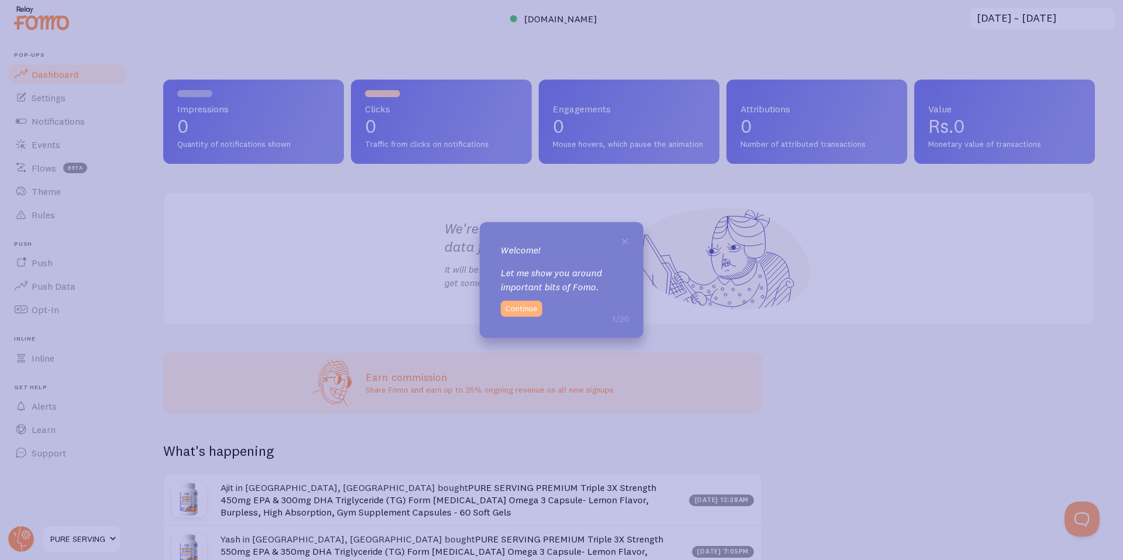
click at [516, 314] on button "Continue" at bounding box center [522, 309] width 42 height 16
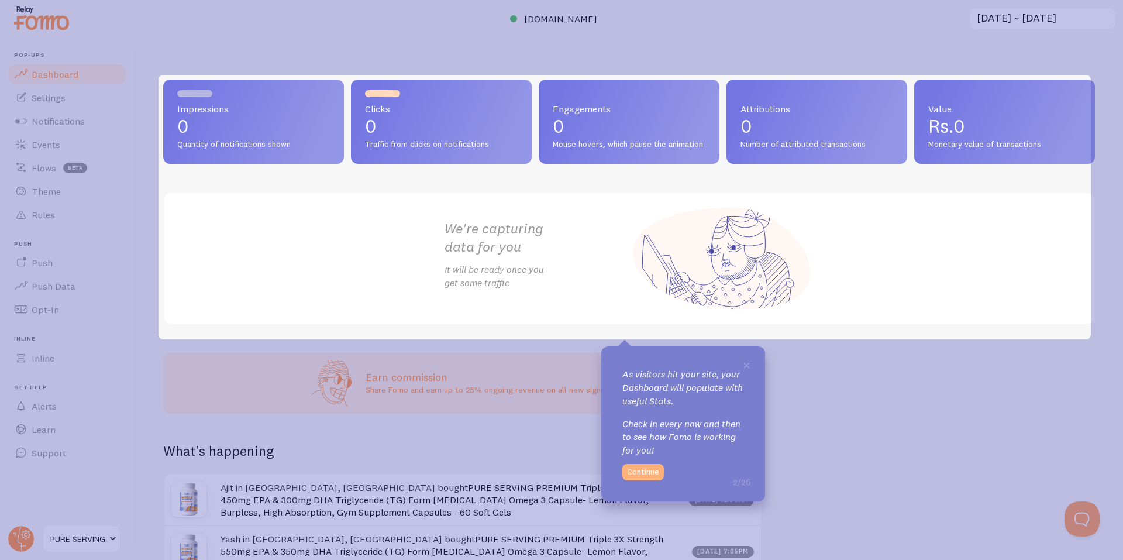
click at [638, 470] on button "Continue" at bounding box center [643, 472] width 42 height 16
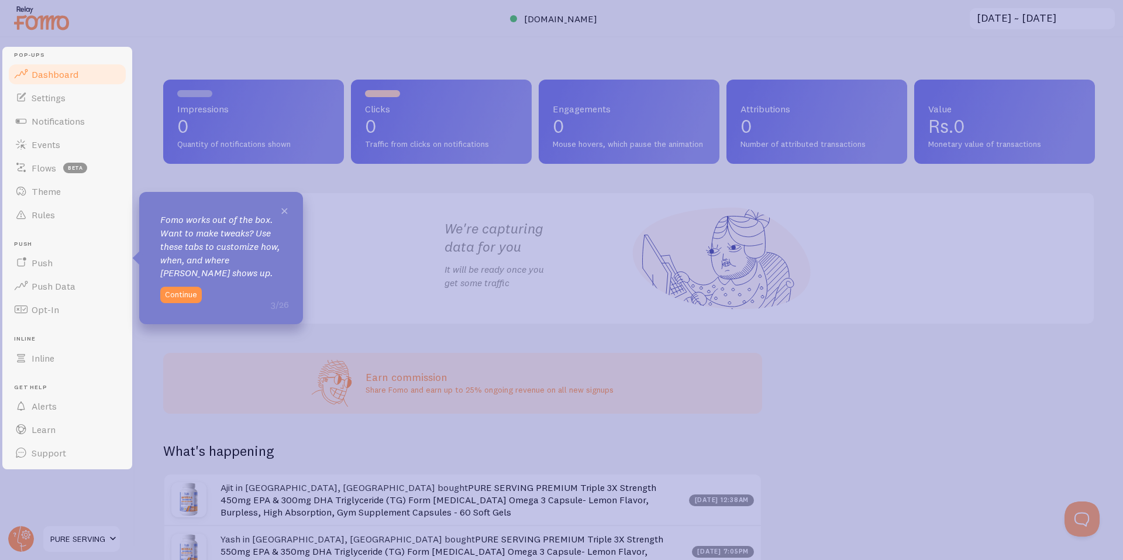
click at [288, 211] on span "×" at bounding box center [284, 210] width 9 height 18
click at [177, 291] on button "Continue" at bounding box center [181, 295] width 42 height 16
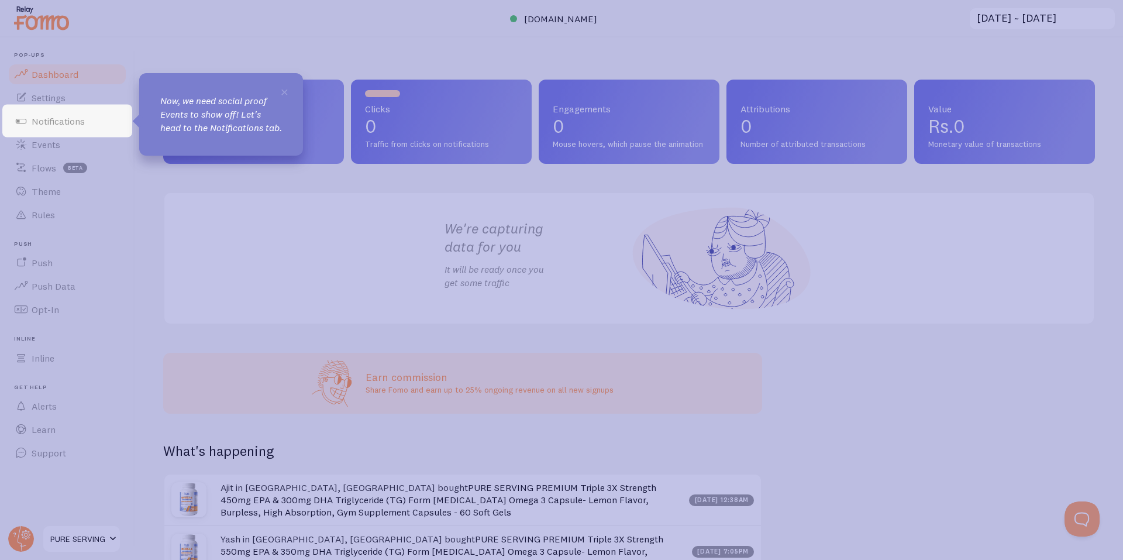
click at [107, 139] on icon at bounding box center [561, 280] width 1123 height 560
click at [84, 123] on span "Notifications" at bounding box center [58, 121] width 53 height 12
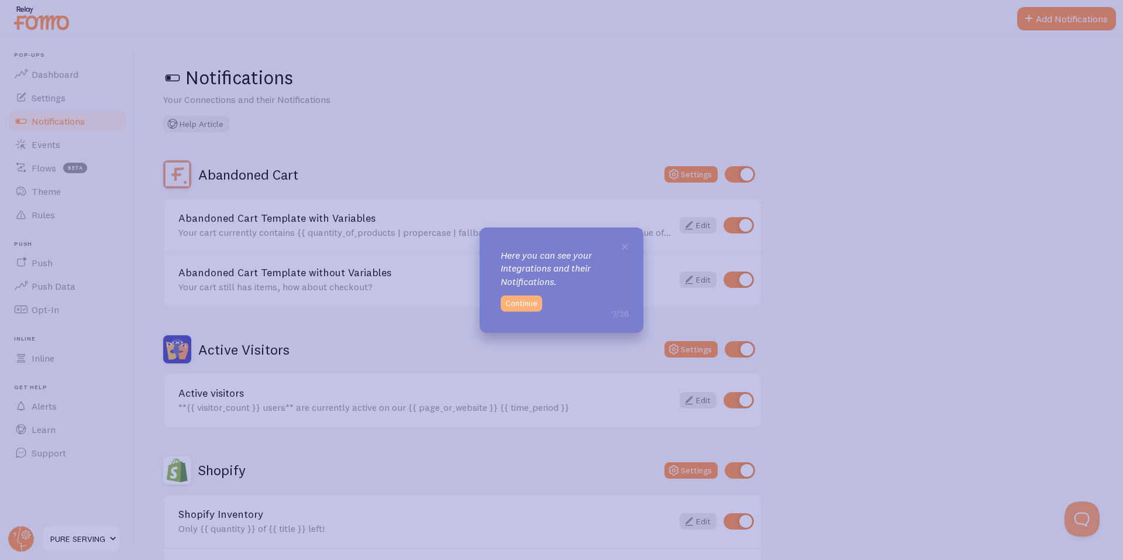
click at [531, 301] on button "Continue" at bounding box center [522, 303] width 42 height 16
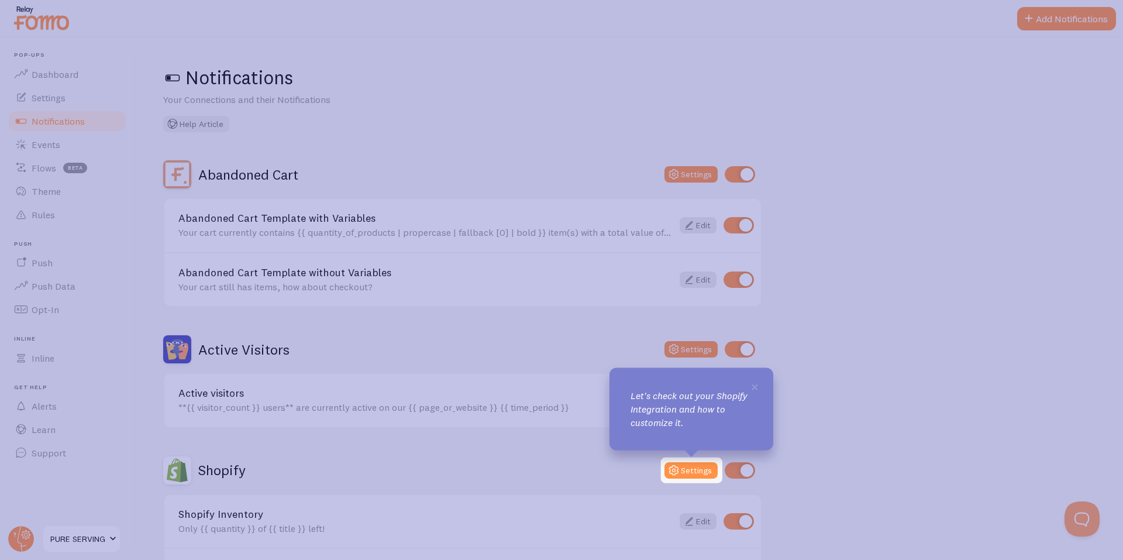
click at [762, 387] on div "× Let's check out your Shopify Integration and how to customize it." at bounding box center [692, 409] width 164 height 82
click at [688, 473] on button "Settings" at bounding box center [690, 470] width 53 height 16
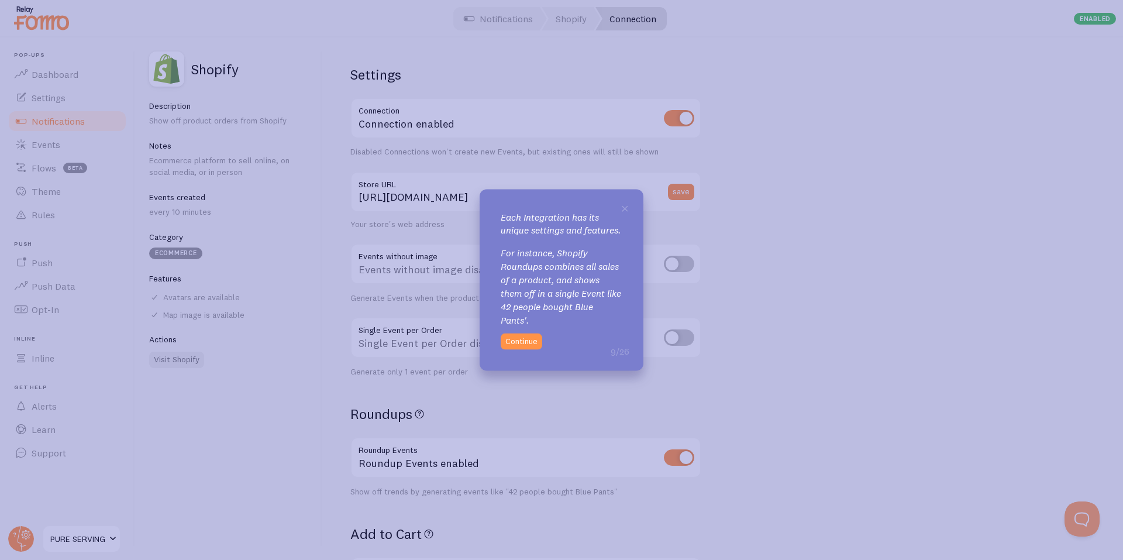
click at [505, 336] on div "× Each Integration has its unique settings and features. For instance, Shopify …" at bounding box center [562, 280] width 164 height 182
click at [509, 347] on button "Continue" at bounding box center [522, 341] width 42 height 16
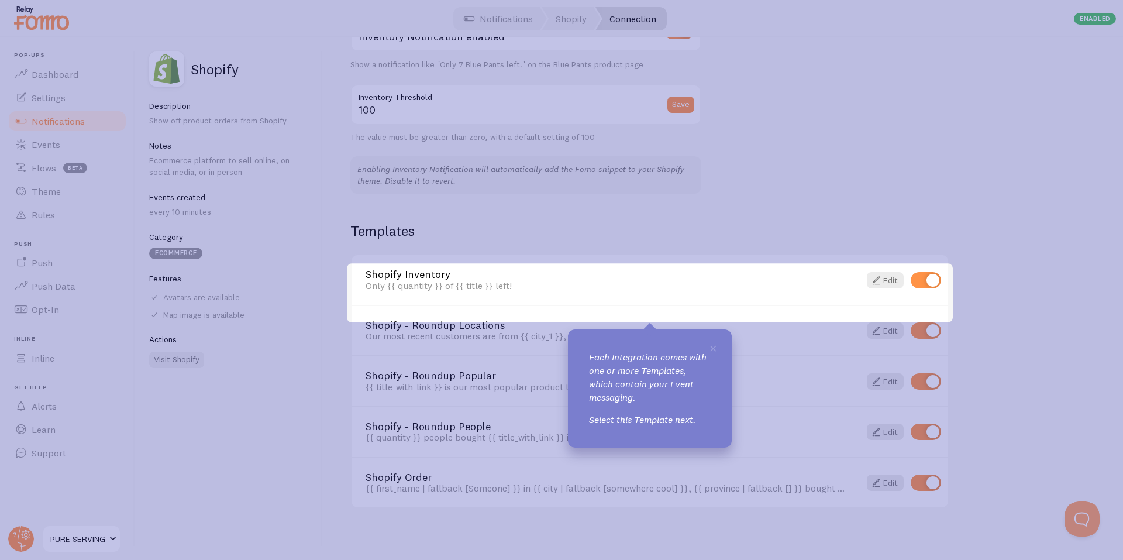
scroll to position [671, 0]
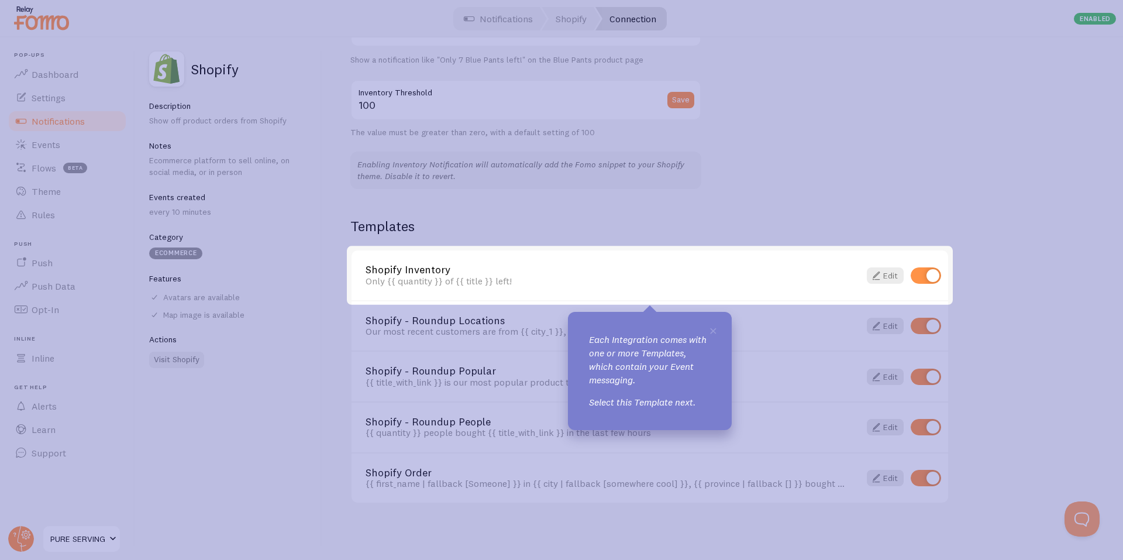
click at [546, 284] on div "Only {{ quantity }} of {{ title }} left!" at bounding box center [606, 281] width 480 height 11
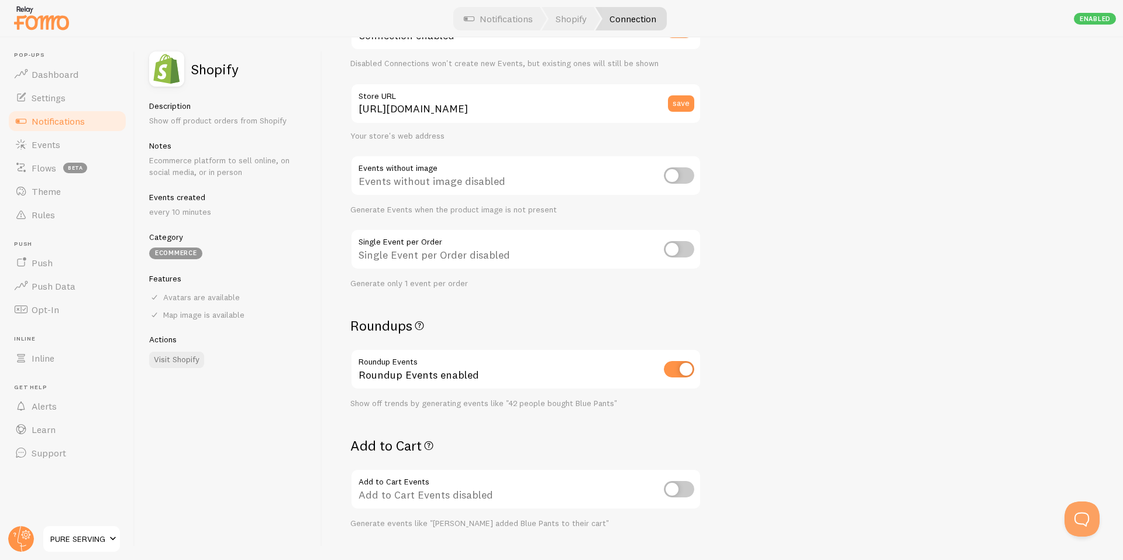
scroll to position [0, 0]
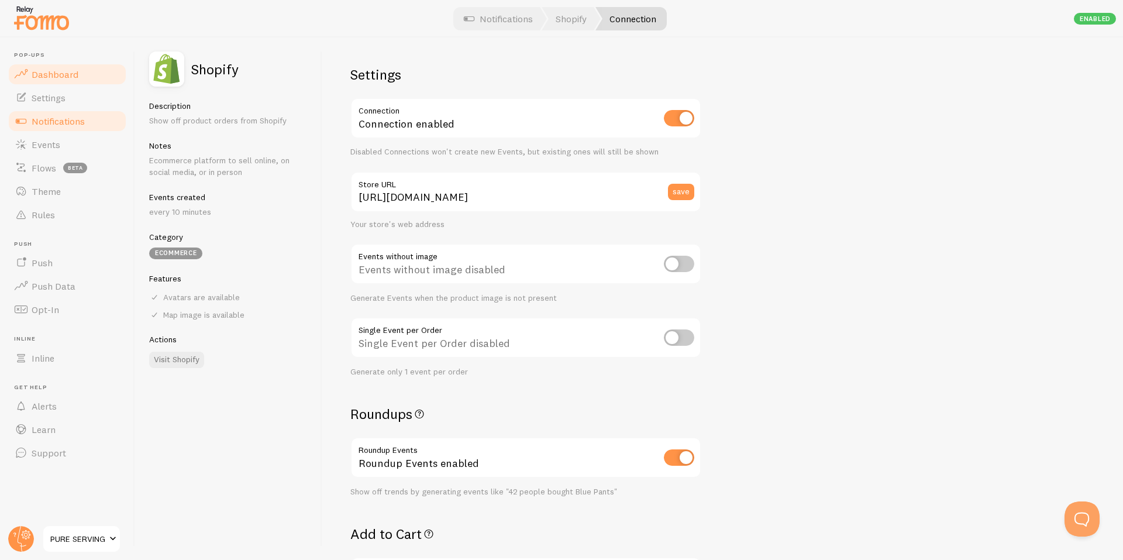
click at [39, 76] on span "Dashboard" at bounding box center [55, 74] width 47 height 12
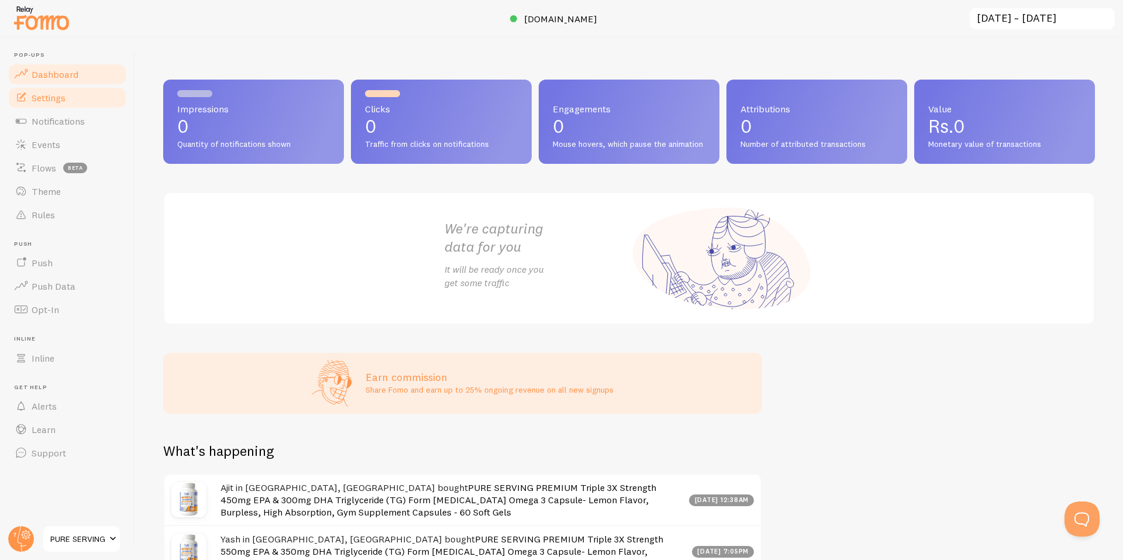
click at [69, 102] on link "Settings" at bounding box center [67, 97] width 120 height 23
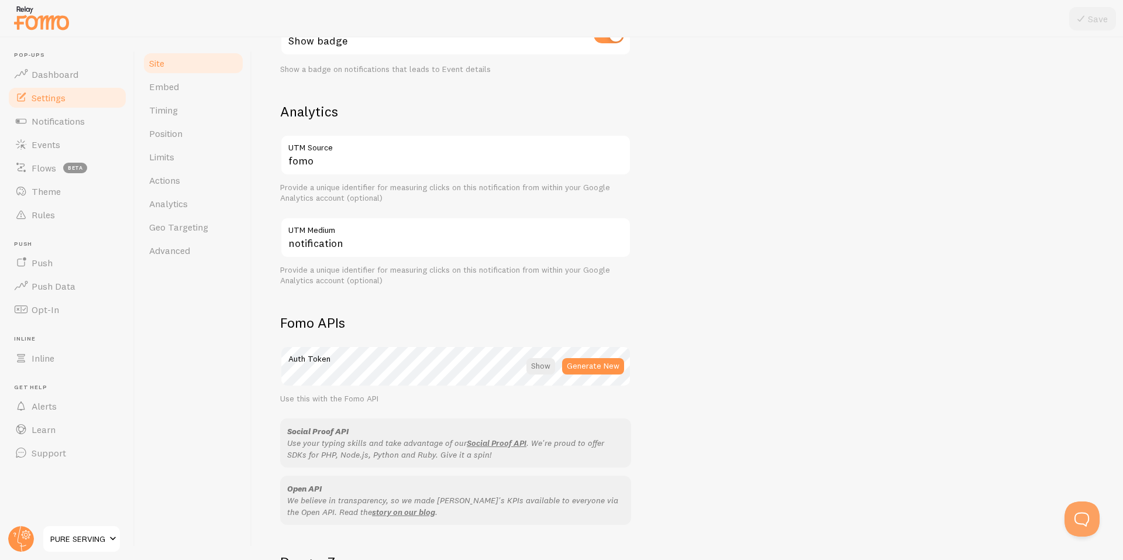
scroll to position [545, 0]
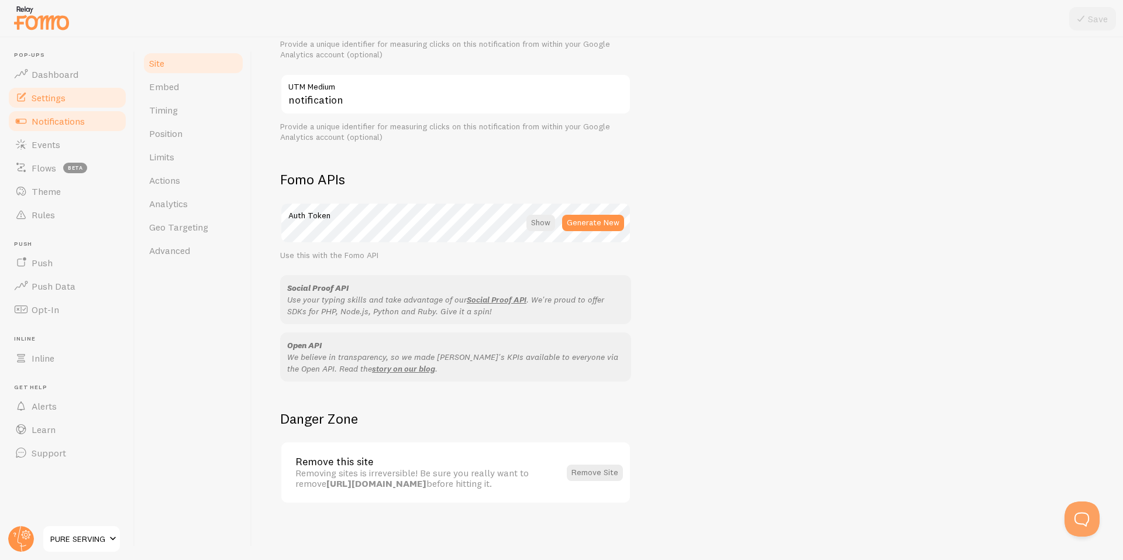
click at [21, 113] on link "Notifications" at bounding box center [67, 120] width 120 height 23
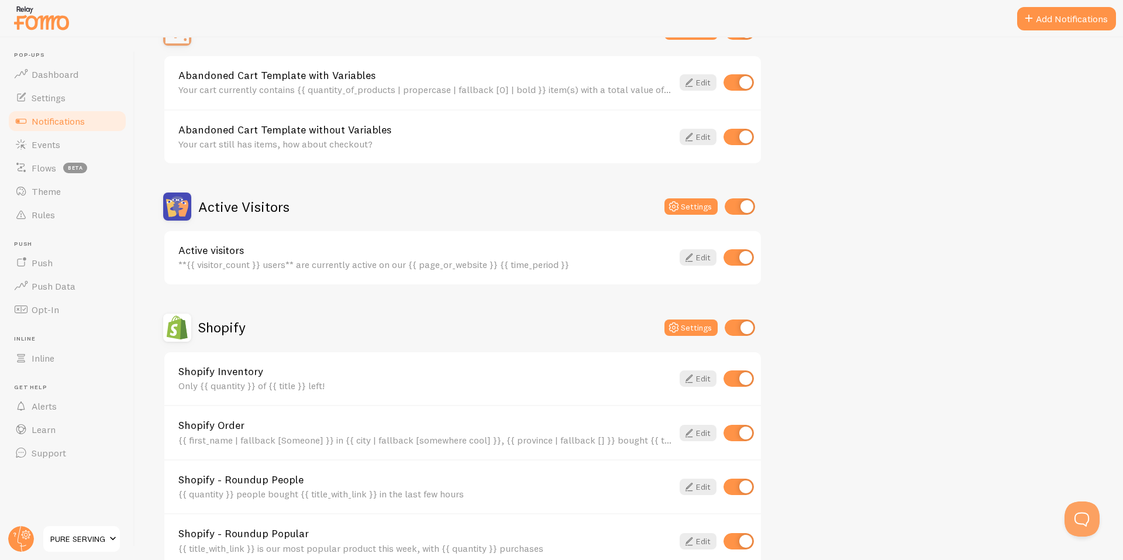
scroll to position [195, 0]
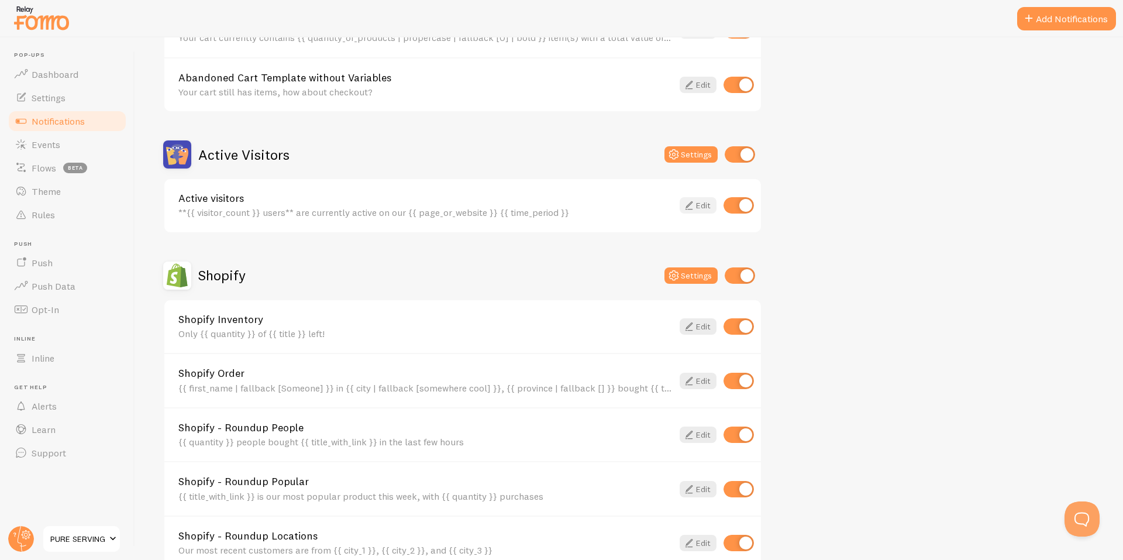
click at [701, 205] on link "Edit" at bounding box center [698, 205] width 37 height 16
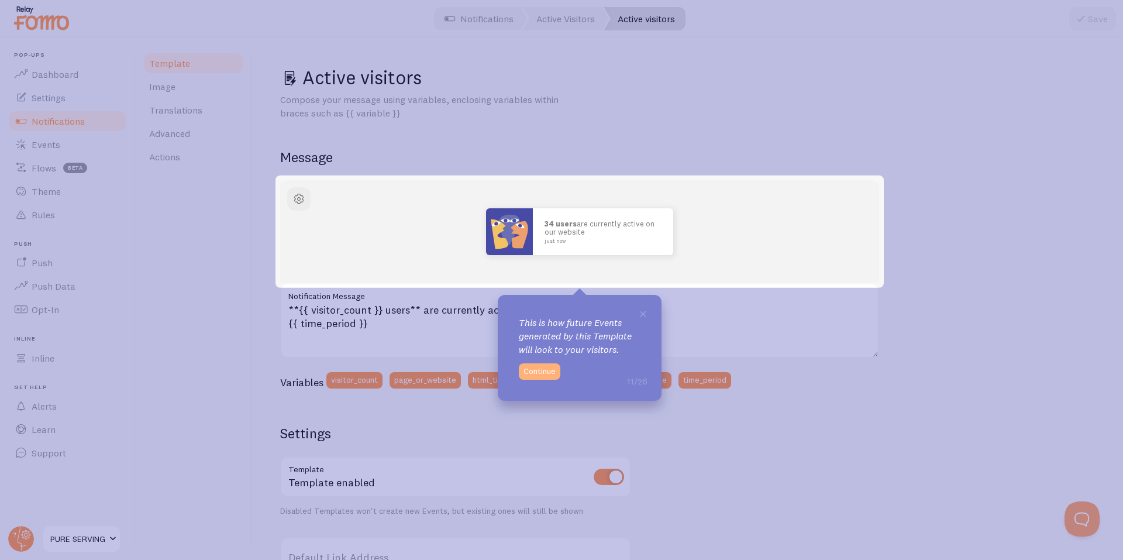
click at [551, 369] on button "Continue" at bounding box center [540, 371] width 42 height 16
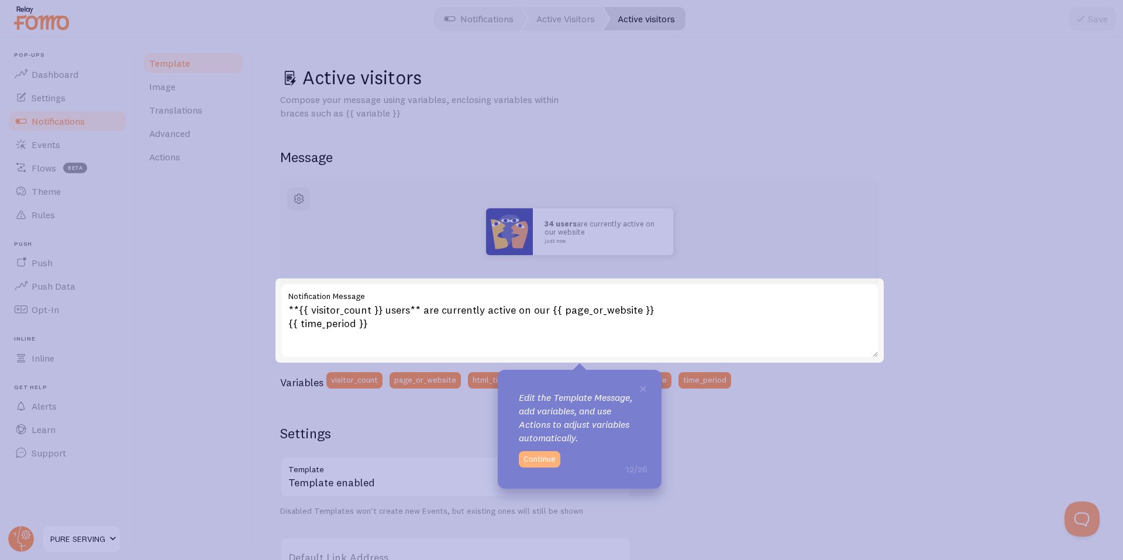
click at [543, 459] on button "Continue" at bounding box center [540, 459] width 42 height 16
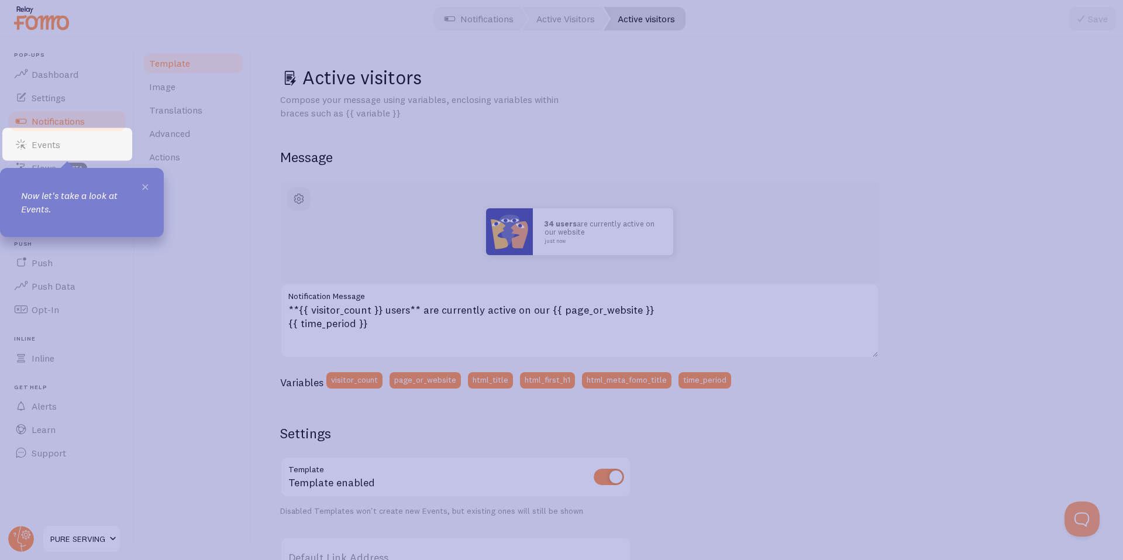
click at [146, 188] on span "×" at bounding box center [145, 186] width 9 height 18
click at [47, 145] on span "Events" at bounding box center [46, 145] width 29 height 12
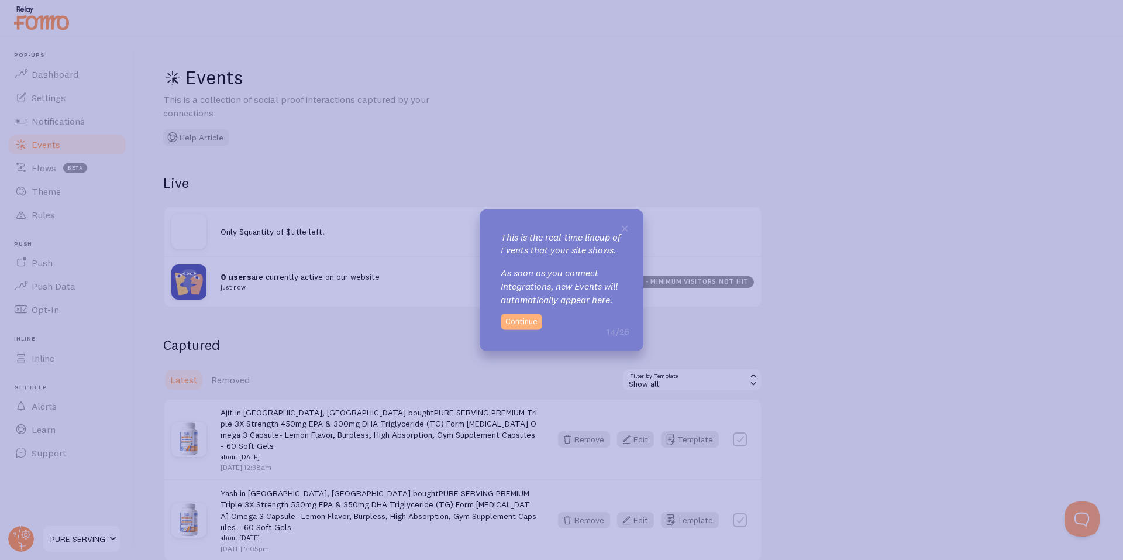
click at [525, 326] on button "Continue" at bounding box center [522, 322] width 42 height 16
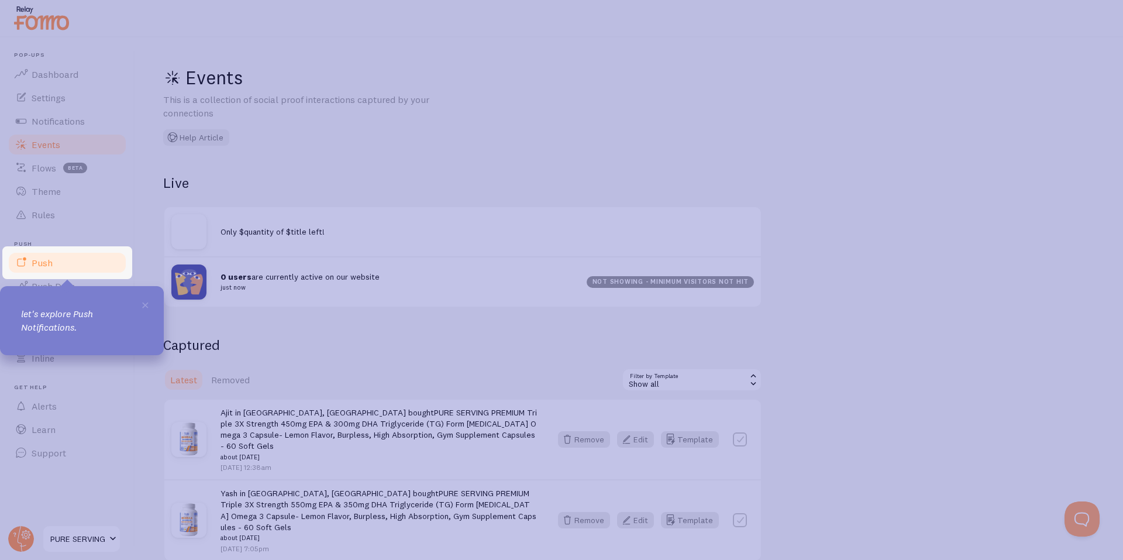
click at [56, 269] on link "Push" at bounding box center [67, 262] width 120 height 23
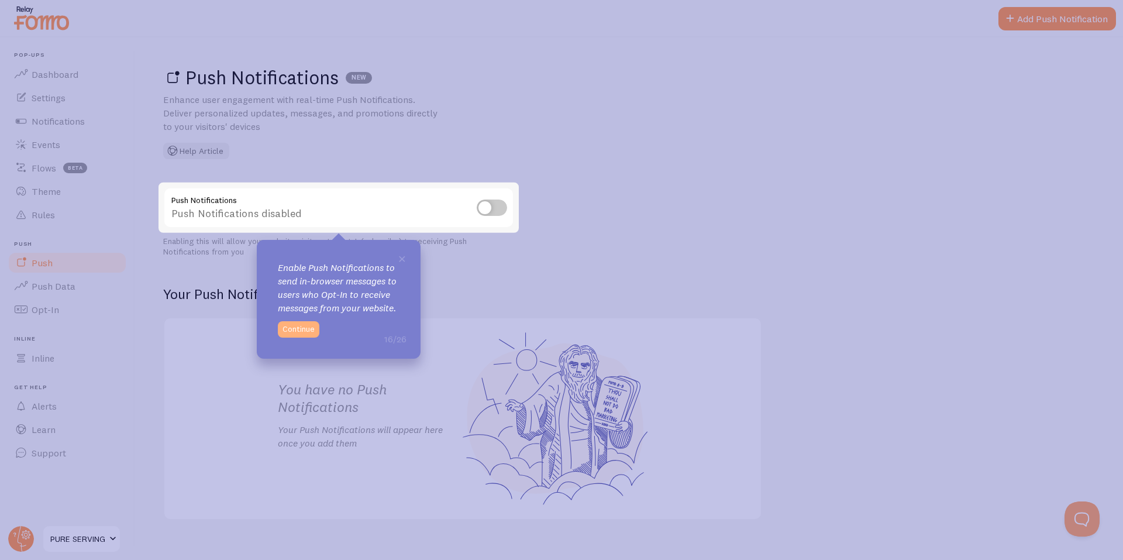
click at [297, 333] on button "Continue" at bounding box center [299, 329] width 42 height 16
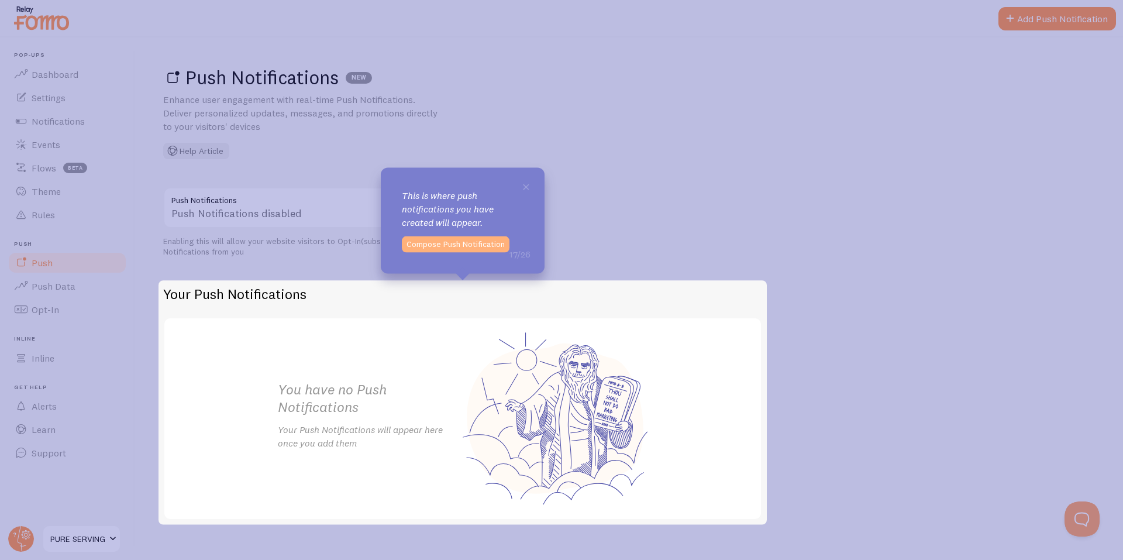
click at [463, 249] on button "Compose Push Notification" at bounding box center [456, 244] width 108 height 16
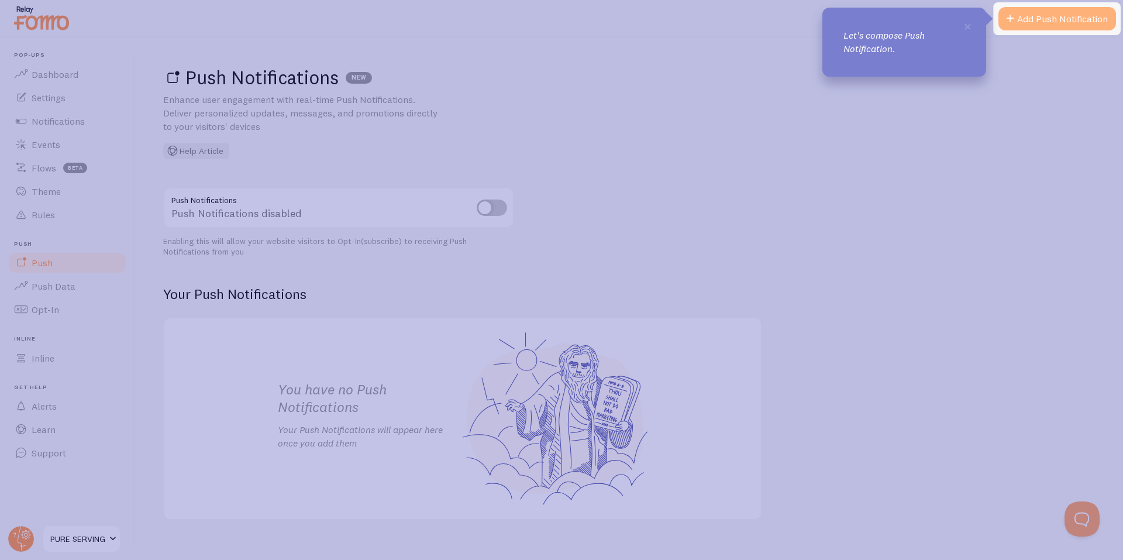
click at [1030, 24] on link "Add Push Notification" at bounding box center [1058, 18] width 118 height 23
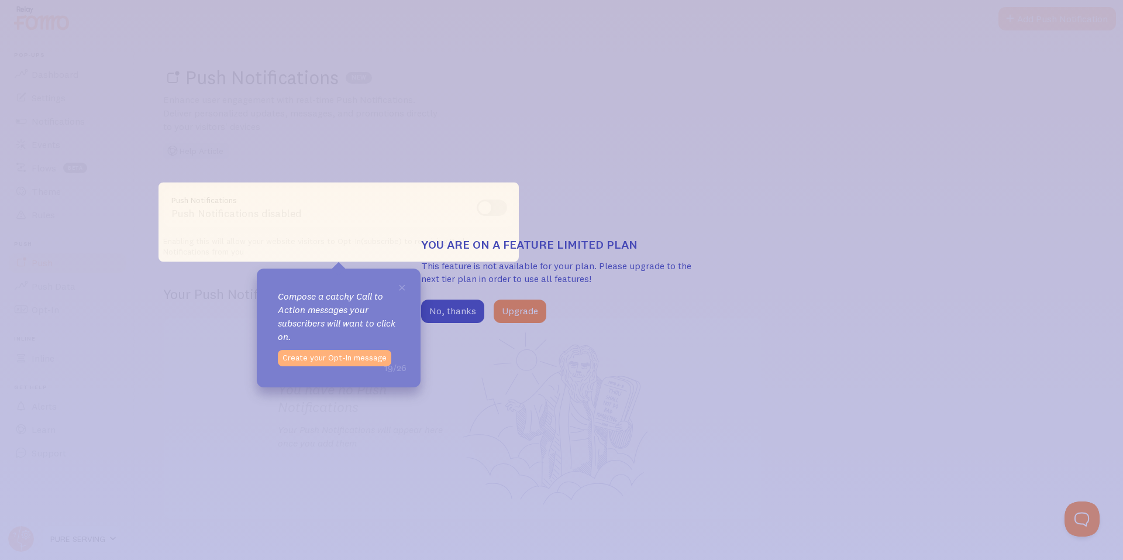
click at [342, 364] on button "Create your Opt-In message" at bounding box center [334, 358] width 113 height 16
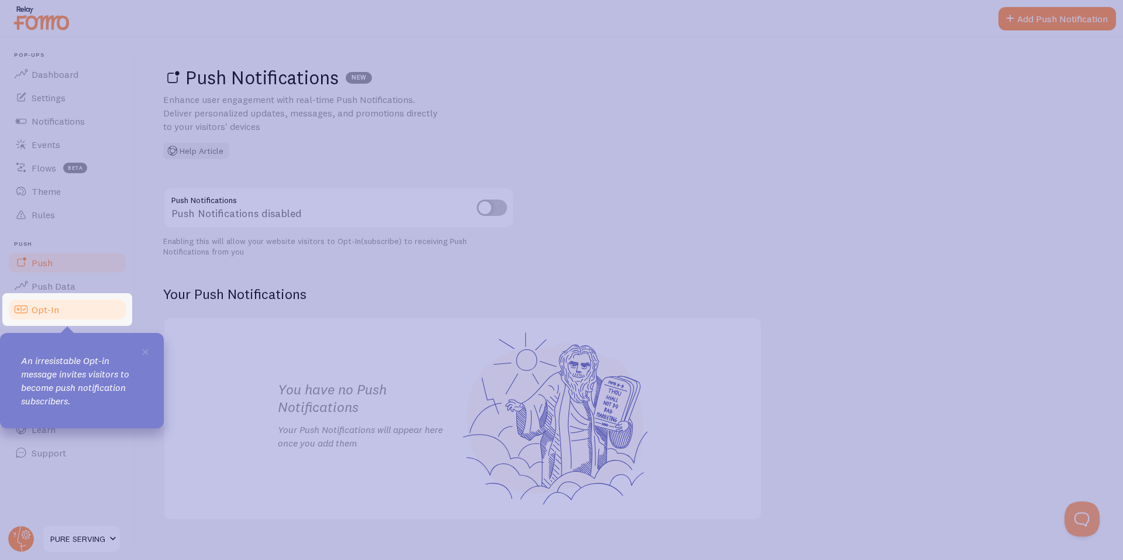
click at [64, 311] on link "Opt-In" at bounding box center [67, 309] width 120 height 23
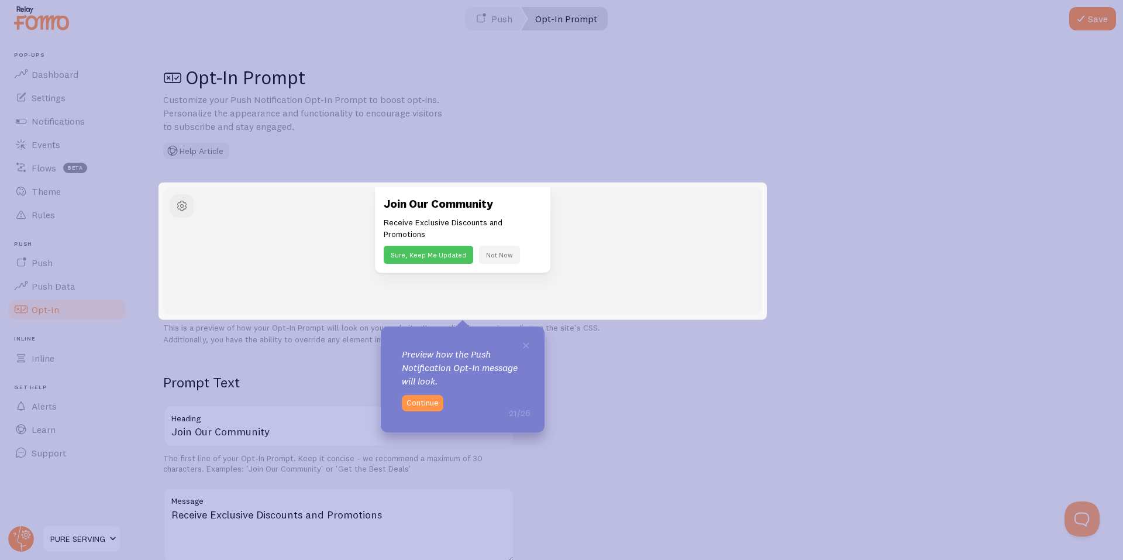
click at [414, 254] on button "Sure, Keep Me Updated" at bounding box center [428, 255] width 89 height 18
click at [418, 411] on div "× Preview how the Push Notification Opt-In message will look. 21/26 Continue" at bounding box center [463, 379] width 164 height 106
click at [418, 405] on button "Continue" at bounding box center [423, 403] width 42 height 16
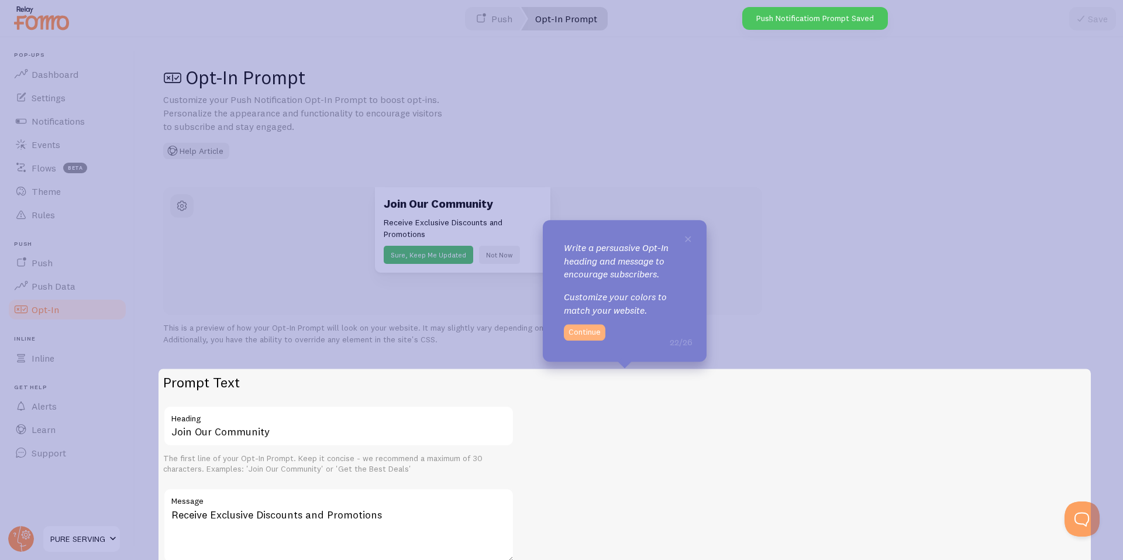
click at [580, 334] on button "Continue" at bounding box center [585, 332] width 42 height 16
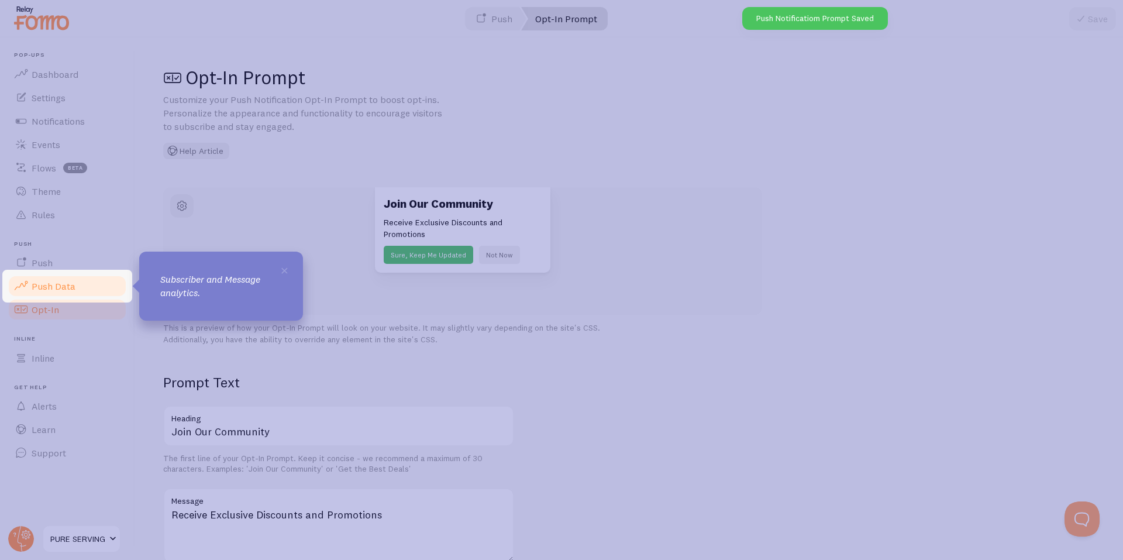
click at [81, 285] on link "Push Data" at bounding box center [67, 285] width 120 height 23
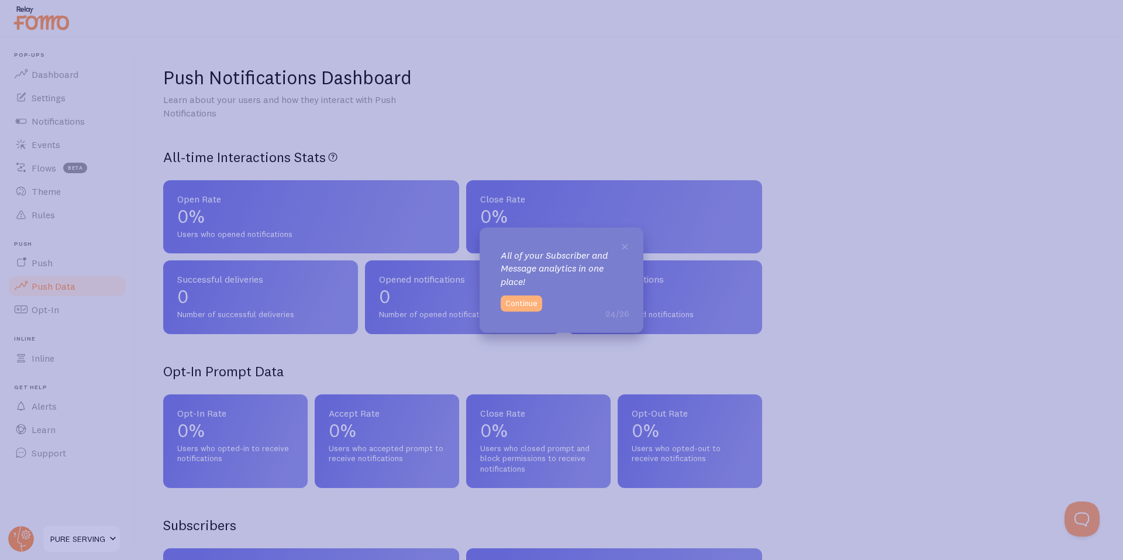
click at [520, 302] on button "Continue" at bounding box center [522, 303] width 42 height 16
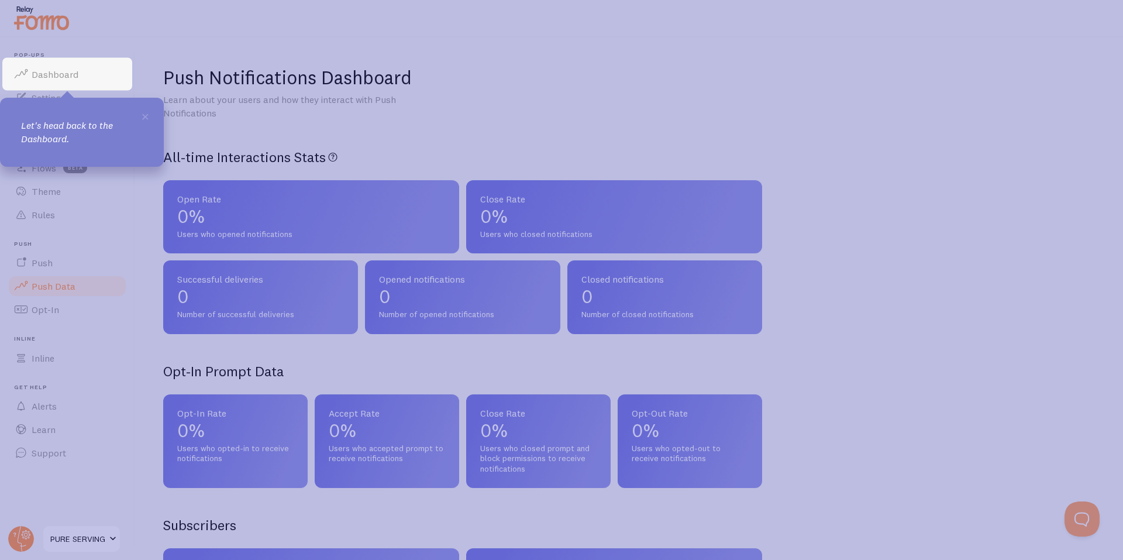
click at [86, 116] on div "× Let's head back to the Dashboard." at bounding box center [82, 132] width 164 height 69
click at [71, 81] on link "Dashboard" at bounding box center [67, 74] width 120 height 23
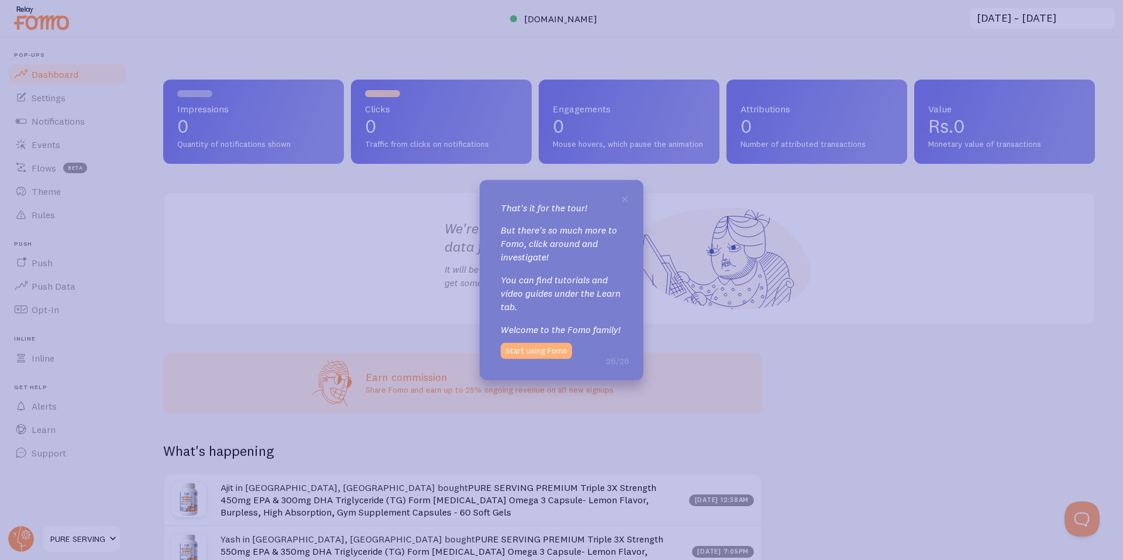
click at [554, 357] on button "Start using Fomo" at bounding box center [536, 351] width 71 height 16
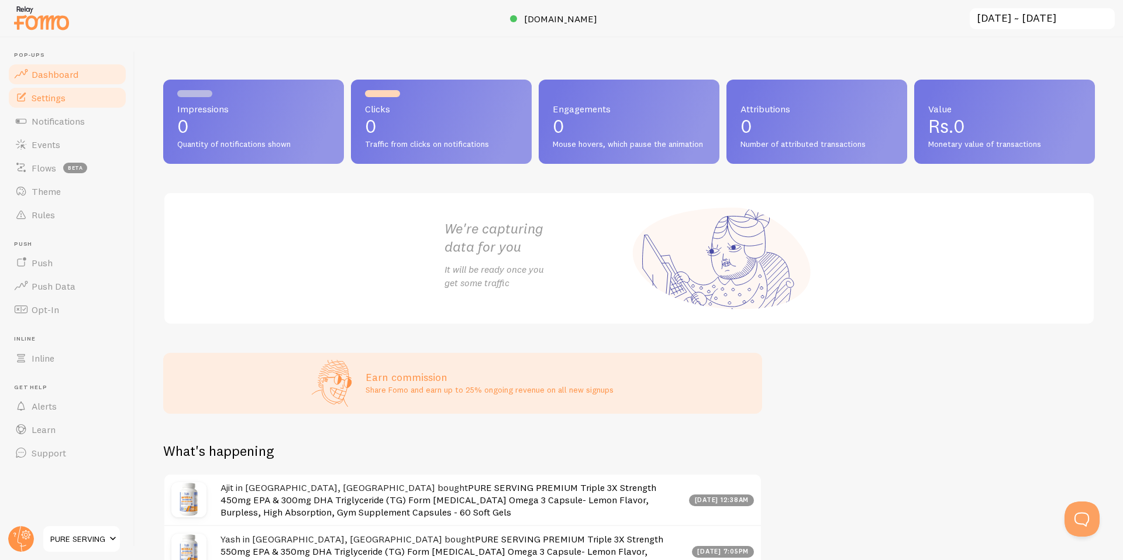
click at [62, 101] on span "Settings" at bounding box center [49, 98] width 34 height 12
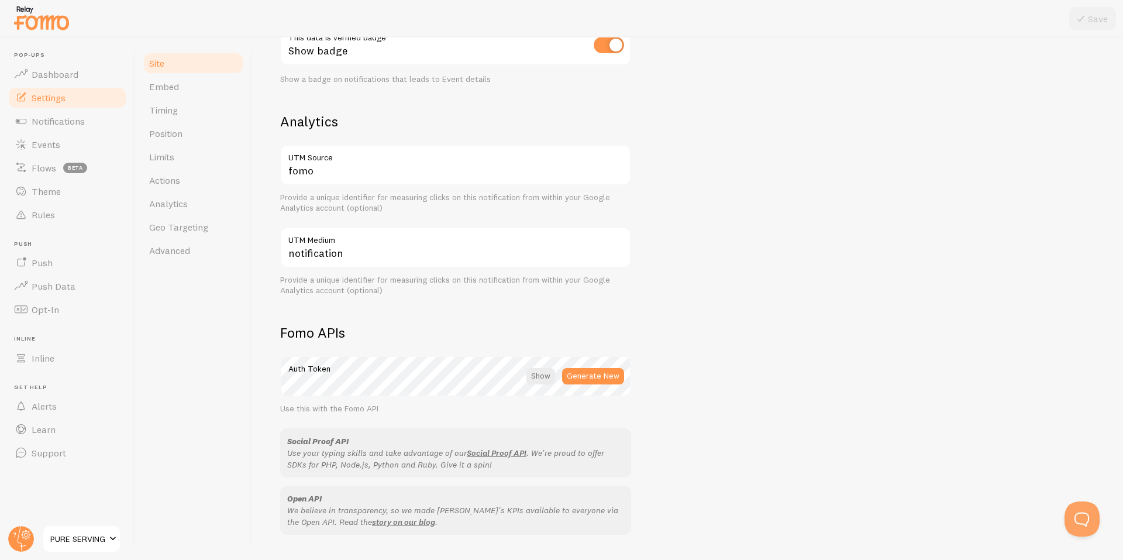
scroll to position [545, 0]
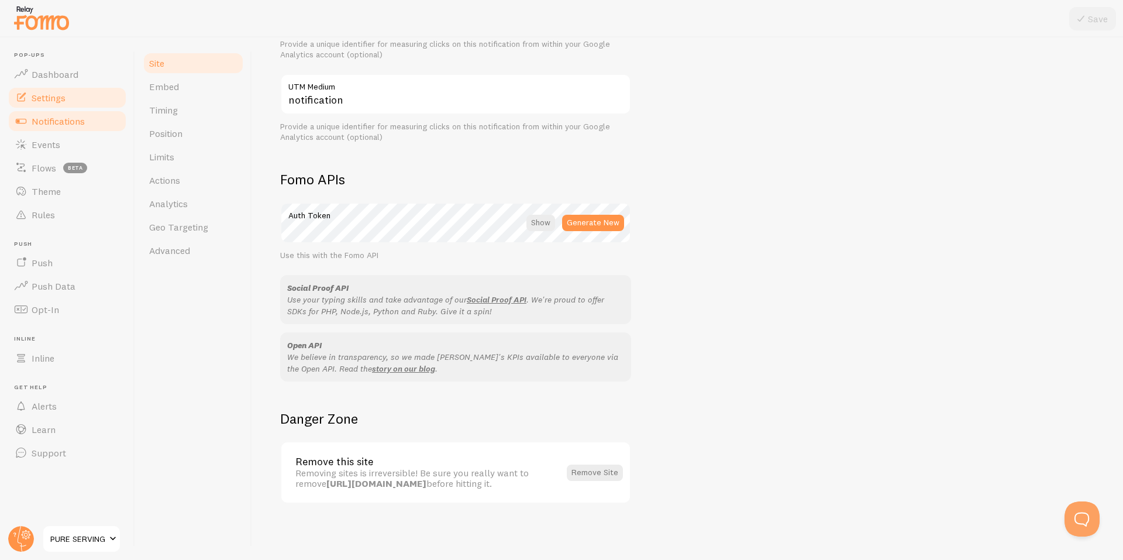
click at [63, 127] on link "Notifications" at bounding box center [67, 120] width 120 height 23
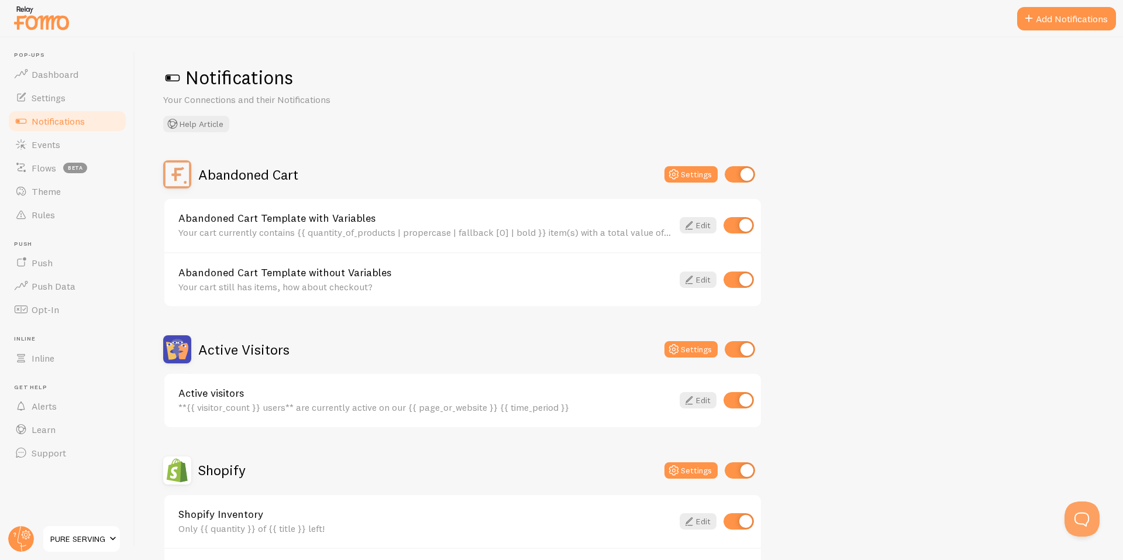
click at [179, 77] on span at bounding box center [172, 77] width 19 height 19
click at [177, 78] on span at bounding box center [172, 77] width 19 height 19
click at [176, 78] on span at bounding box center [172, 77] width 19 height 19
click at [171, 78] on span at bounding box center [172, 77] width 19 height 19
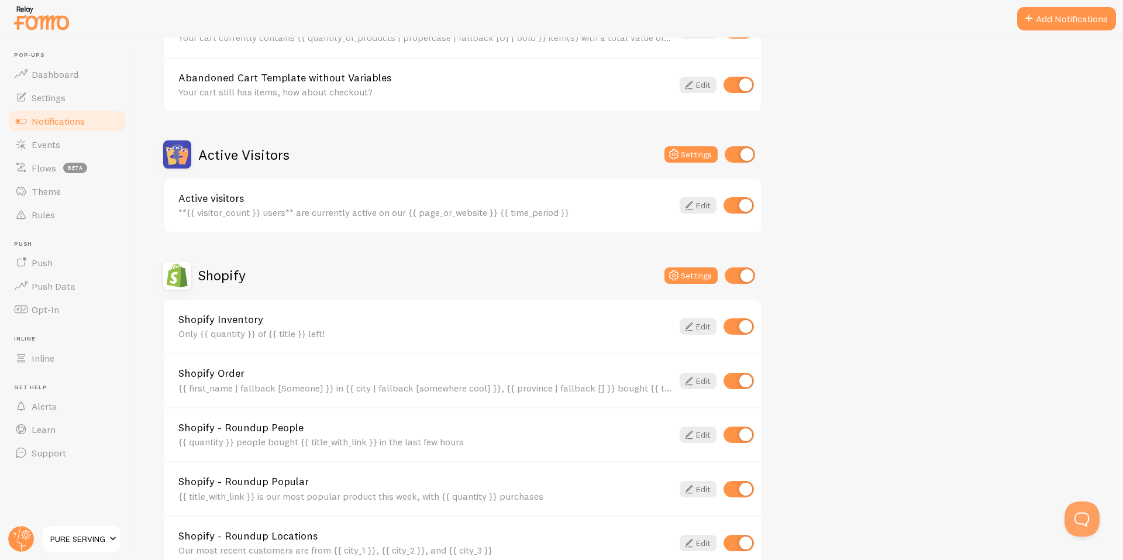
scroll to position [383, 0]
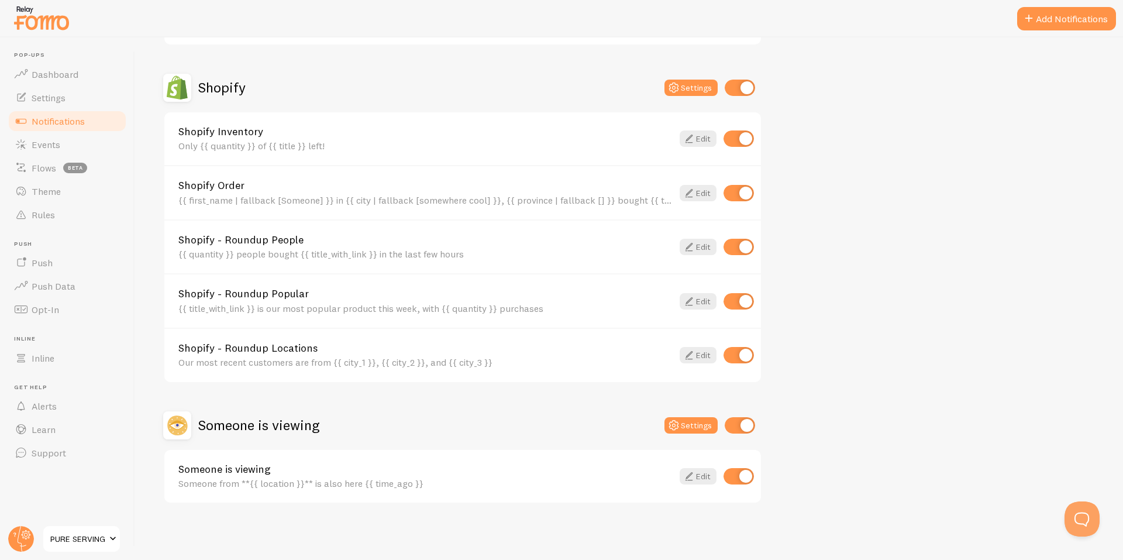
click at [742, 429] on input "checkbox" at bounding box center [740, 425] width 30 height 16
checkbox input "false"
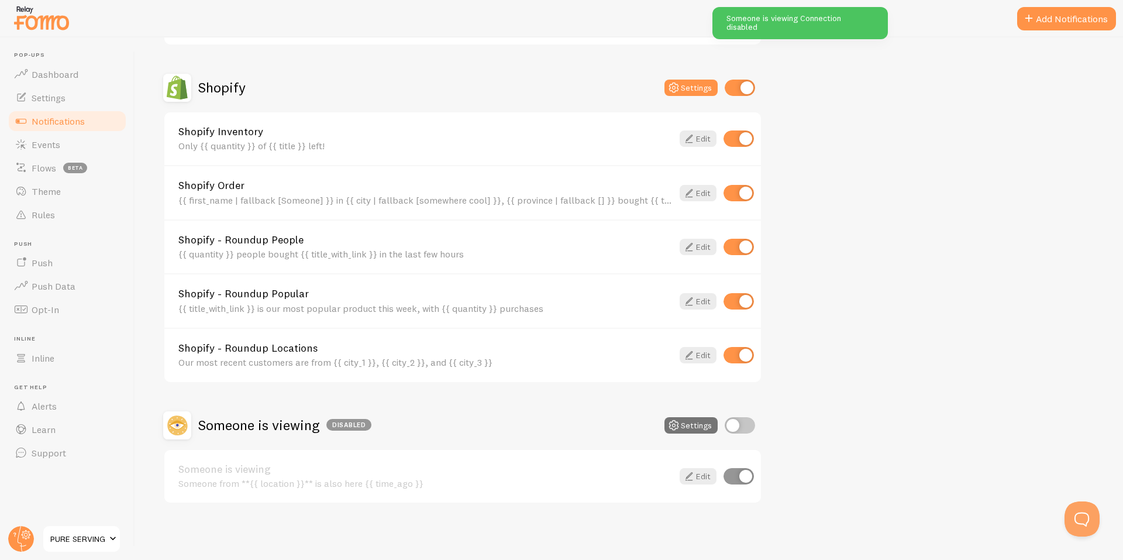
scroll to position [188, 0]
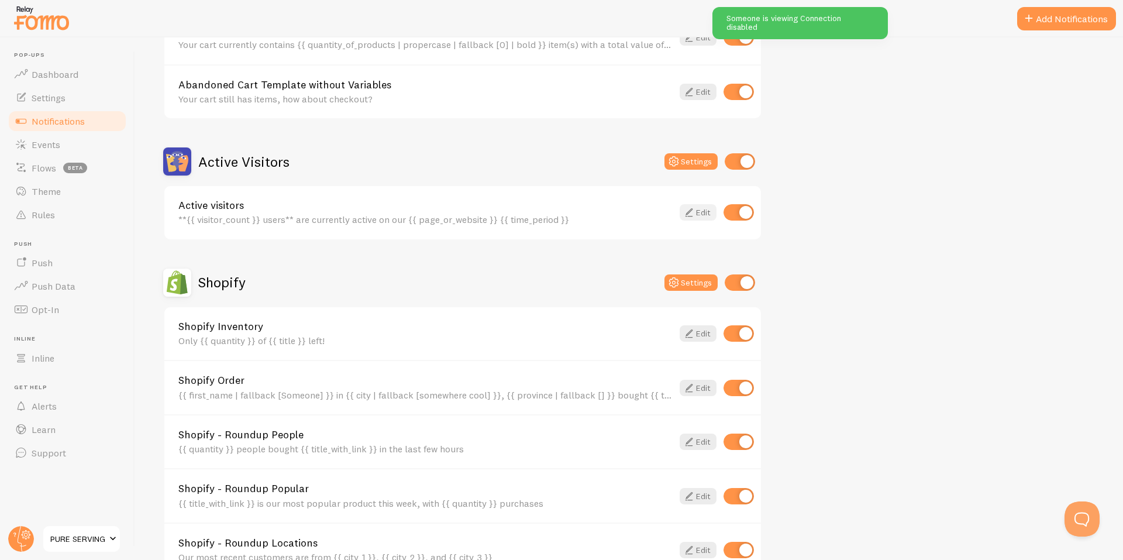
click at [690, 218] on icon at bounding box center [689, 212] width 14 height 14
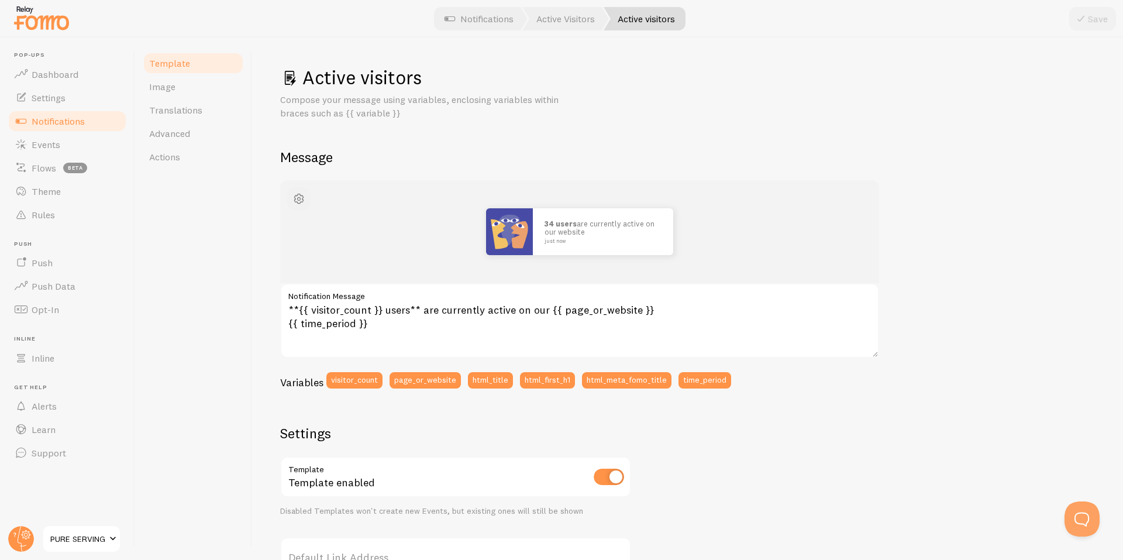
click at [294, 200] on span "button" at bounding box center [299, 199] width 14 height 14
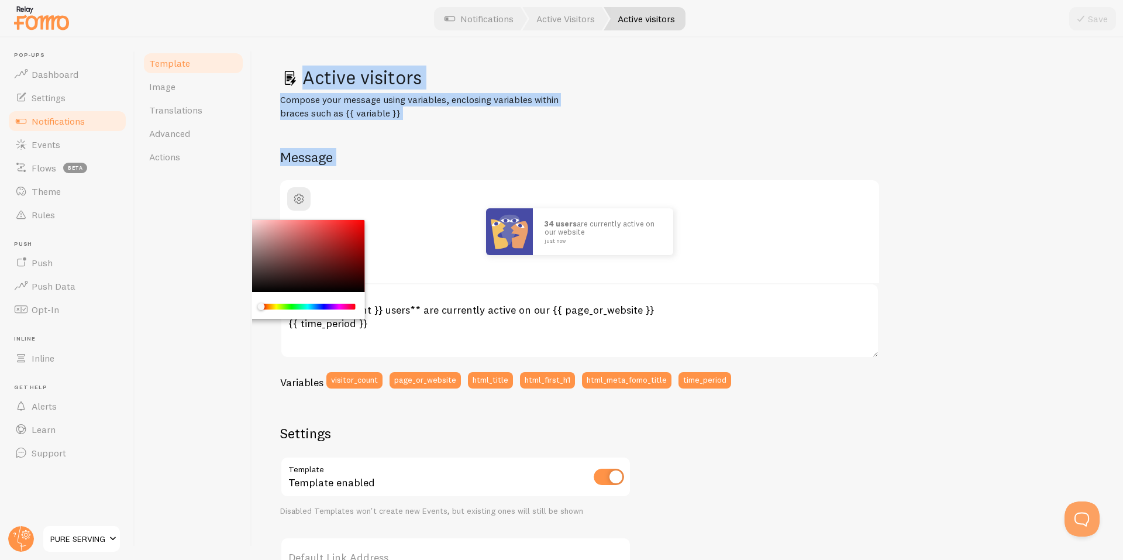
drag, startPoint x: 308, startPoint y: 246, endPoint x: 222, endPoint y: 175, distance: 112.2
click at [222, 175] on div "Template Image Translations Advanced Actions Active visitors Compose your messa…" at bounding box center [629, 298] width 988 height 522
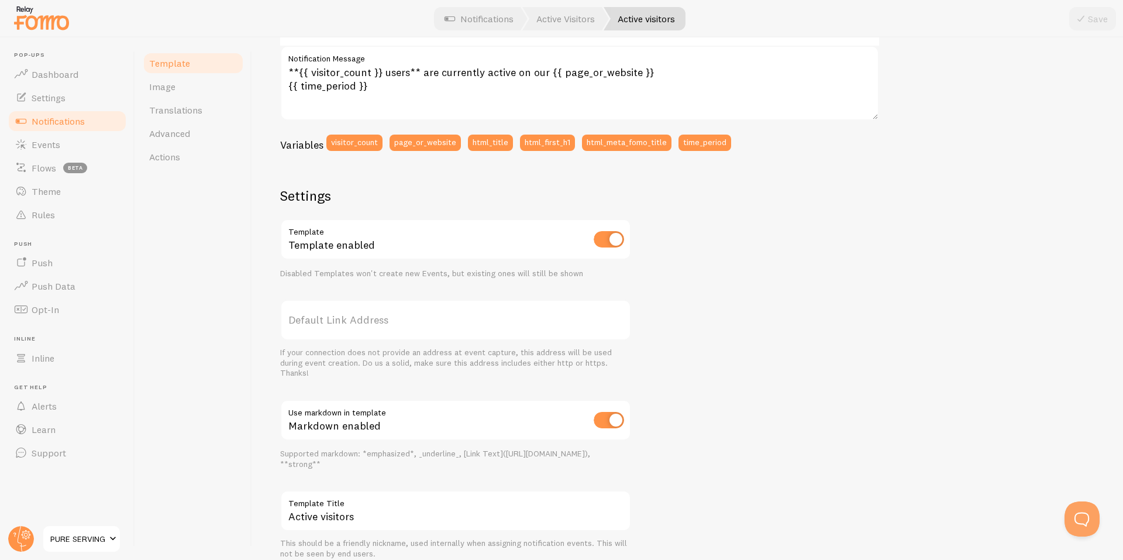
scroll to position [285, 0]
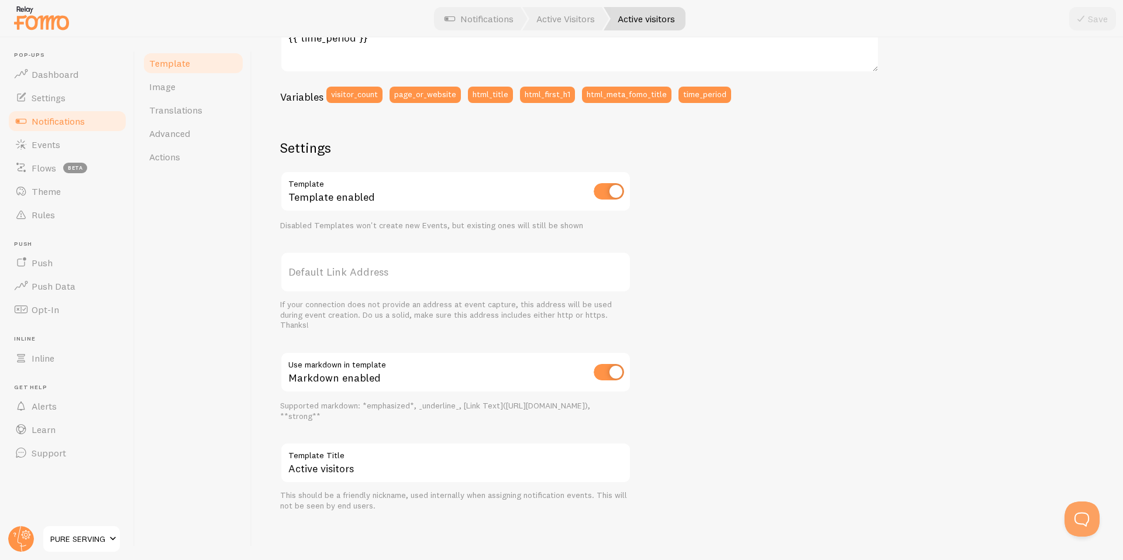
click at [349, 461] on label "Template Title" at bounding box center [455, 452] width 351 height 20
click at [349, 461] on input "Active visitors" at bounding box center [455, 462] width 351 height 41
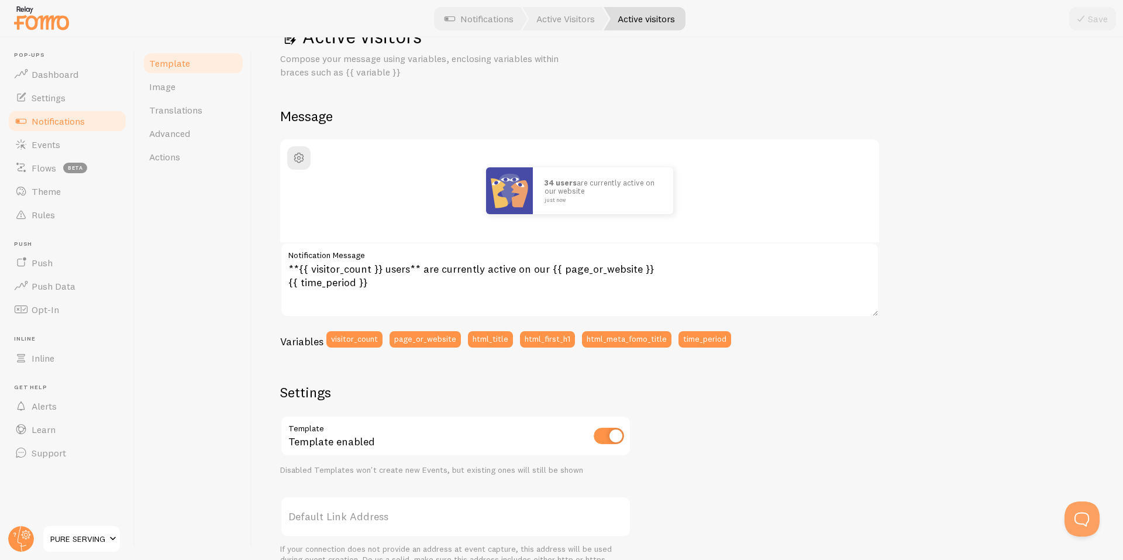
scroll to position [0, 0]
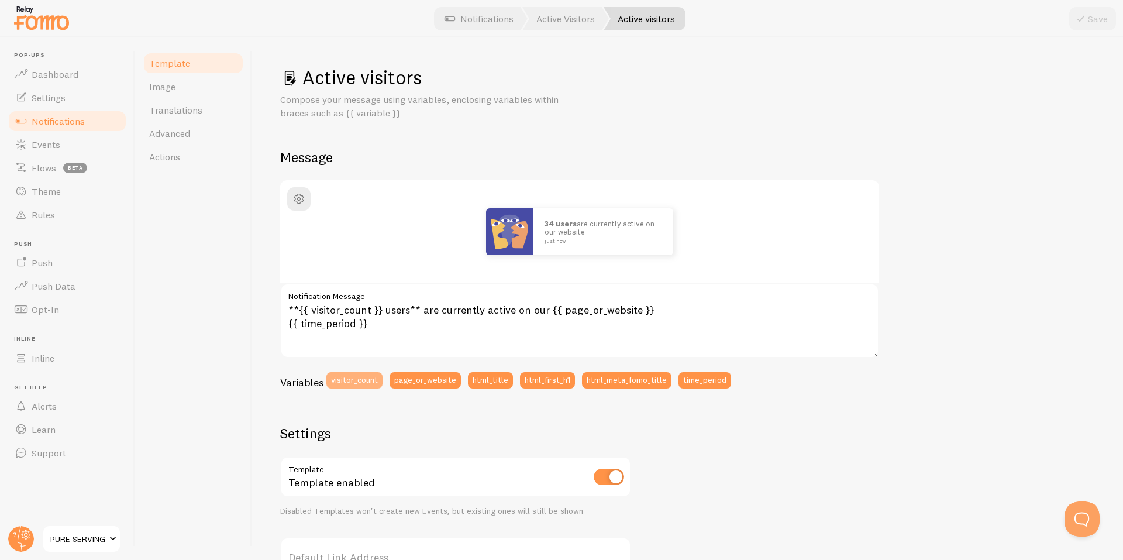
click at [367, 384] on button "visitor_count" at bounding box center [354, 380] width 56 height 16
click at [1021, 20] on icon at bounding box center [1015, 19] width 14 height 14
type textarea "**{{ visitor_count }} users** are currently active on our {{ page_or_website }}…"
click at [302, 202] on span "button" at bounding box center [299, 199] width 14 height 14
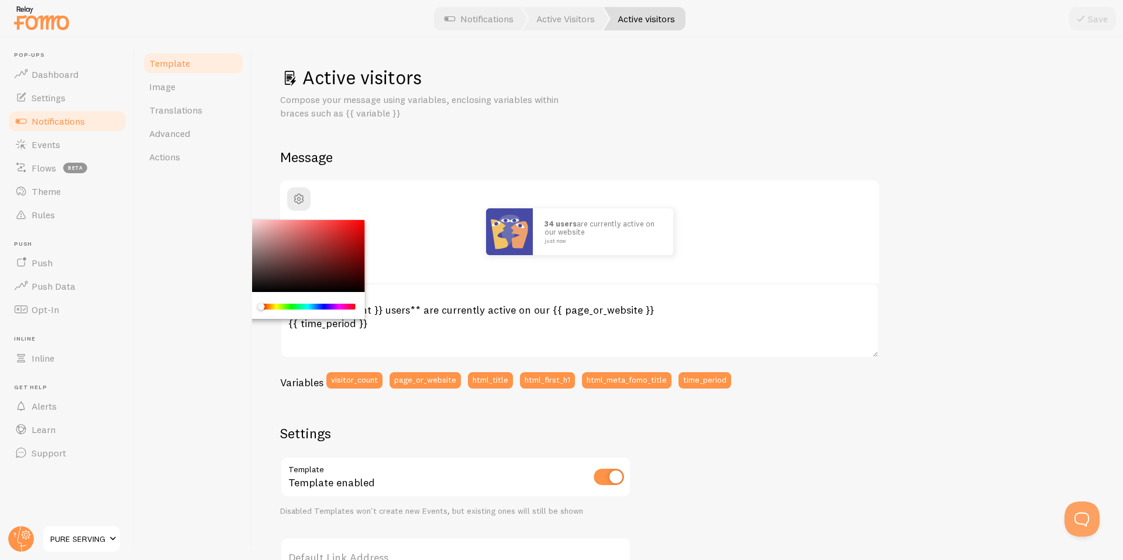
click at [147, 314] on div "Template Image Translations Advanced Actions" at bounding box center [193, 298] width 117 height 522
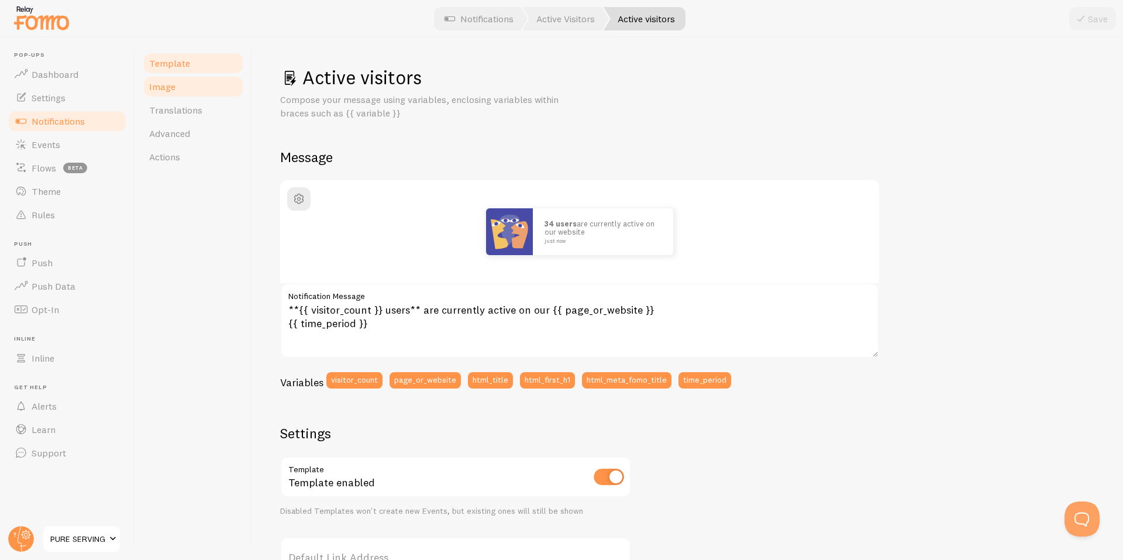
click at [171, 89] on span "Image" at bounding box center [162, 87] width 26 height 12
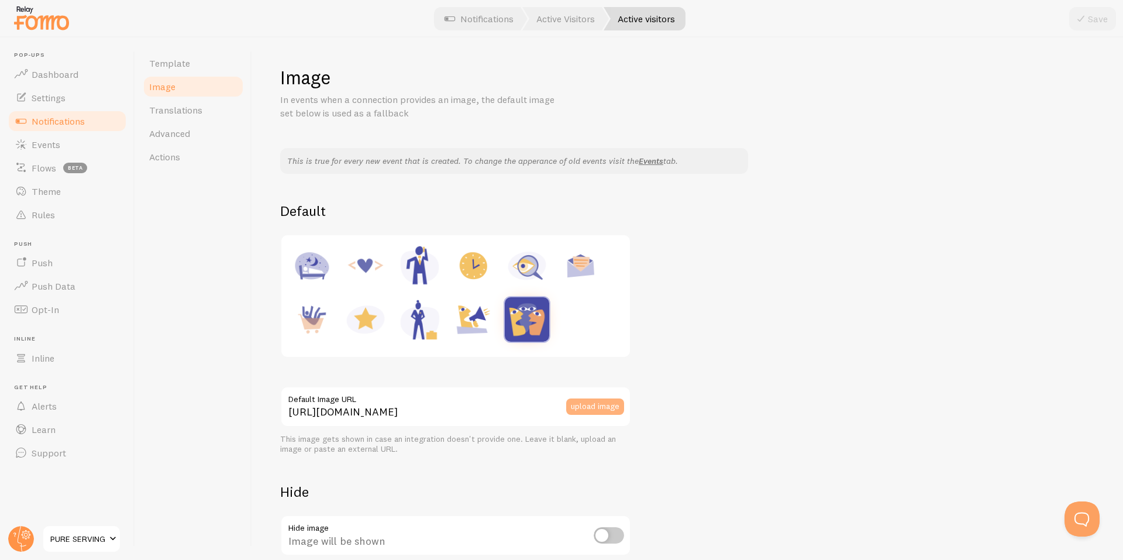
click at [603, 409] on button "upload image" at bounding box center [595, 406] width 58 height 16
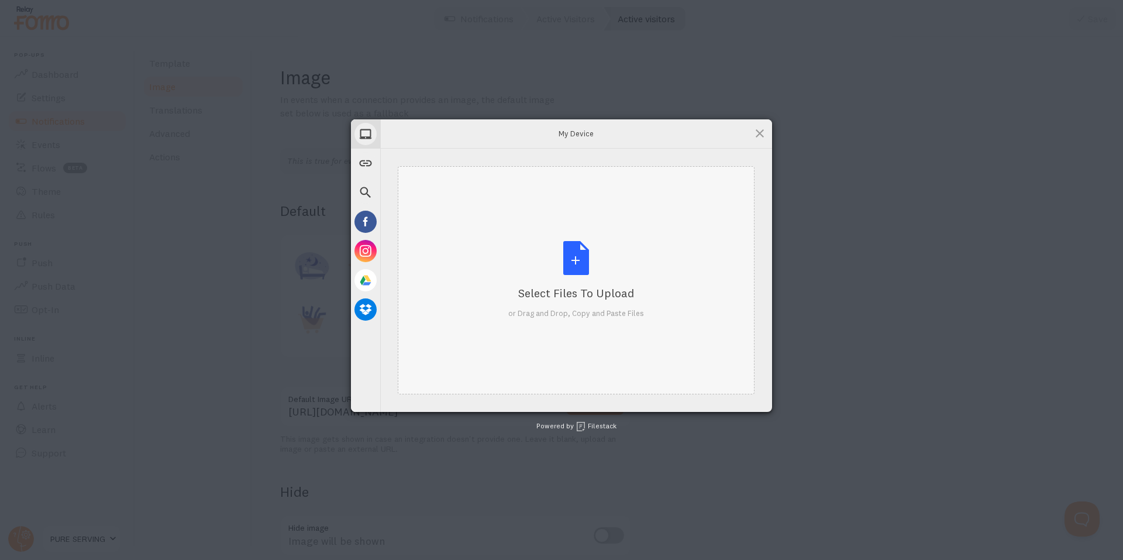
click at [564, 238] on div "Select Files to Upload or Drag and Drop, Copy and Paste Files" at bounding box center [576, 280] width 357 height 228
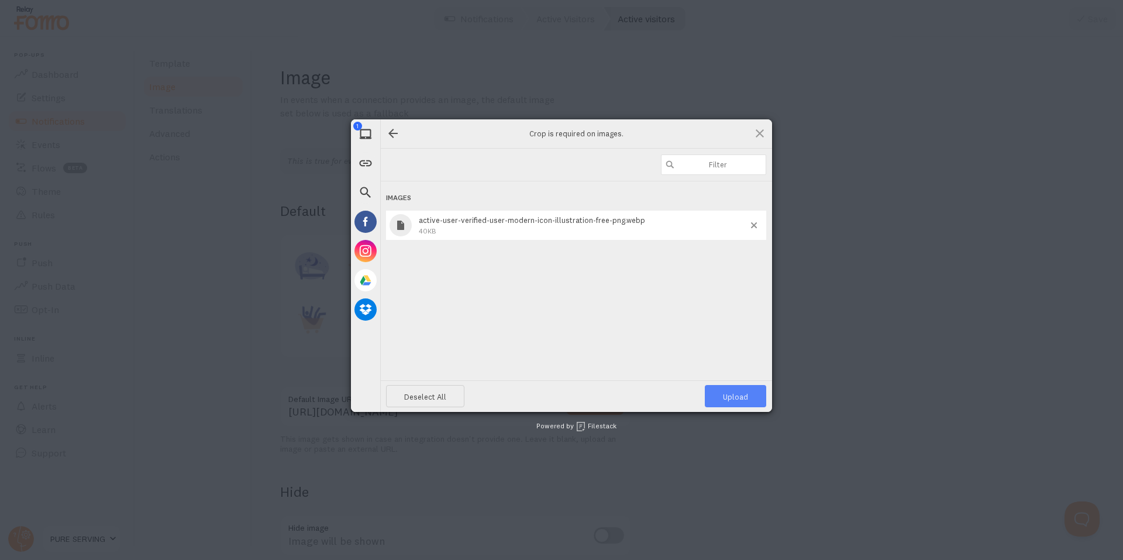
click at [740, 400] on span "Upload 1" at bounding box center [735, 396] width 25 height 9
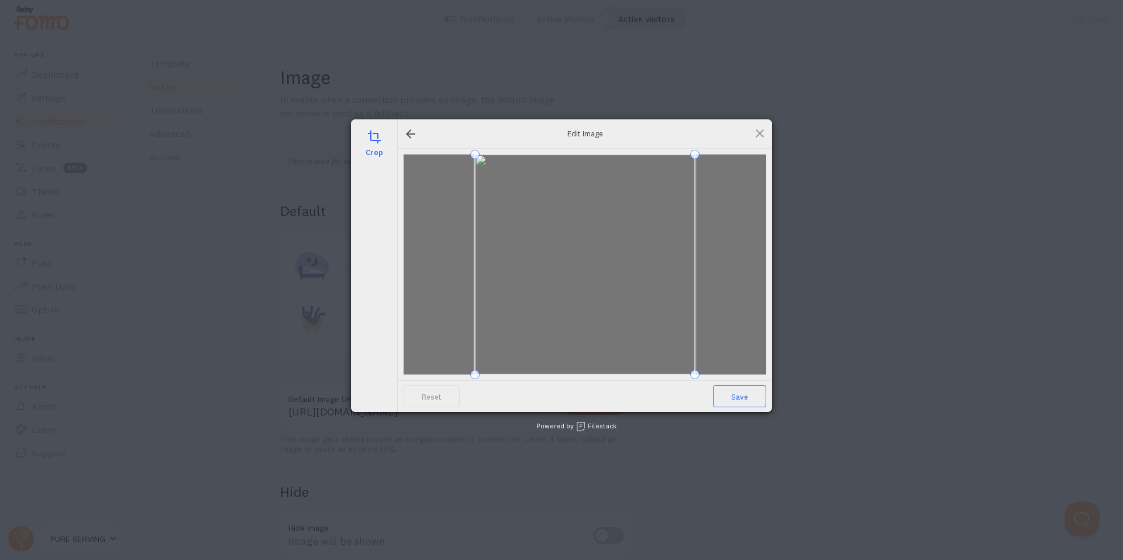
click at [741, 400] on span "Save" at bounding box center [739, 396] width 53 height 22
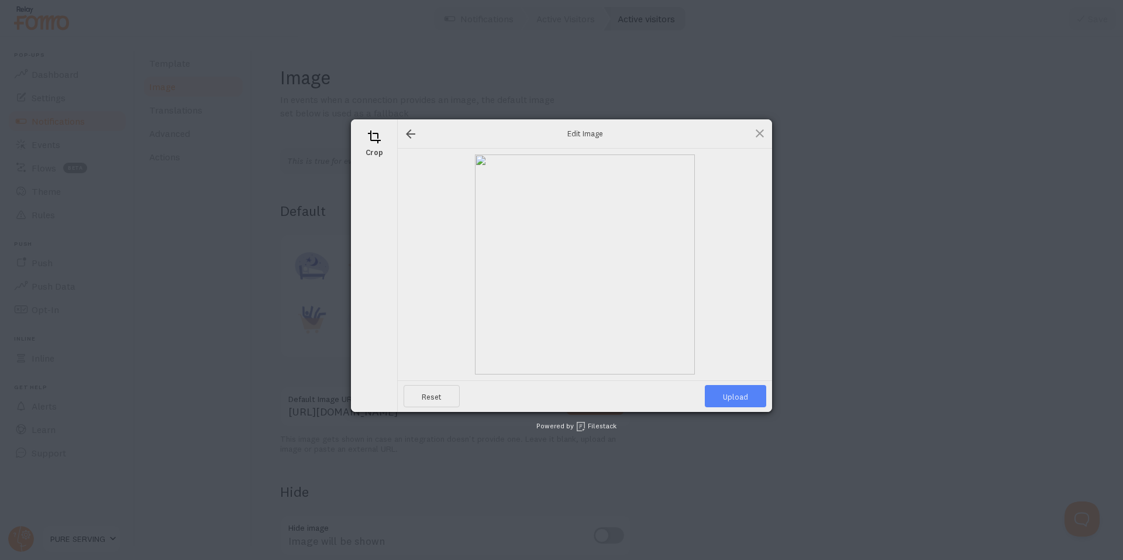
click at [741, 400] on span "Upload" at bounding box center [735, 396] width 61 height 22
type input "https://process.filestackapi.com/ApqhzE1ldTzuKSj33adqez/resize=width:170,height…"
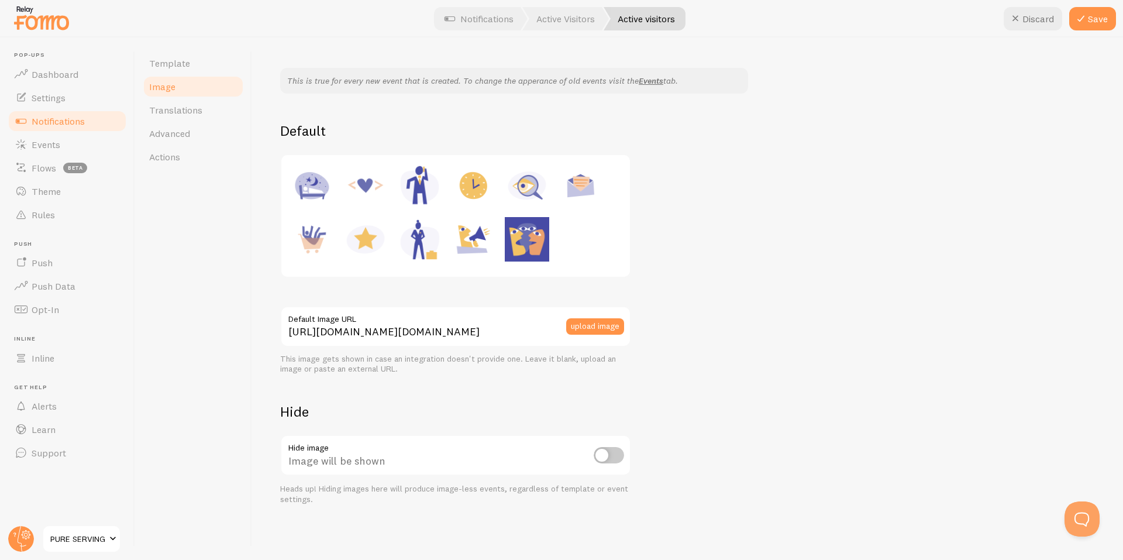
scroll to position [81, 0]
click at [598, 442] on div "Image will be shown" at bounding box center [455, 455] width 351 height 43
click at [622, 459] on input "checkbox" at bounding box center [609, 454] width 30 height 16
checkbox input "true"
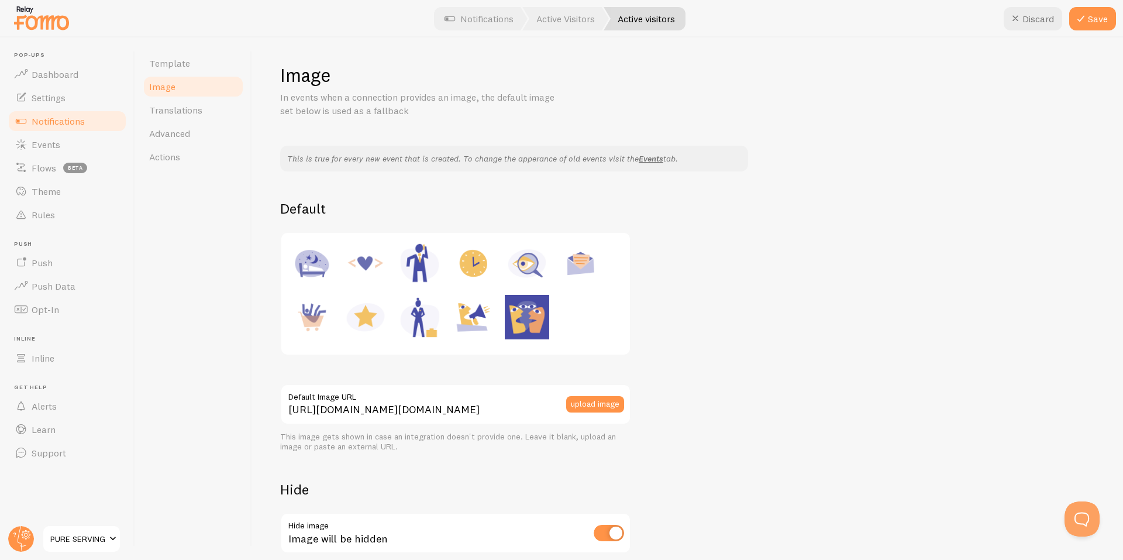
scroll to position [0, 0]
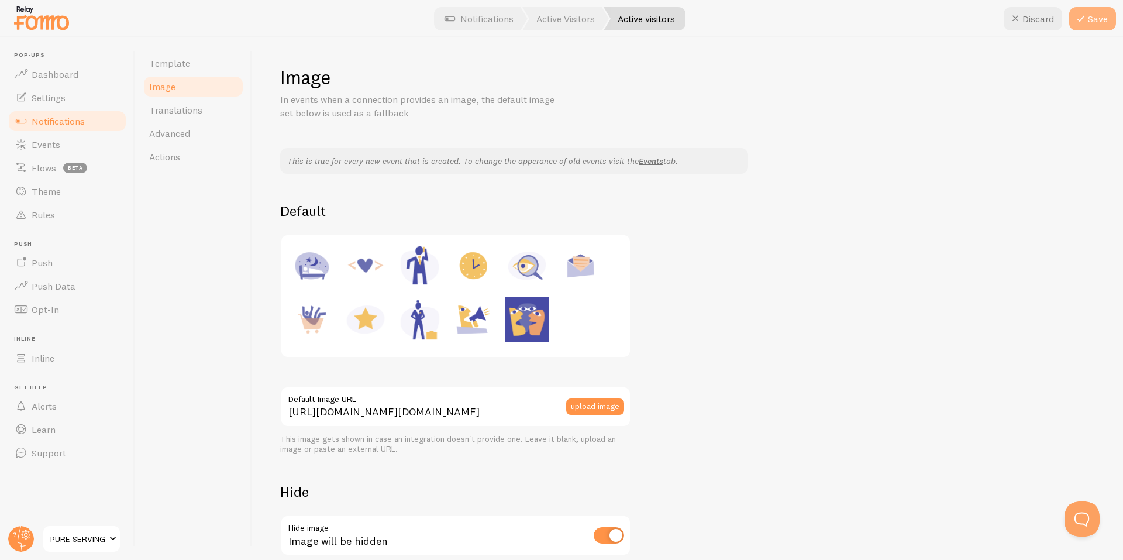
click at [1086, 20] on icon at bounding box center [1081, 19] width 14 height 14
click at [174, 104] on link "Translations" at bounding box center [193, 109] width 102 height 23
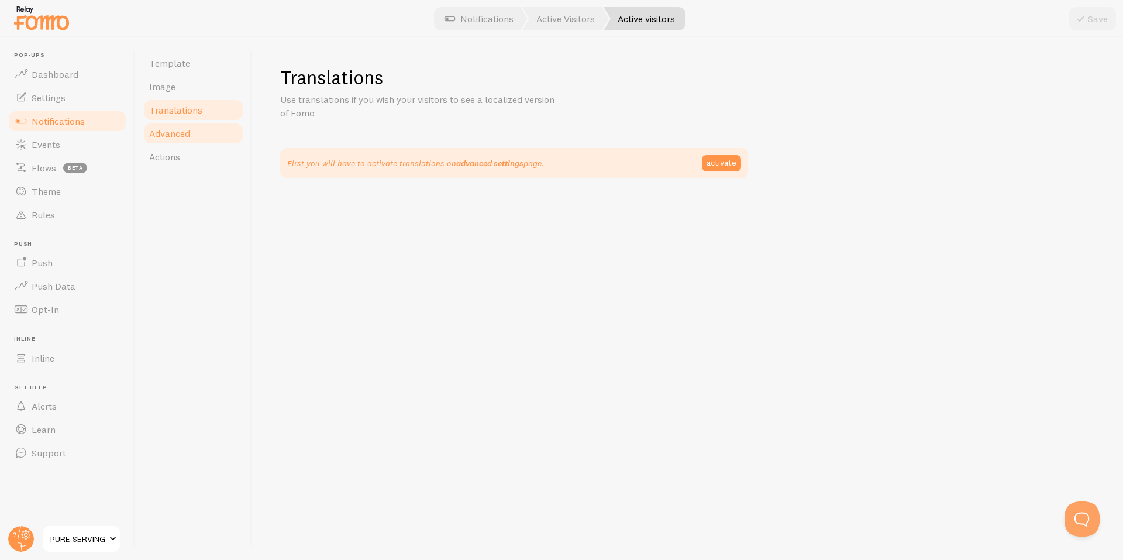
click at [202, 140] on link "Advanced" at bounding box center [193, 133] width 102 height 23
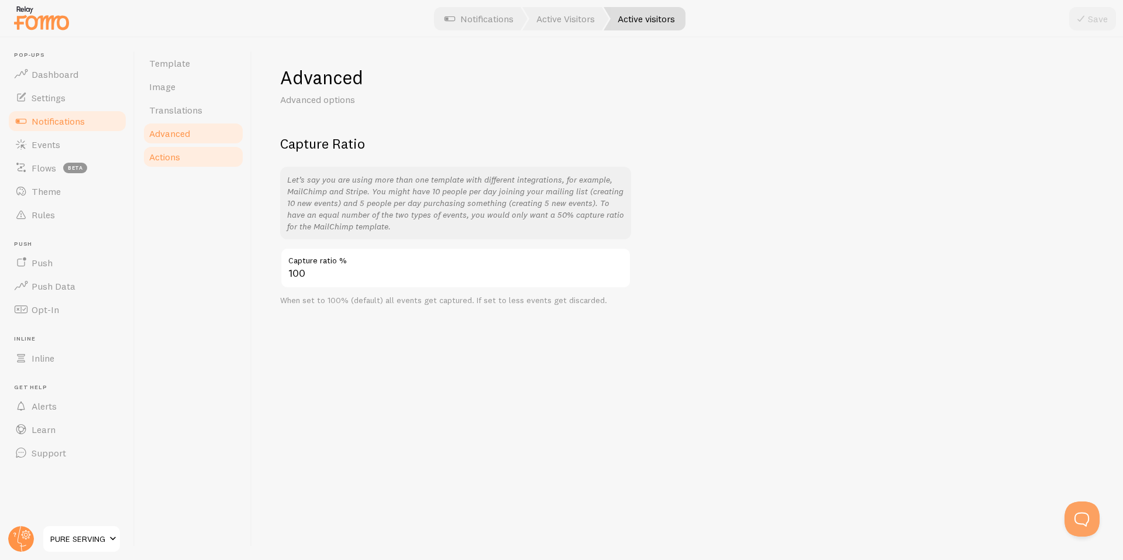
click at [179, 154] on span "Actions" at bounding box center [164, 157] width 31 height 12
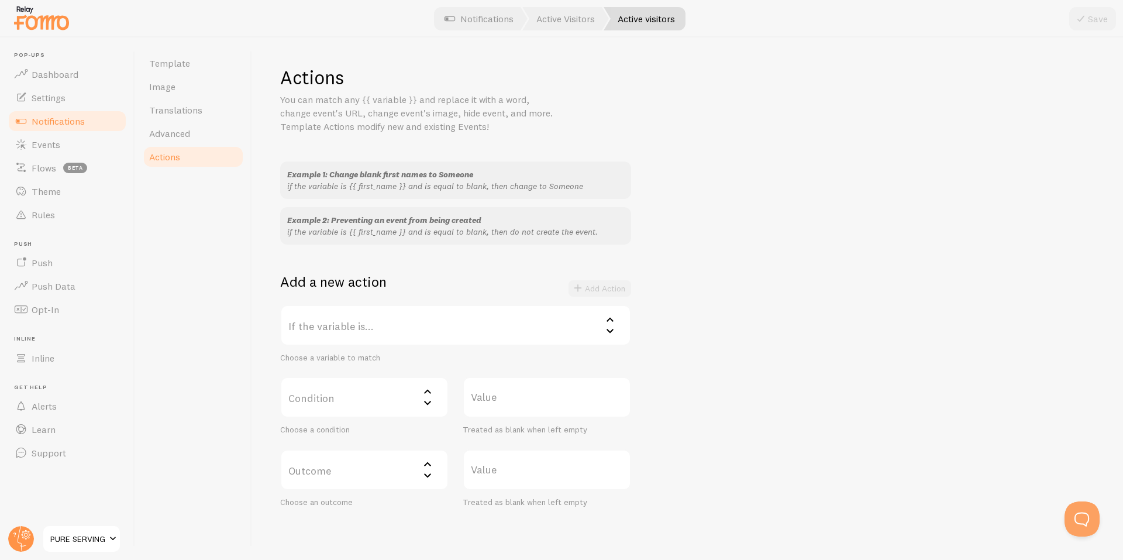
scroll to position [49, 0]
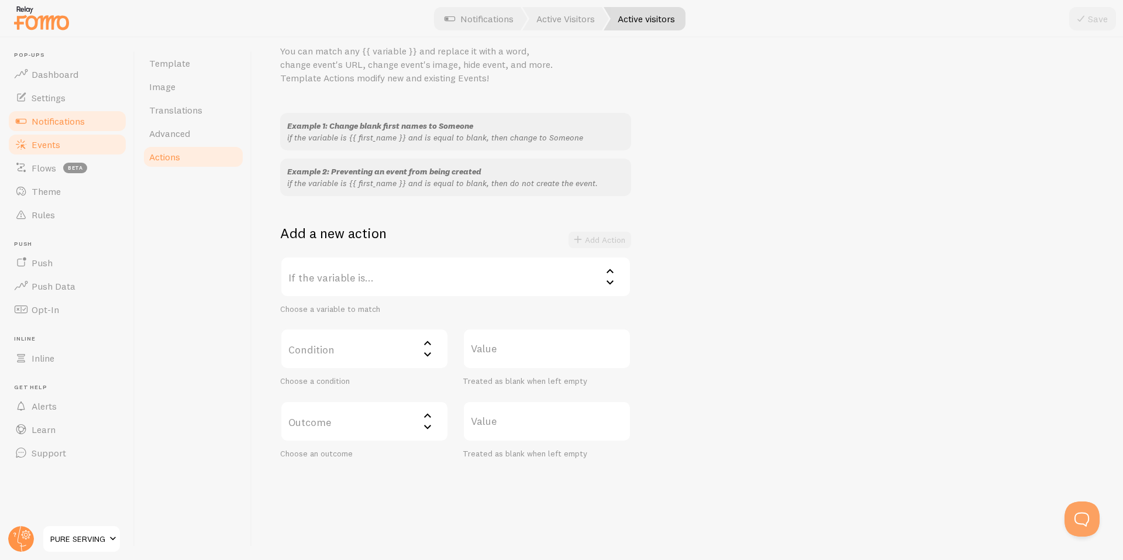
click at [54, 152] on link "Events" at bounding box center [67, 144] width 120 height 23
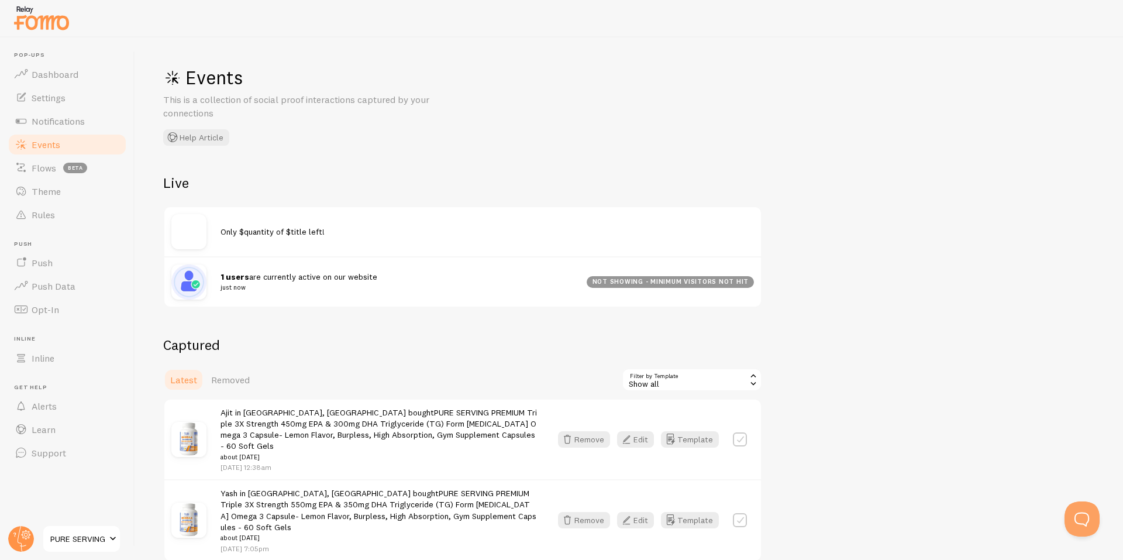
click at [615, 283] on div "not showing - minimum visitors not hit" at bounding box center [670, 282] width 167 height 12
click at [637, 281] on div "not showing - minimum visitors not hit" at bounding box center [670, 282] width 167 height 12
click at [699, 285] on div "not showing - minimum visitors not hit" at bounding box center [670, 282] width 167 height 12
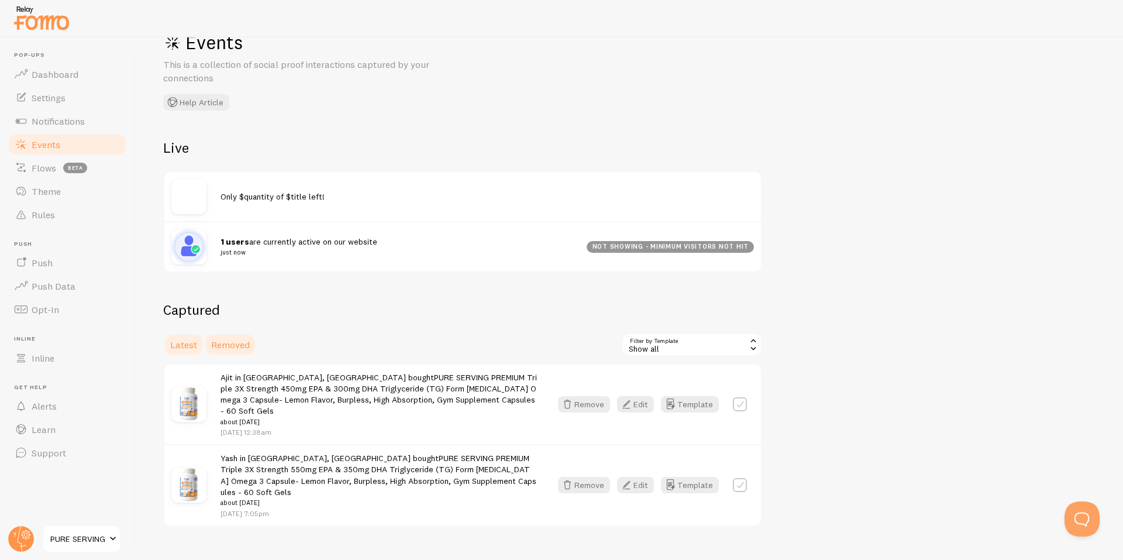
click at [232, 338] on link "Removed" at bounding box center [230, 344] width 53 height 23
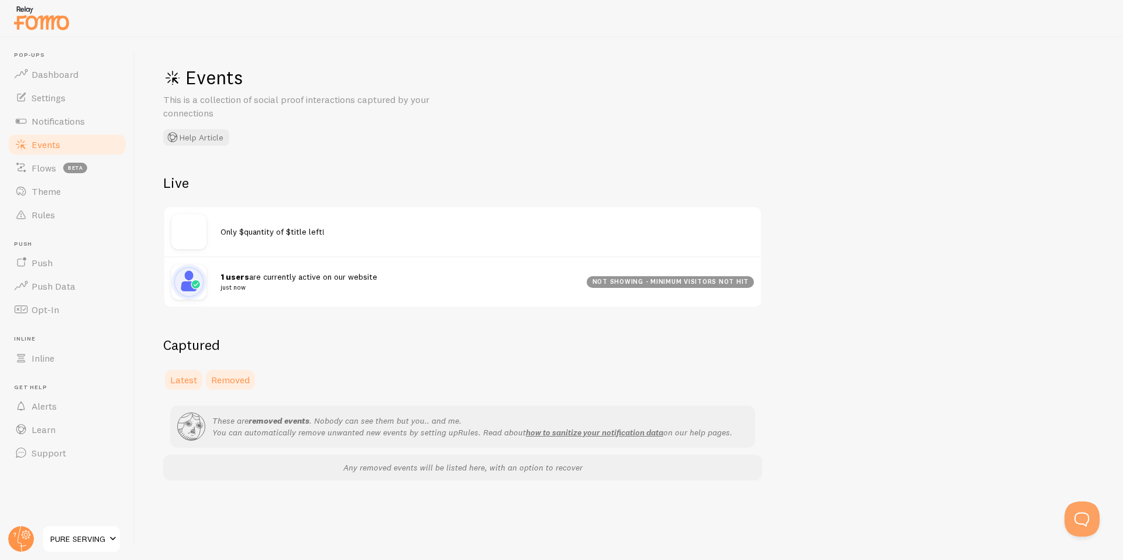
click at [187, 384] on span "Latest" at bounding box center [183, 380] width 27 height 12
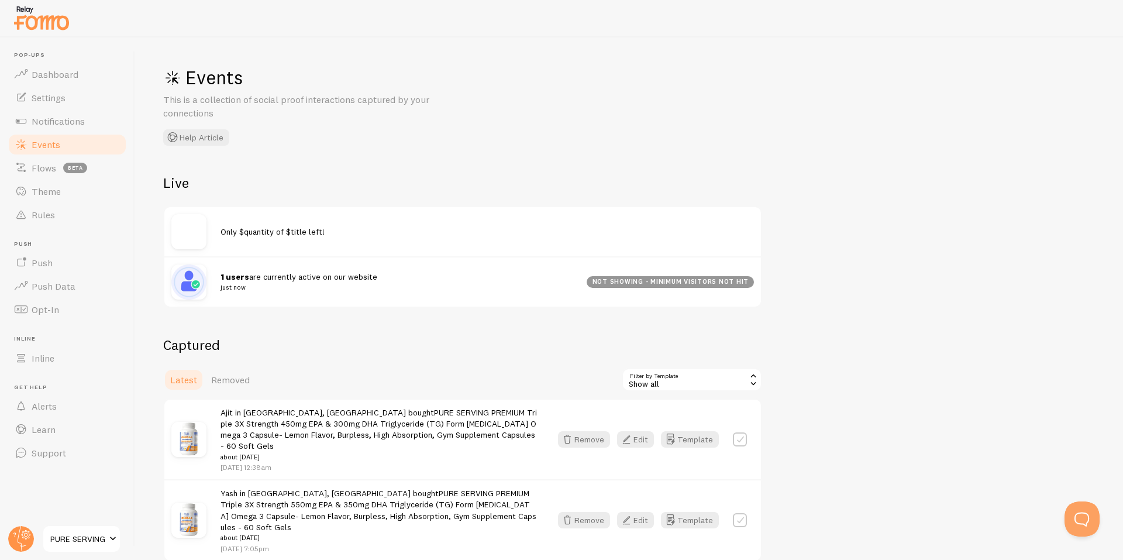
click at [747, 436] on label at bounding box center [740, 439] width 14 height 14
checkbox input "true"
click at [744, 513] on label at bounding box center [740, 520] width 14 height 14
checkbox input "true"
click at [745, 439] on label at bounding box center [740, 439] width 14 height 14
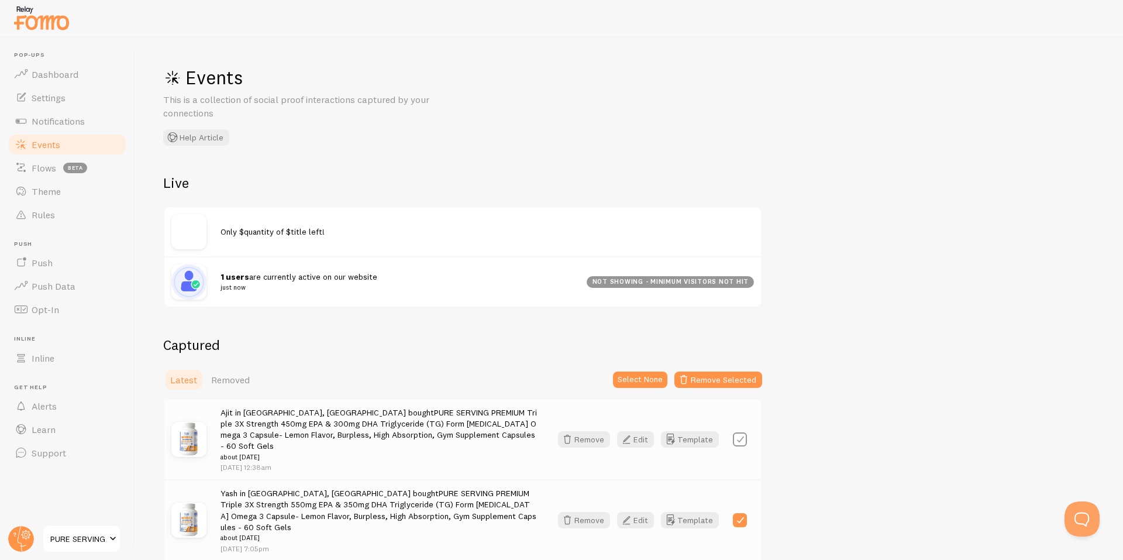
checkbox input "false"
click at [738, 513] on label at bounding box center [740, 520] width 14 height 14
checkbox input "false"
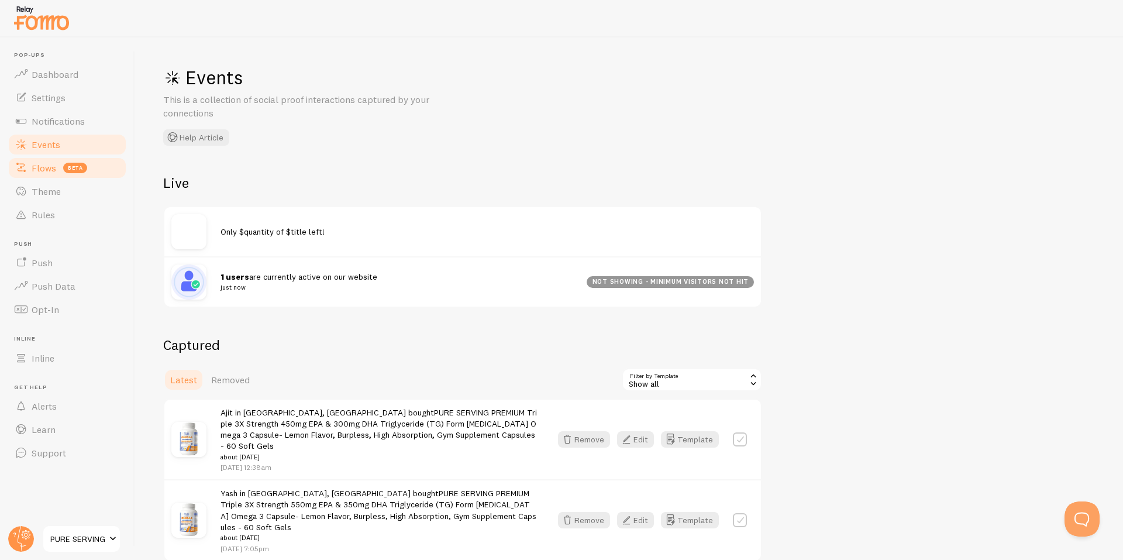
click at [62, 175] on link "Flows beta" at bounding box center [67, 167] width 120 height 23
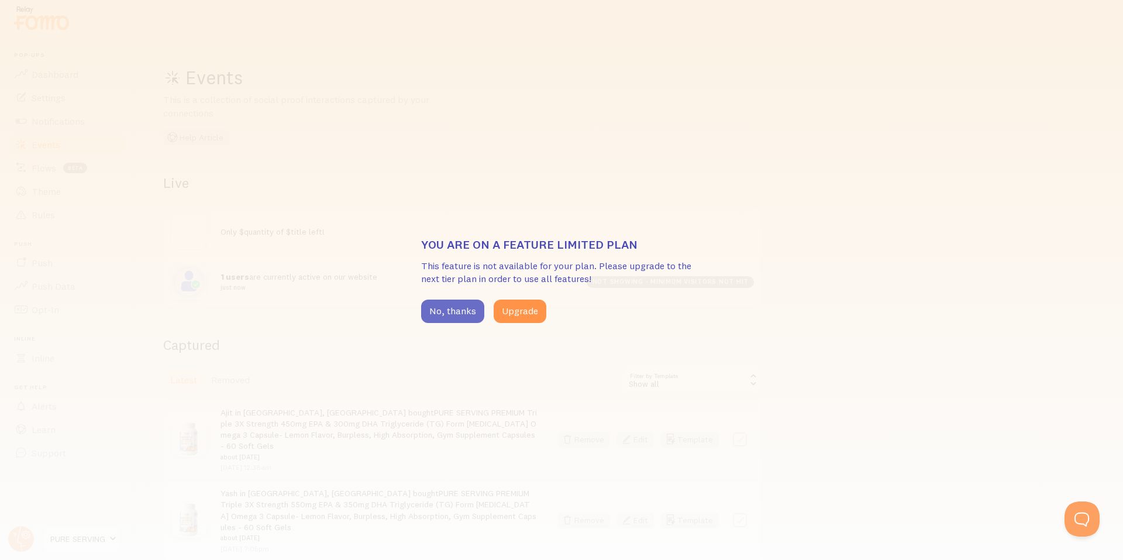
click at [442, 317] on button "No, thanks" at bounding box center [452, 310] width 63 height 23
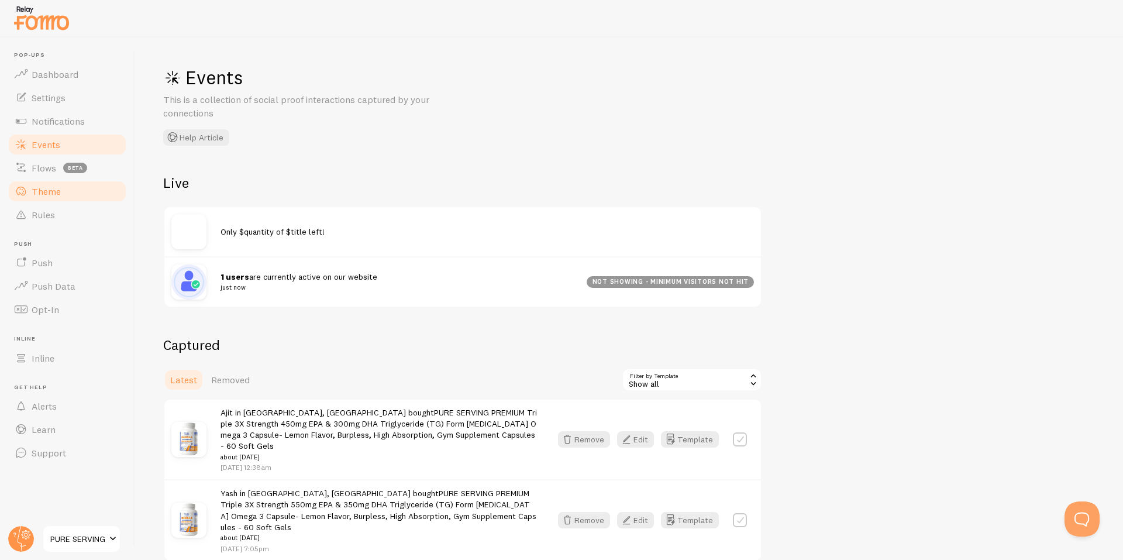
click at [47, 200] on link "Theme" at bounding box center [67, 191] width 120 height 23
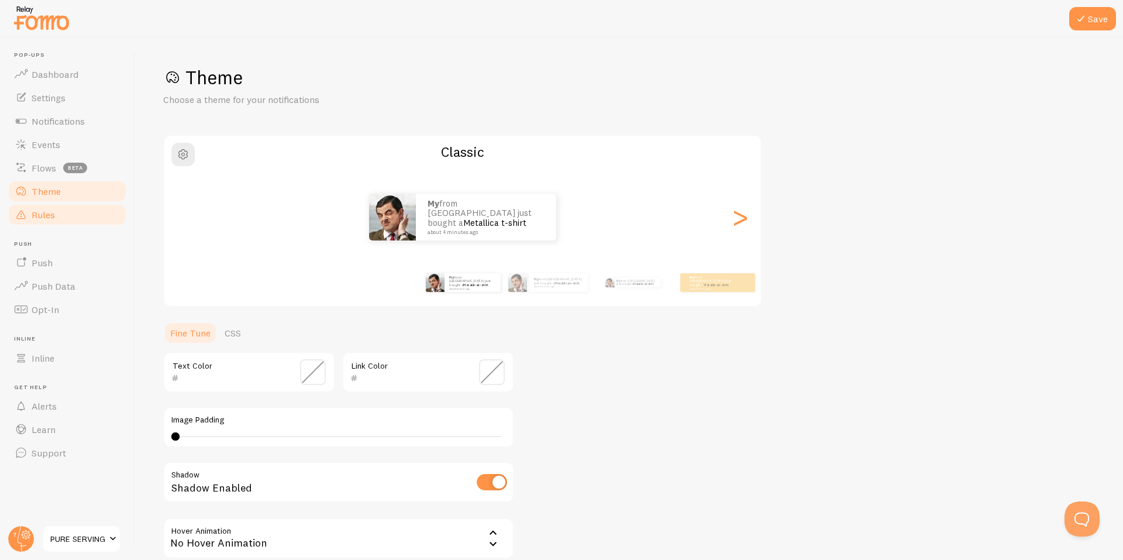
click at [58, 219] on link "Rules" at bounding box center [67, 214] width 120 height 23
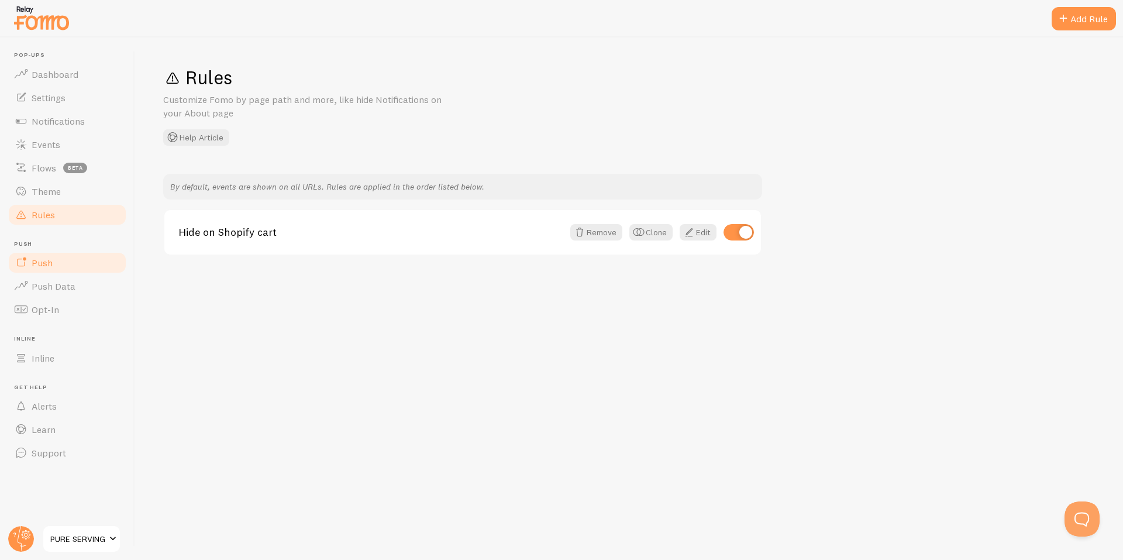
click at [66, 271] on link "Push" at bounding box center [67, 262] width 120 height 23
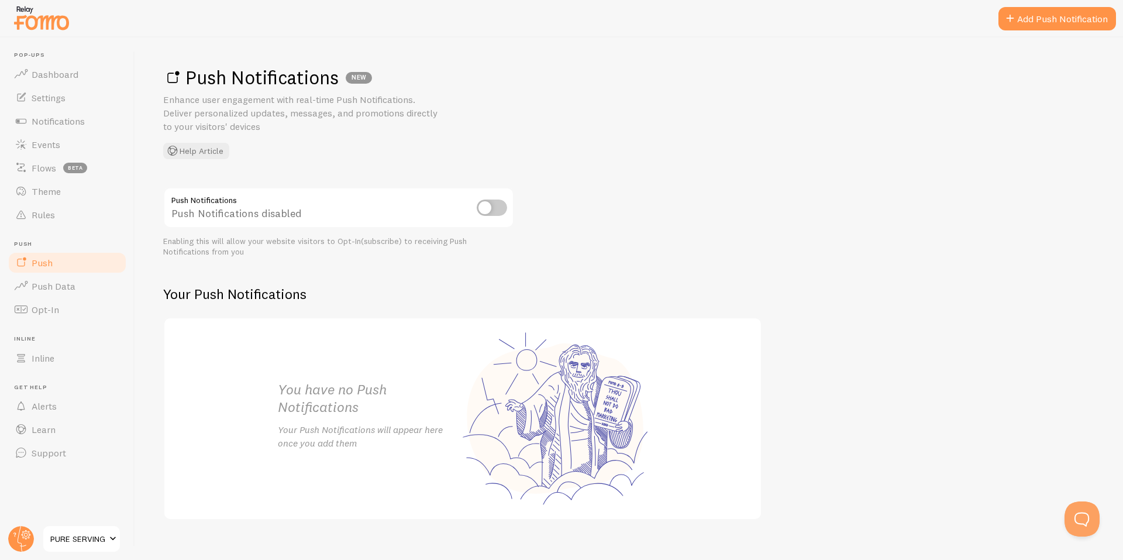
click at [505, 210] on input "checkbox" at bounding box center [492, 207] width 30 height 16
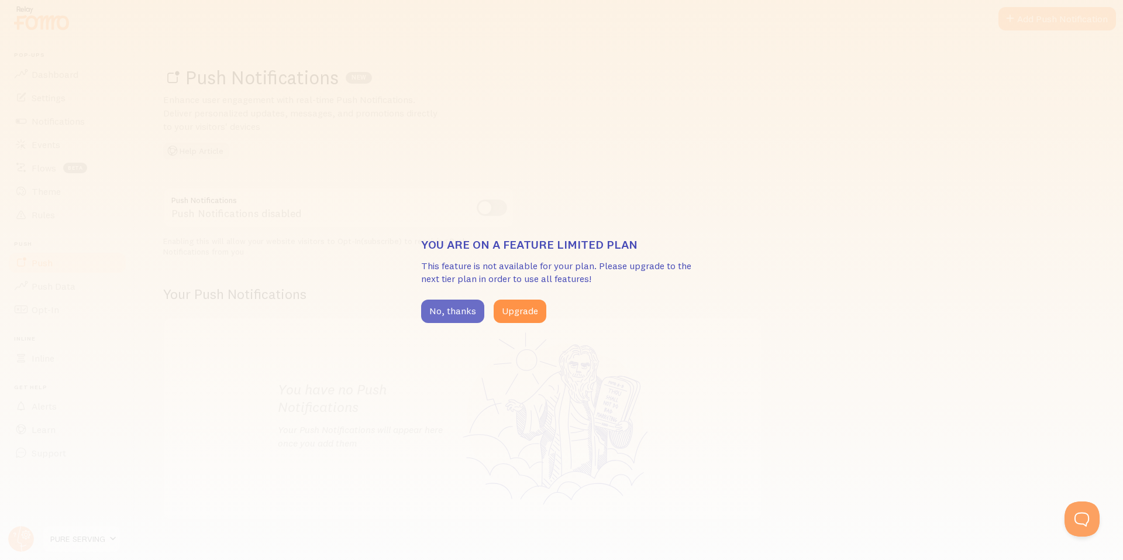
click at [449, 305] on button "No, thanks" at bounding box center [452, 310] width 63 height 23
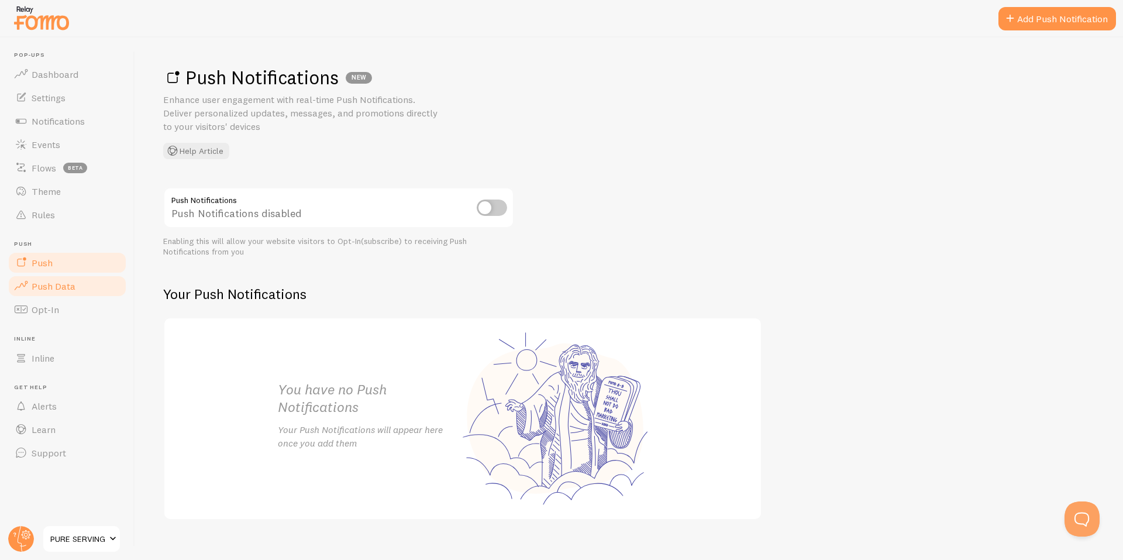
click at [61, 290] on span "Push Data" at bounding box center [54, 286] width 44 height 12
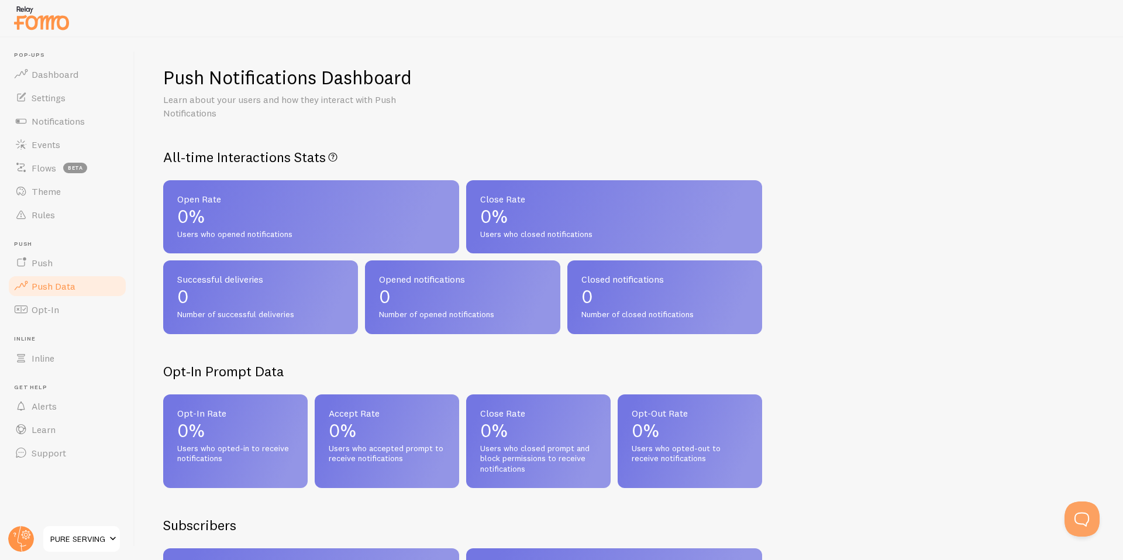
scroll to position [390, 0]
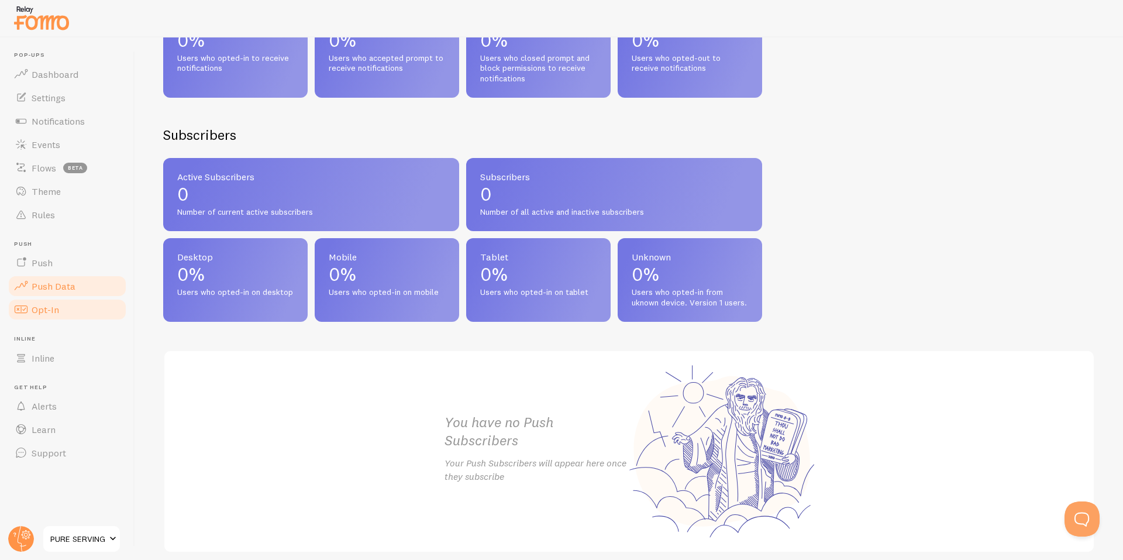
click at [64, 303] on link "Opt-In" at bounding box center [67, 309] width 120 height 23
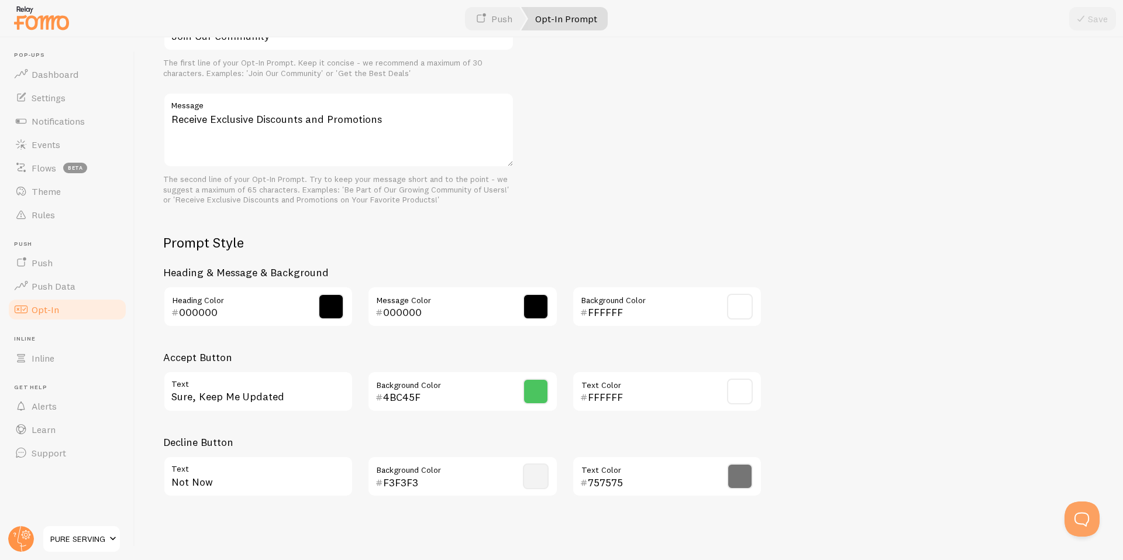
scroll to position [398, 0]
click at [72, 360] on link "Inline" at bounding box center [67, 357] width 120 height 23
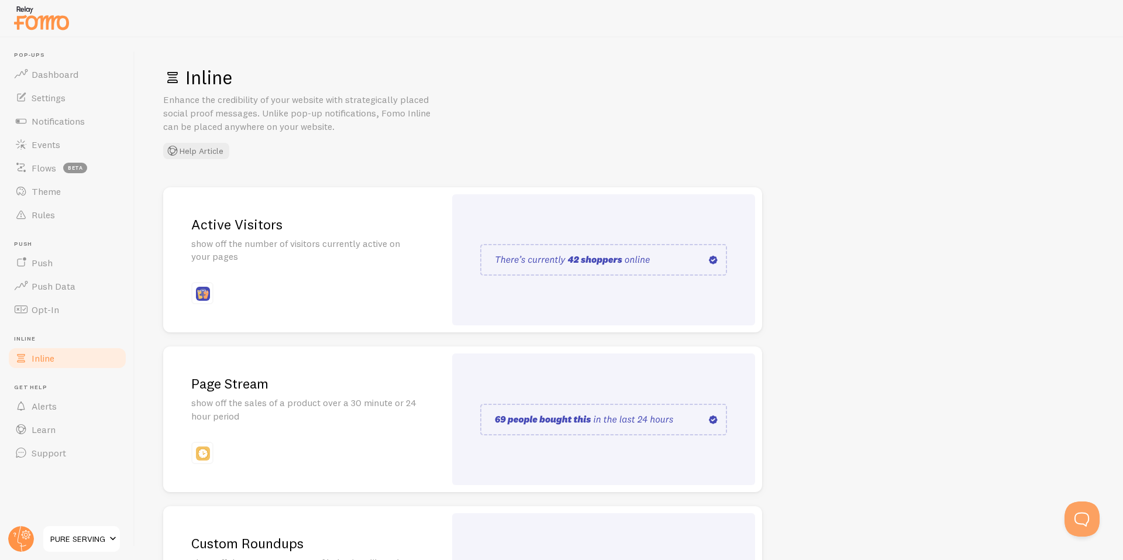
click at [655, 267] on img at bounding box center [603, 260] width 247 height 32
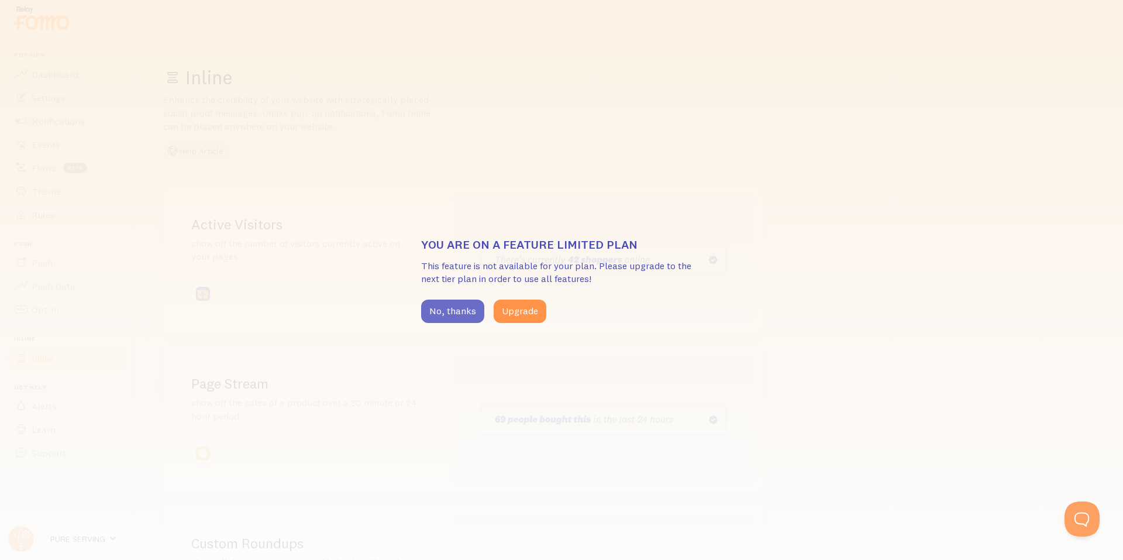
click at [466, 315] on button "No, thanks" at bounding box center [452, 310] width 63 height 23
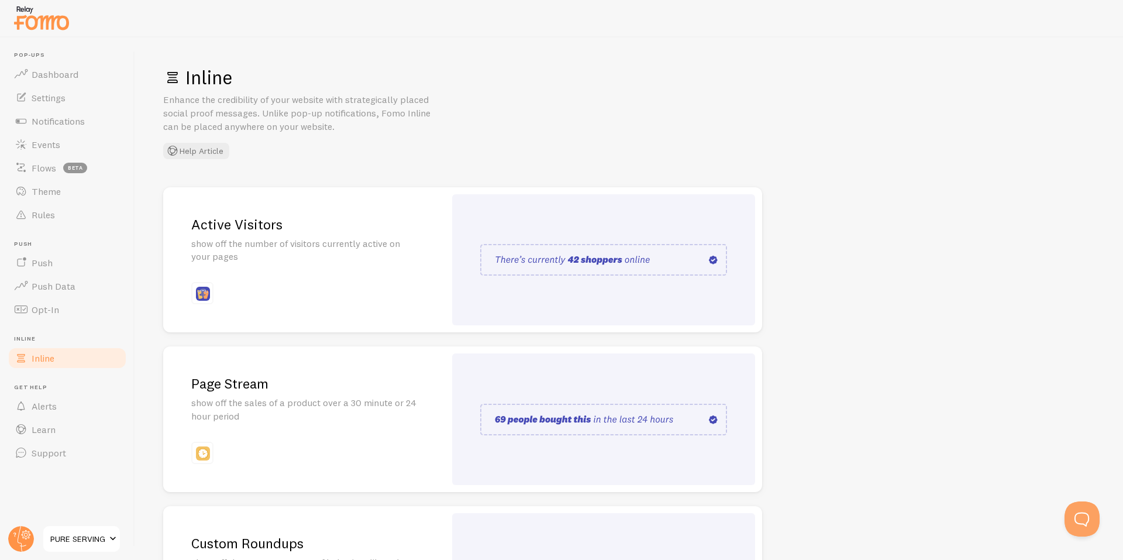
click at [614, 423] on img at bounding box center [603, 420] width 247 height 32
click at [680, 422] on img at bounding box center [603, 420] width 247 height 32
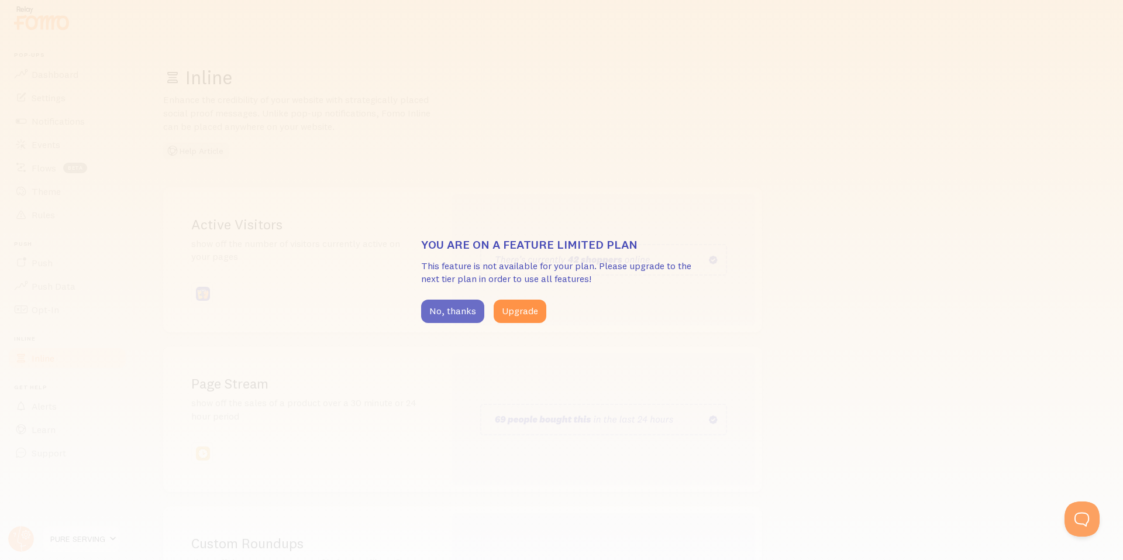
click at [464, 314] on button "No, thanks" at bounding box center [452, 310] width 63 height 23
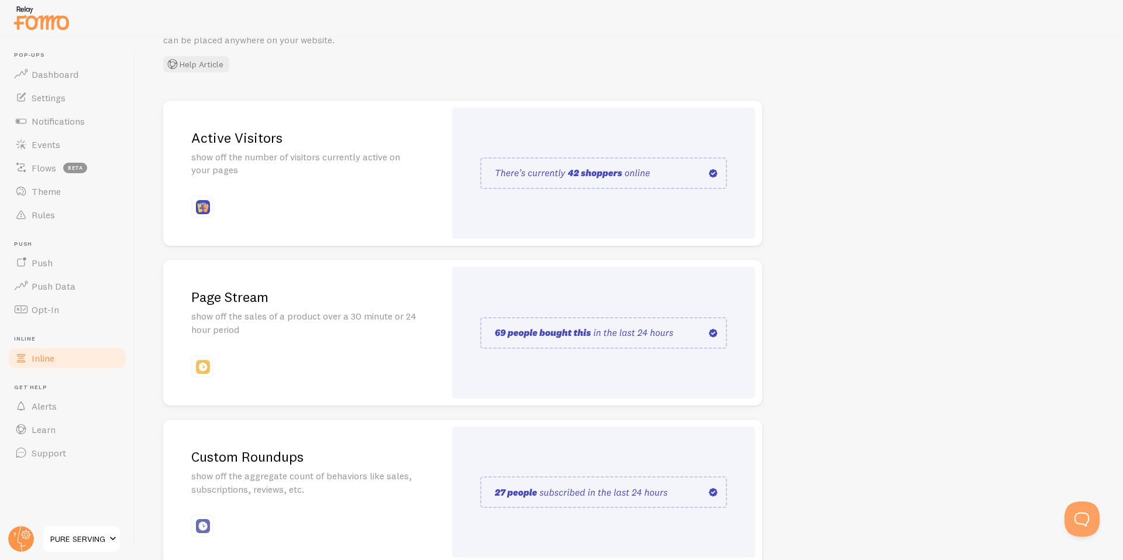
scroll to position [147, 0]
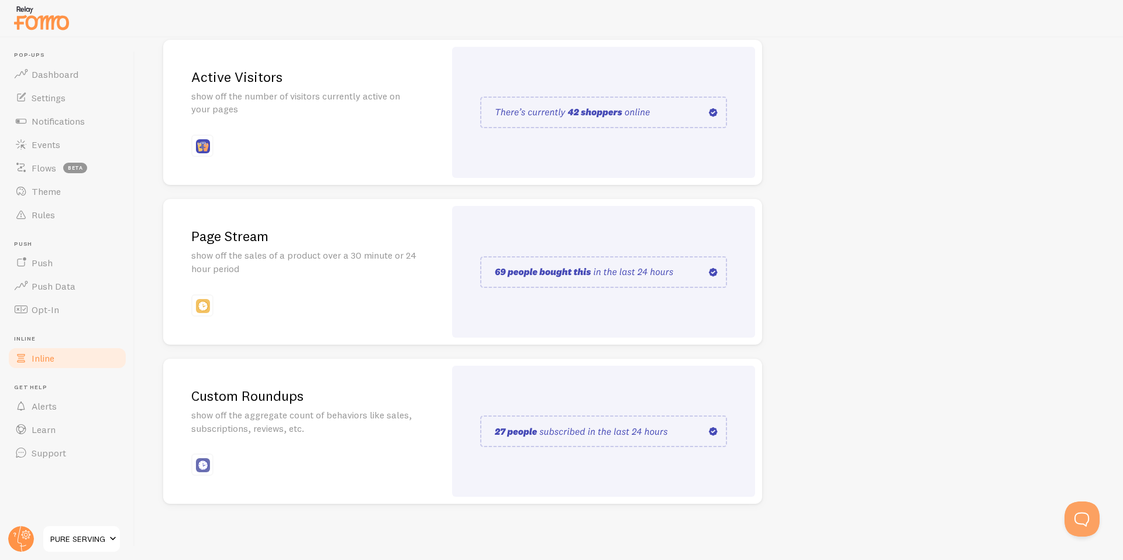
click at [532, 433] on img at bounding box center [603, 431] width 247 height 32
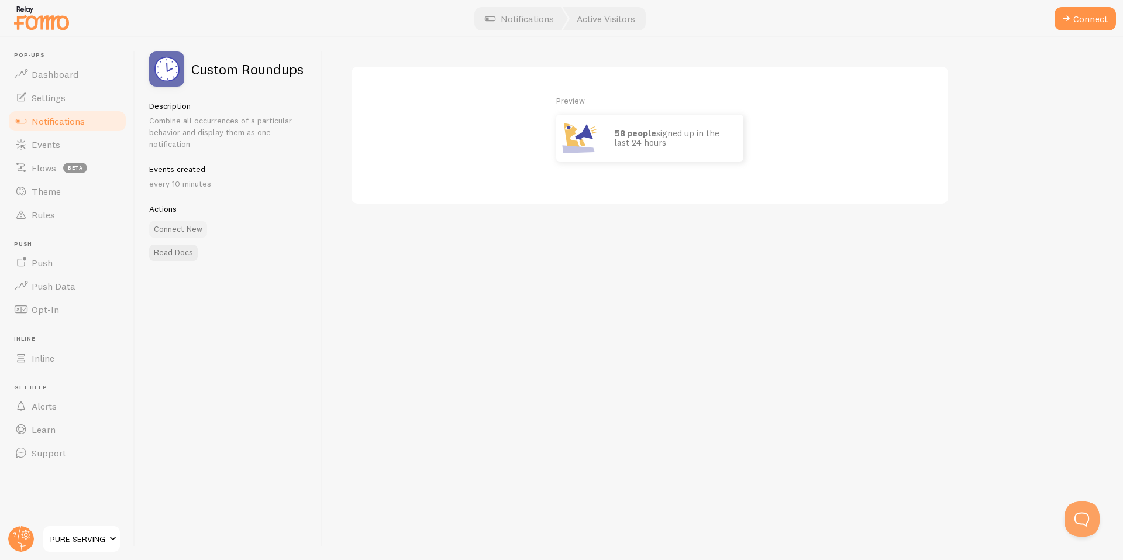
click at [180, 228] on button "Connect New" at bounding box center [178, 229] width 58 height 16
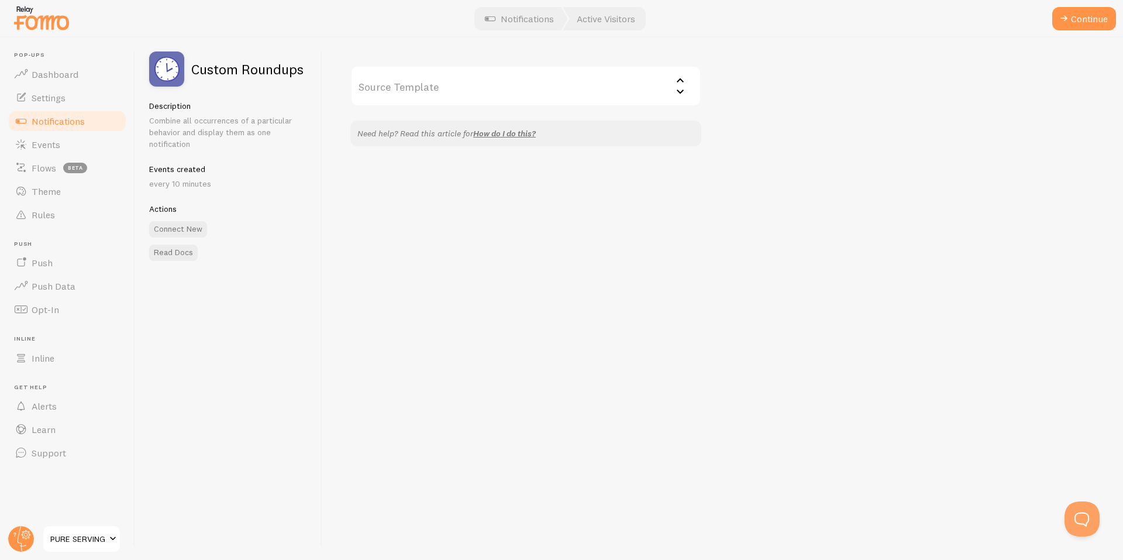
click at [439, 92] on input "Source Template" at bounding box center [525, 86] width 351 height 41
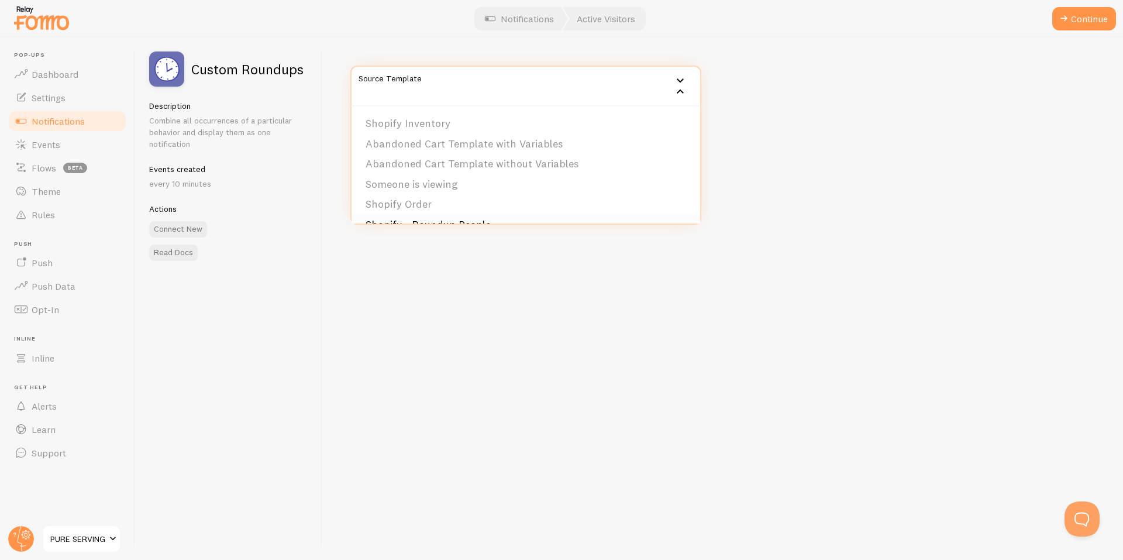
scroll to position [58, 0]
click at [434, 146] on li "Shopify Order" at bounding box center [526, 146] width 349 height 20
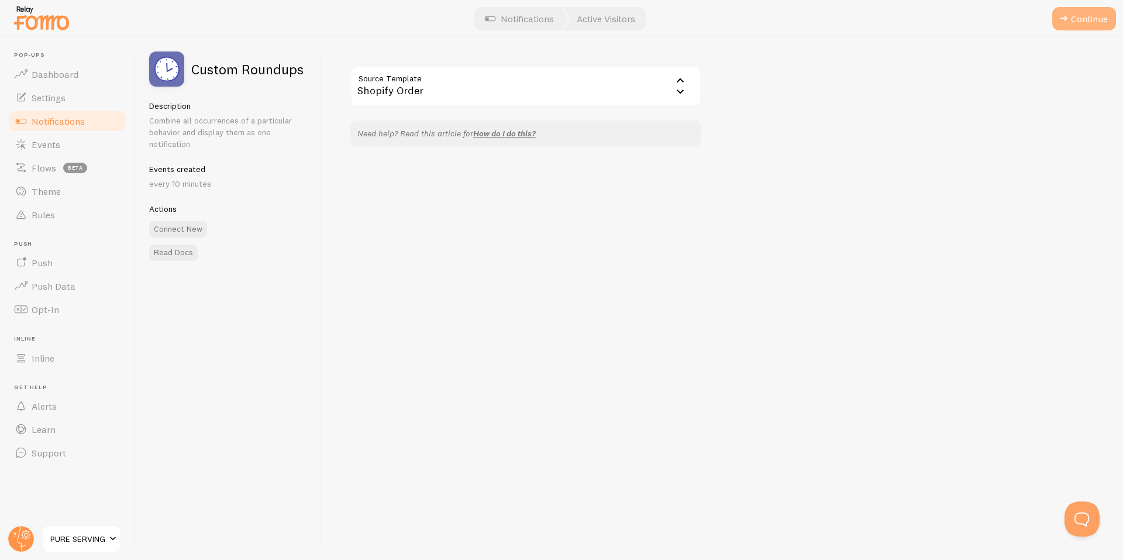
click at [1070, 18] on button "Continue" at bounding box center [1084, 18] width 64 height 23
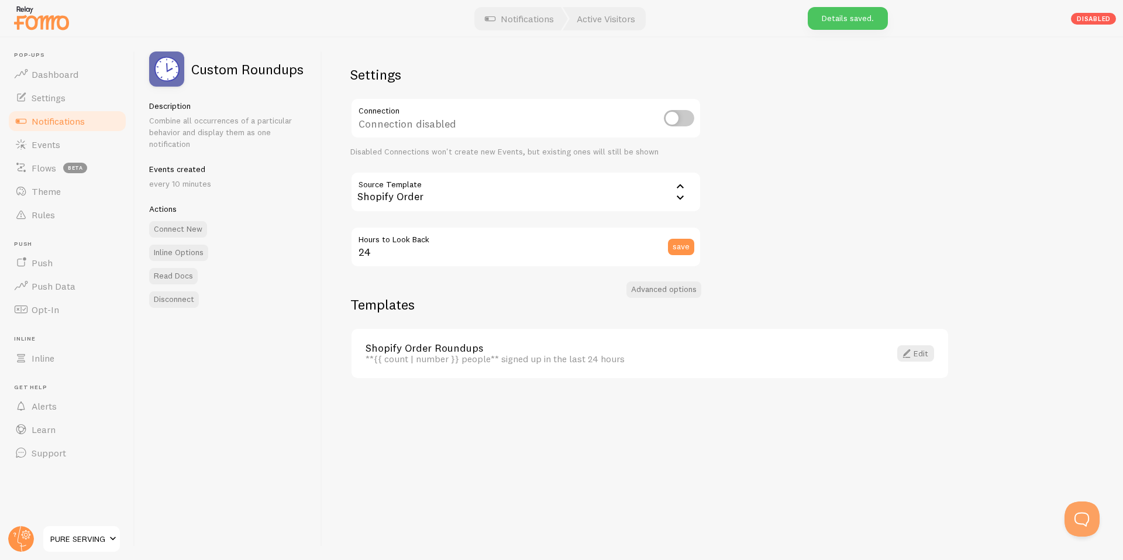
click at [677, 123] on input "checkbox" at bounding box center [679, 118] width 30 height 16
checkbox input "true"
click at [683, 250] on button "save" at bounding box center [681, 247] width 26 height 16
click at [911, 351] on span at bounding box center [907, 353] width 14 height 14
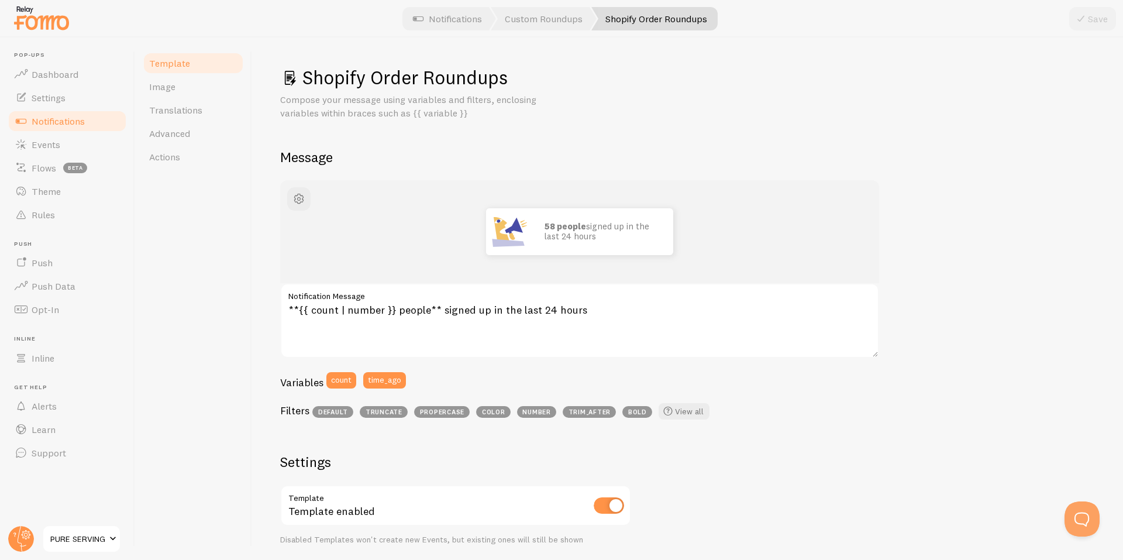
click at [64, 120] on span "Notifications" at bounding box center [58, 121] width 53 height 12
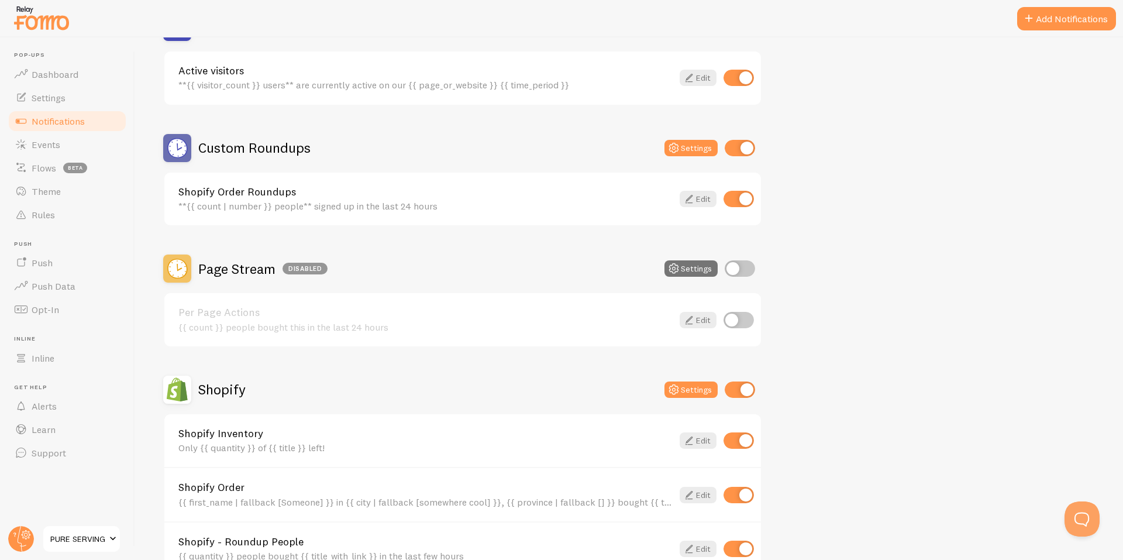
scroll to position [390, 0]
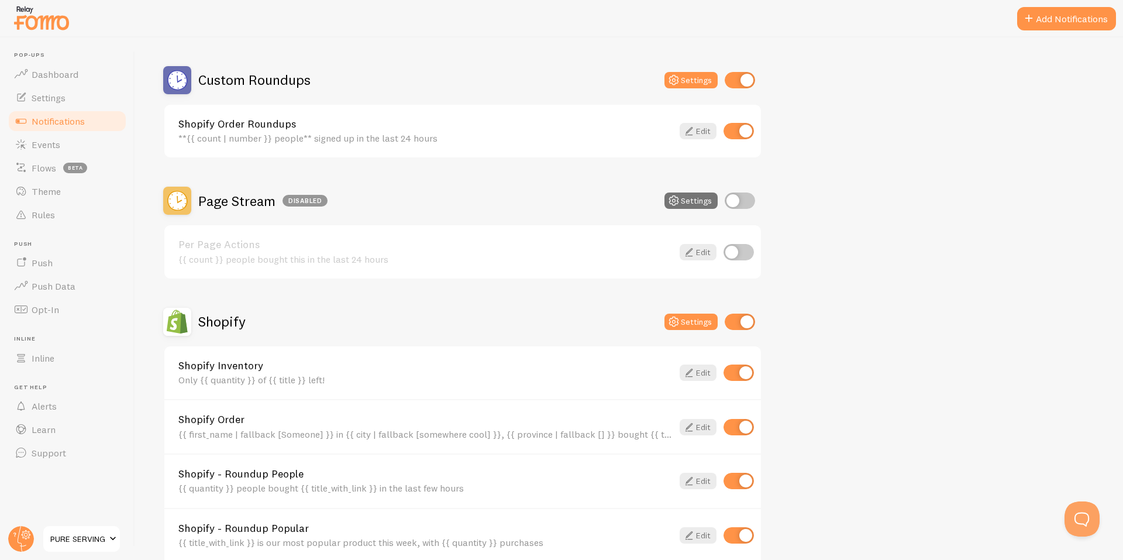
drag, startPoint x: 392, startPoint y: 264, endPoint x: 226, endPoint y: 266, distance: 165.6
click at [226, 266] on div "Per Page Actions {{ count }} people bought this in the last 24 hours Edit" at bounding box center [462, 251] width 597 height 53
copy div "people bought this in the last 24 hours"
click at [688, 130] on icon at bounding box center [689, 131] width 14 height 14
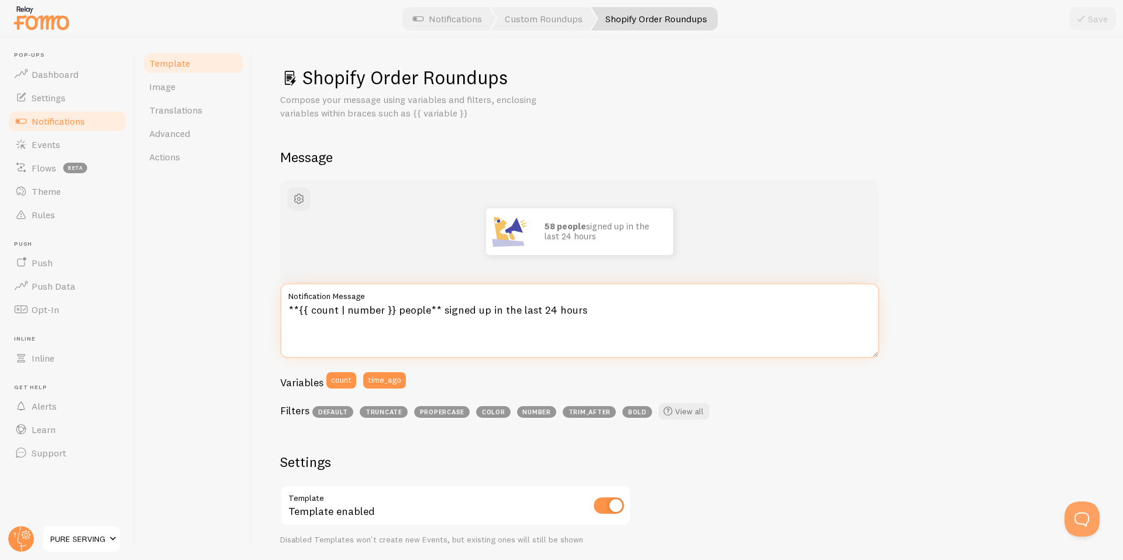
drag, startPoint x: 618, startPoint y: 318, endPoint x: 395, endPoint y: 325, distance: 223.6
click at [395, 325] on textarea "**{{ count | number }} people** signed up in the last 24 hours" at bounding box center [579, 320] width 599 height 75
paste textarea "bought this"
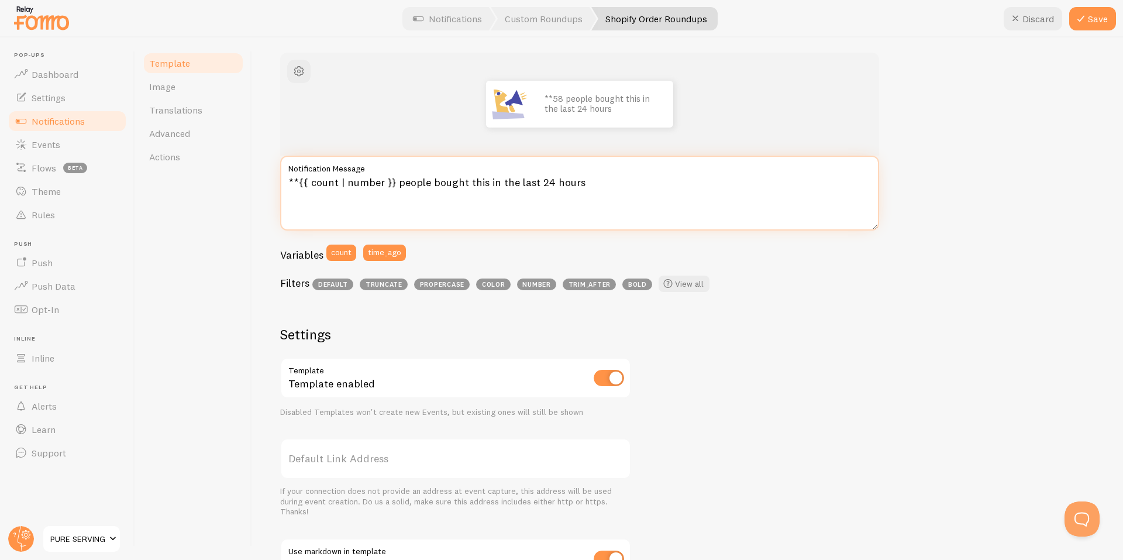
scroll to position [195, 0]
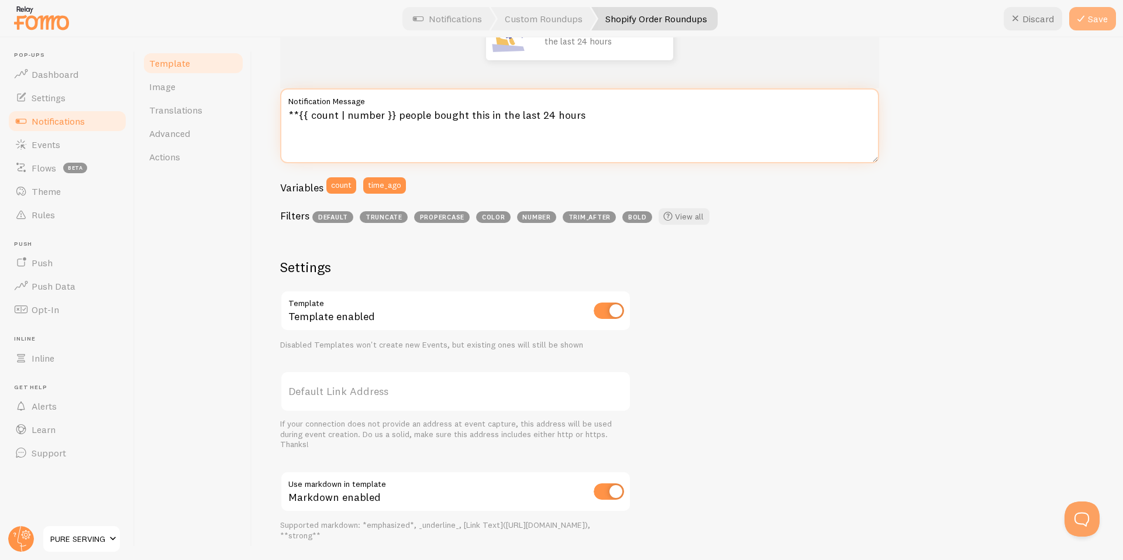
type textarea "**{{ count | number }} people bought this in the last 24 hours"
click at [1108, 18] on button "Save" at bounding box center [1092, 18] width 47 height 23
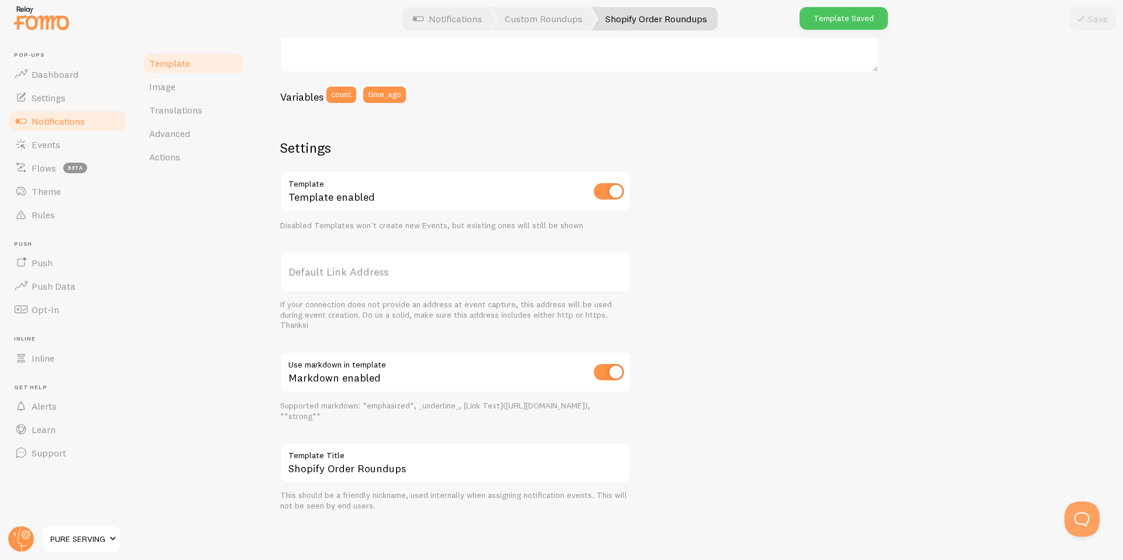
scroll to position [0, 0]
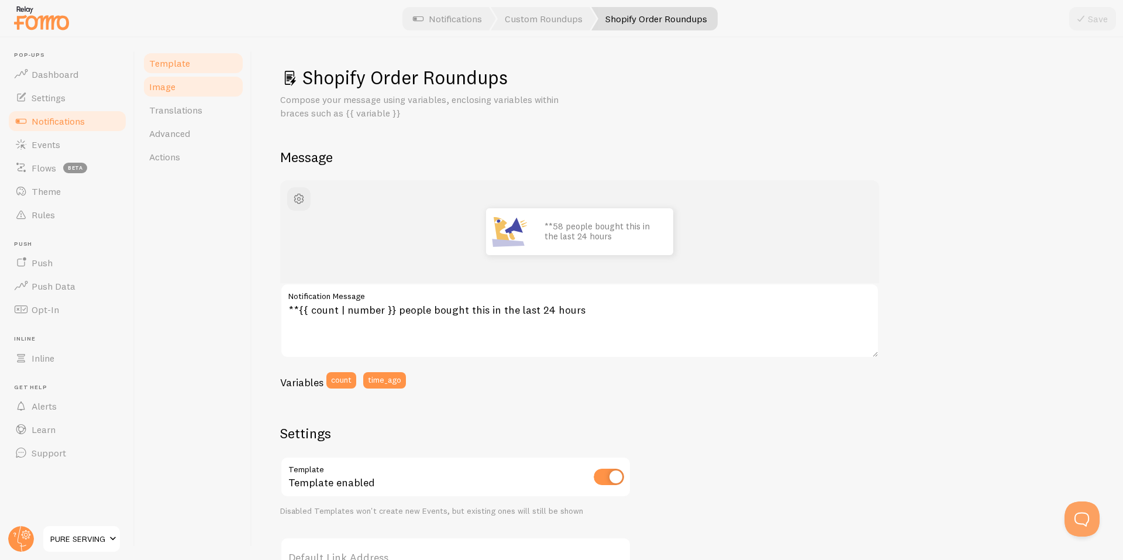
click at [183, 92] on link "Image" at bounding box center [193, 86] width 102 height 23
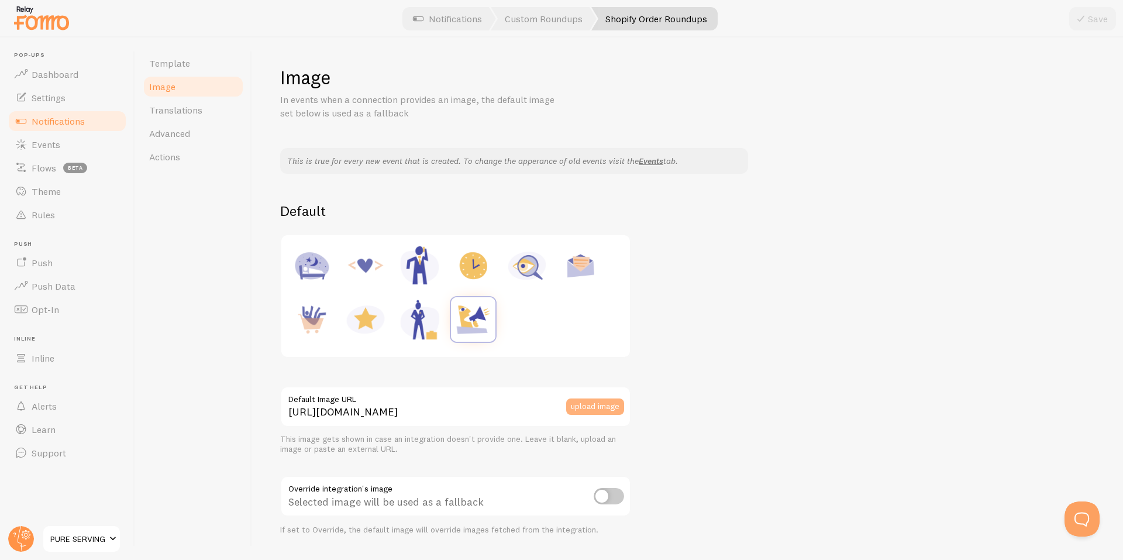
click at [588, 406] on button "upload image" at bounding box center [595, 406] width 58 height 16
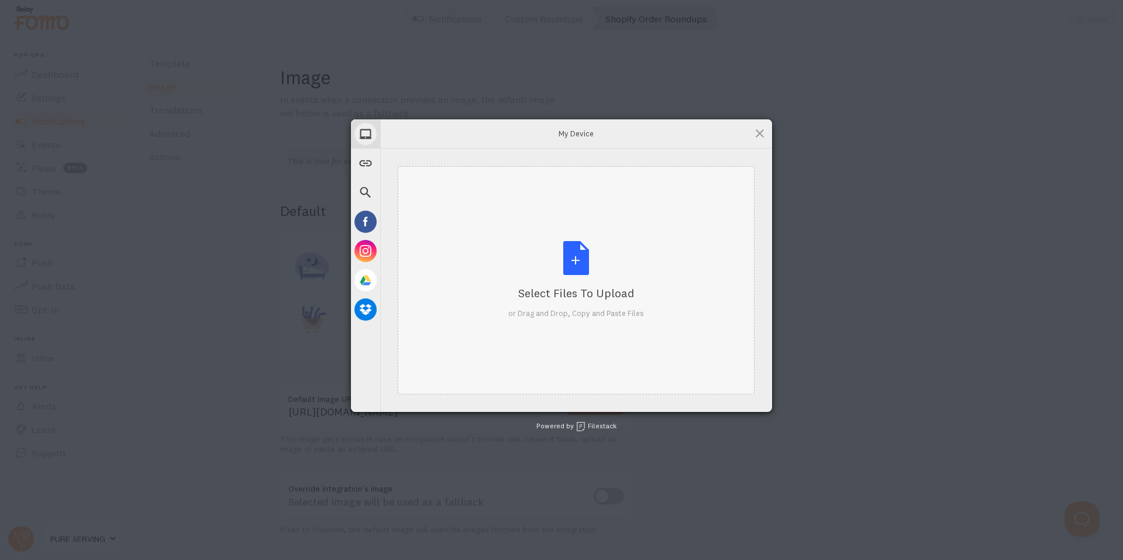
click at [572, 295] on div "Select Files to Upload" at bounding box center [576, 293] width 136 height 16
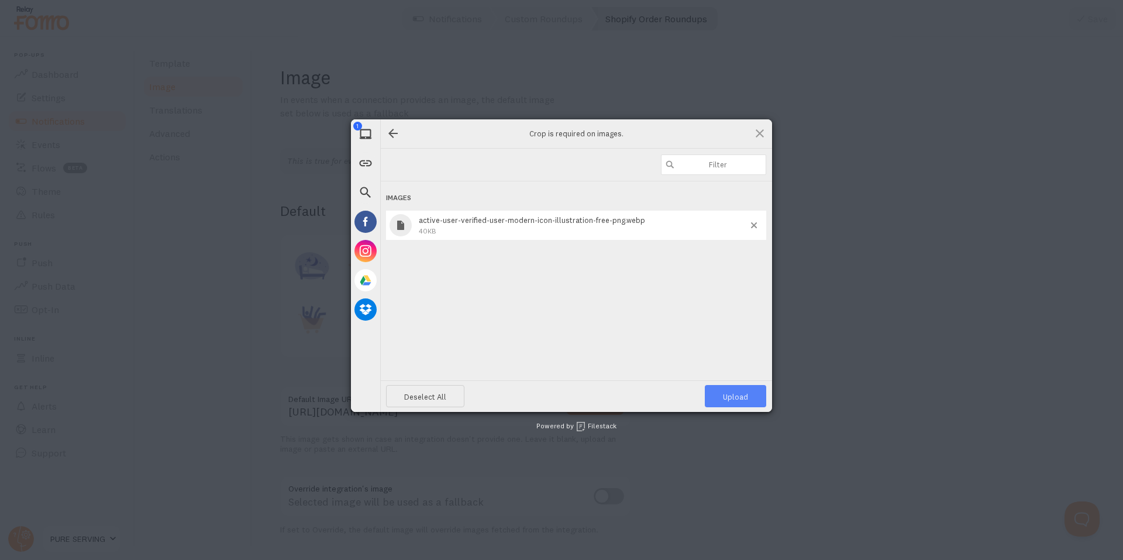
click at [722, 405] on span "Upload 1" at bounding box center [735, 396] width 61 height 22
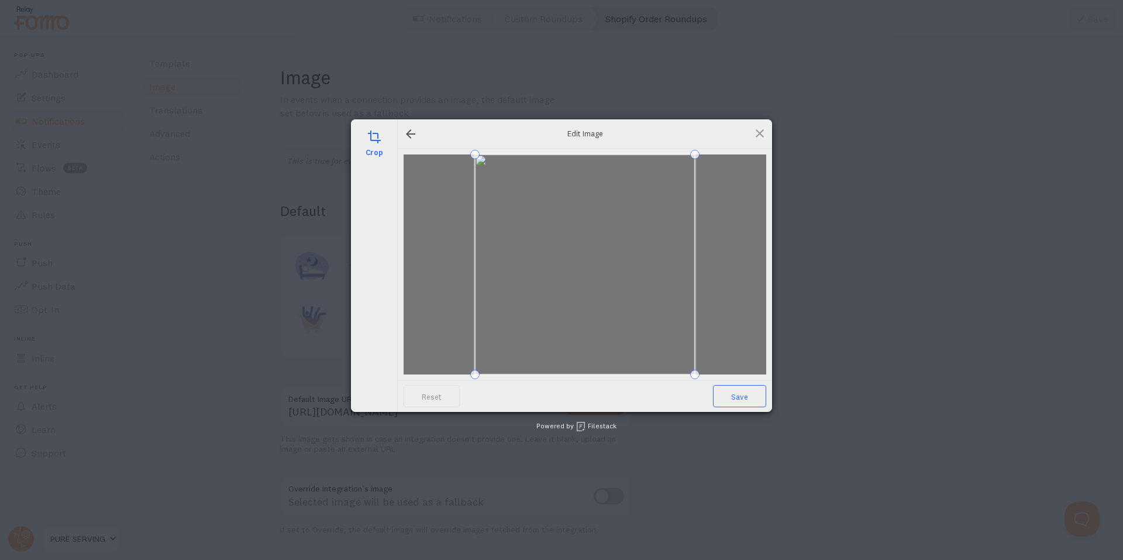
click at [724, 398] on span "Save" at bounding box center [739, 396] width 53 height 22
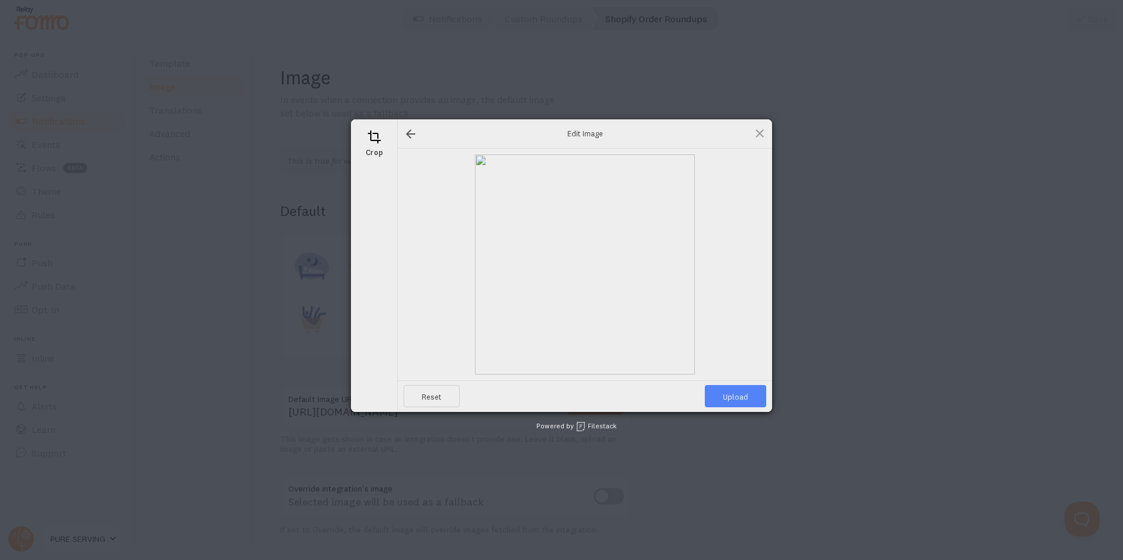
click at [717, 394] on span "Upload" at bounding box center [735, 396] width 61 height 22
type input "https://process.filestackapi.com/ApqhzE1ldTzuKSj33adqez/resize=width:170,height…"
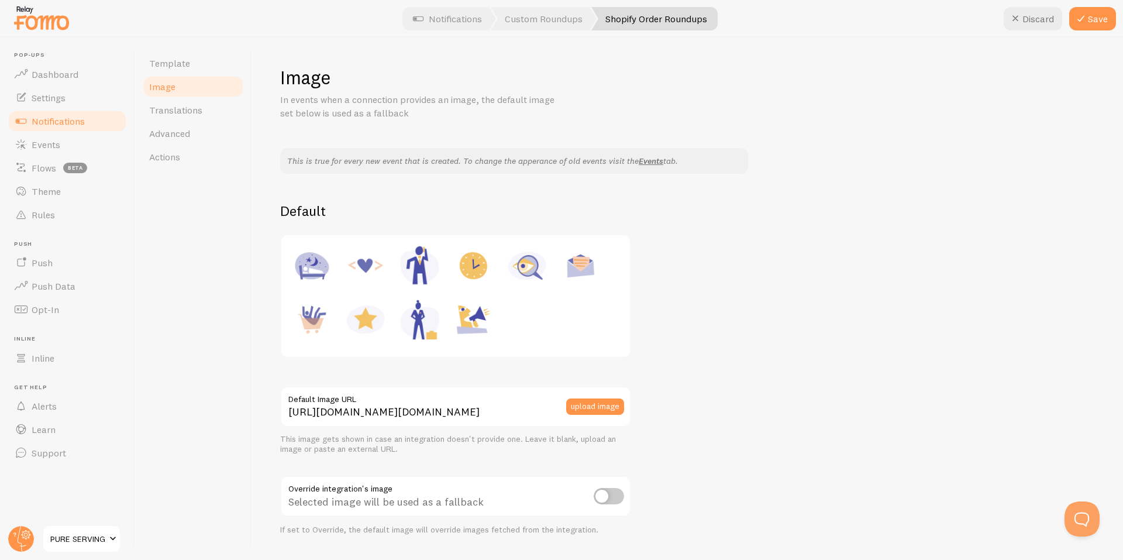
scroll to position [161, 0]
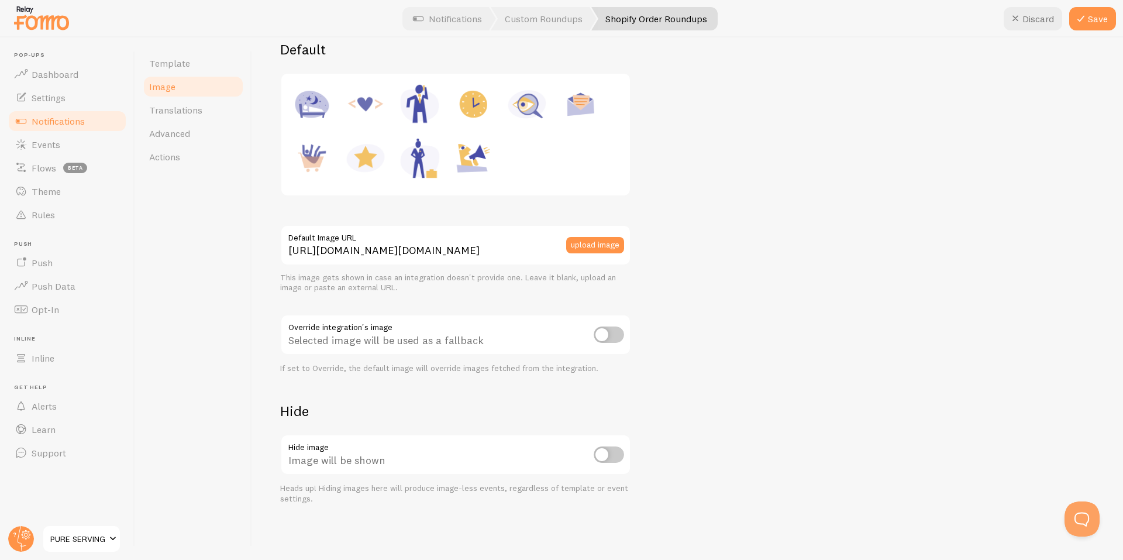
click at [612, 343] on div "Selected image will be used as a fallback" at bounding box center [455, 335] width 351 height 43
click at [611, 336] on input "checkbox" at bounding box center [609, 334] width 30 height 16
checkbox input "true"
click at [1090, 21] on button "Save" at bounding box center [1092, 18] width 47 height 23
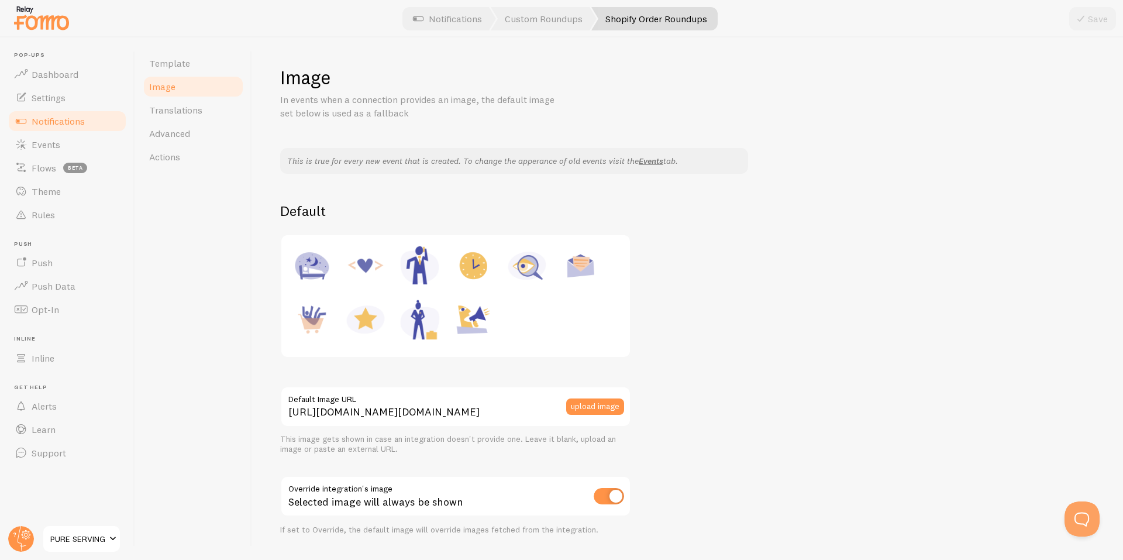
click at [655, 12] on link "Shopify Order Roundups" at bounding box center [654, 18] width 126 height 23
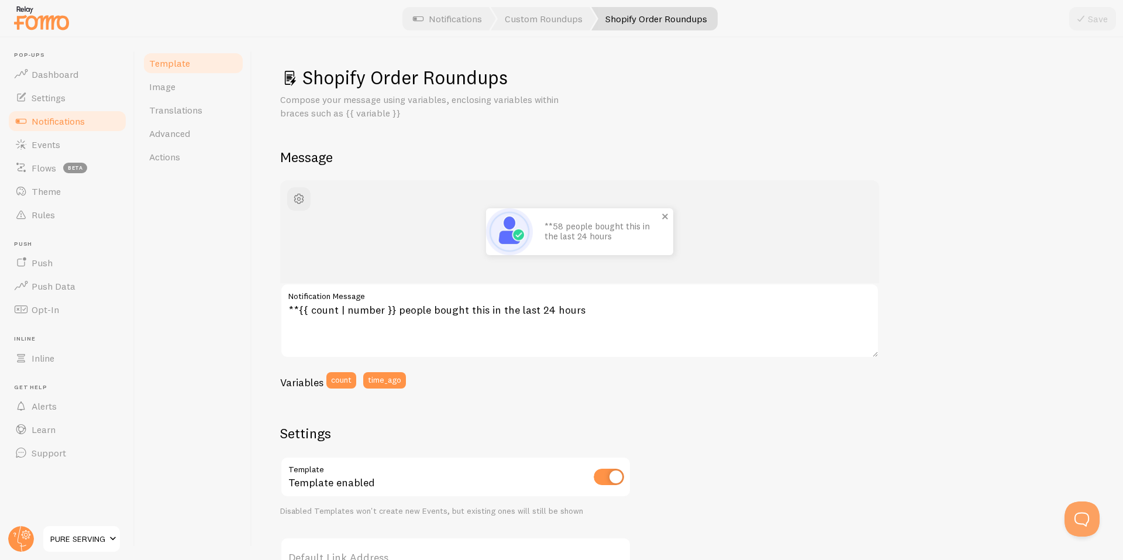
click at [622, 237] on p "**58 people bought this in the last 24 hours" at bounding box center [603, 231] width 117 height 19
click at [181, 94] on link "Image" at bounding box center [193, 86] width 102 height 23
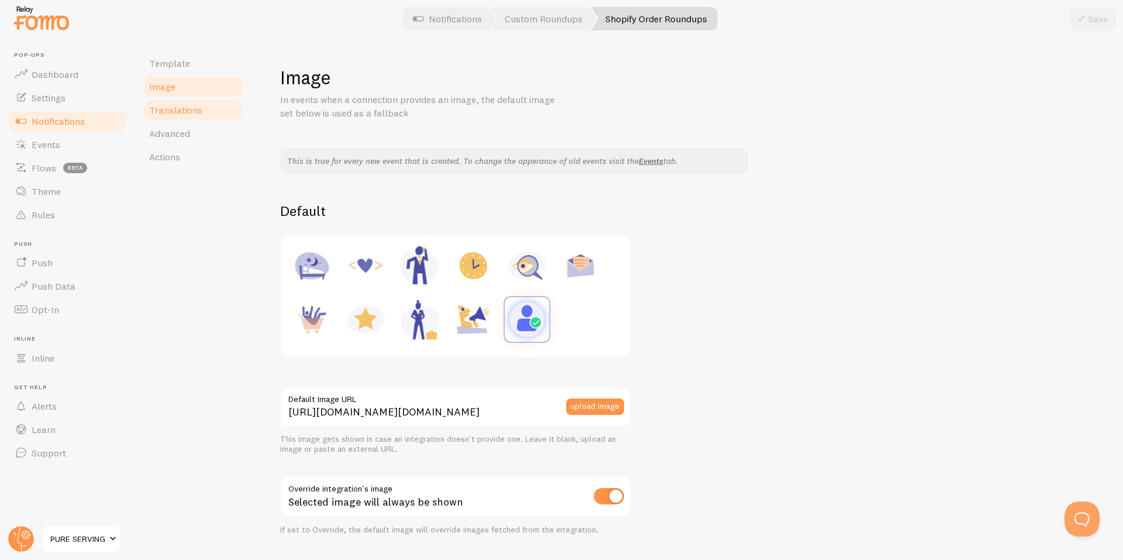
click at [187, 115] on span "Translations" at bounding box center [175, 110] width 53 height 12
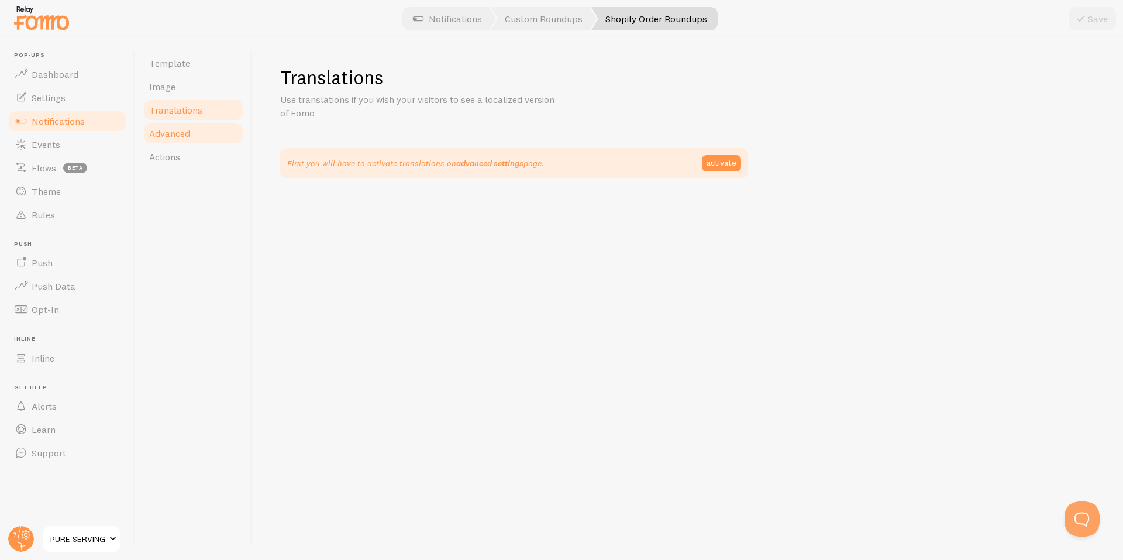
click at [184, 136] on span "Advanced" at bounding box center [169, 134] width 41 height 12
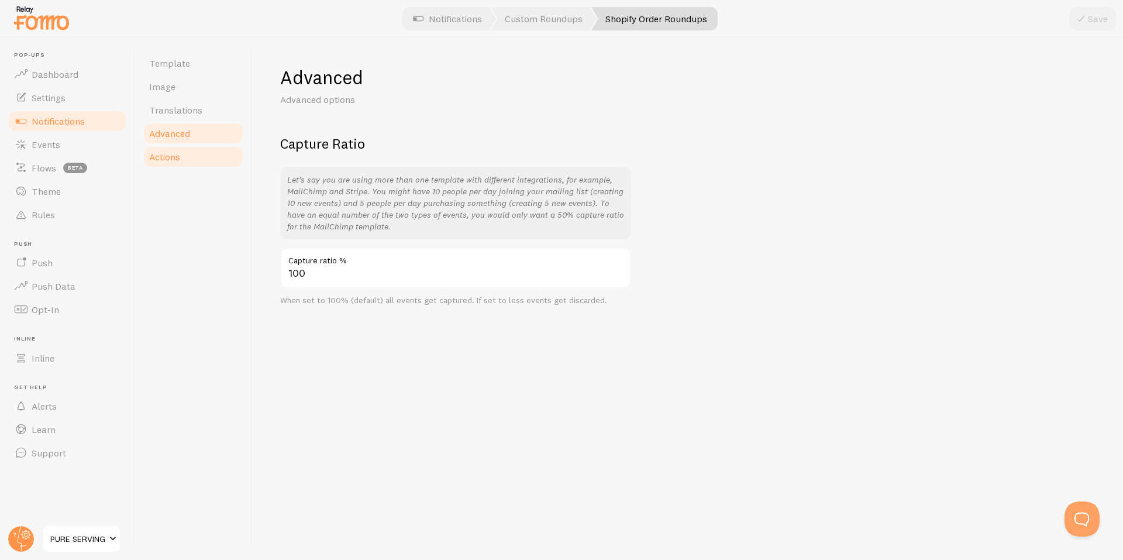
click at [175, 164] on link "Actions" at bounding box center [193, 156] width 102 height 23
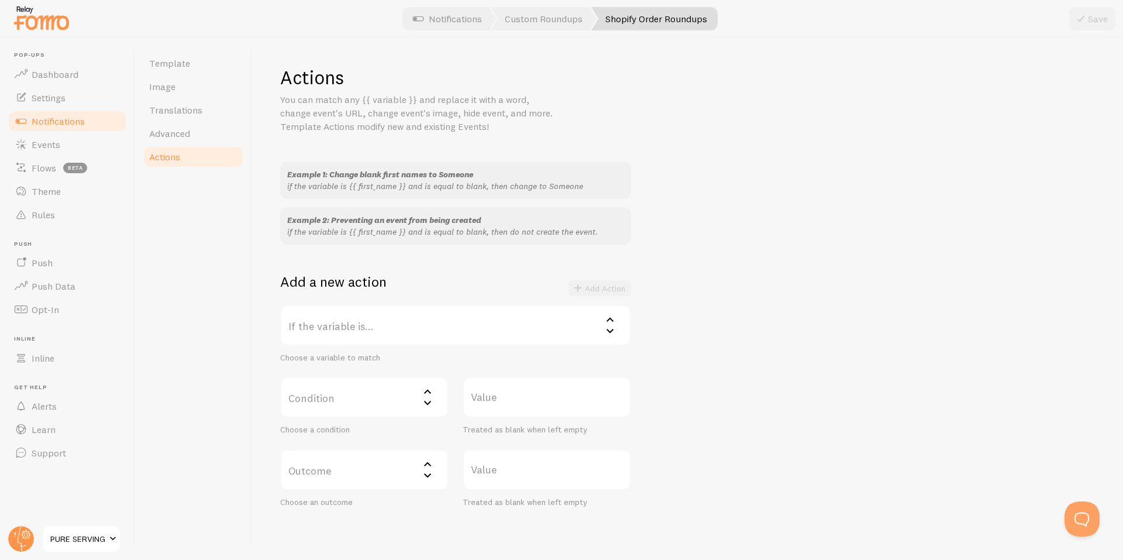
click at [408, 329] on label "If the variable is..." at bounding box center [455, 325] width 351 height 41
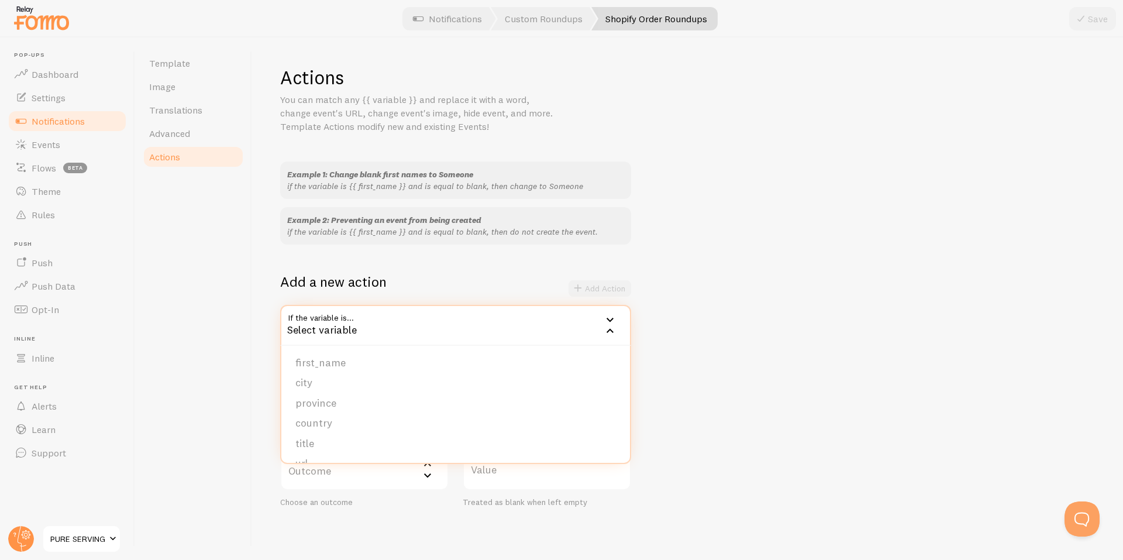
click at [748, 300] on div "Example 1: Change blank first names to Someone if the variable is {{ first_name…" at bounding box center [687, 334] width 815 height 346
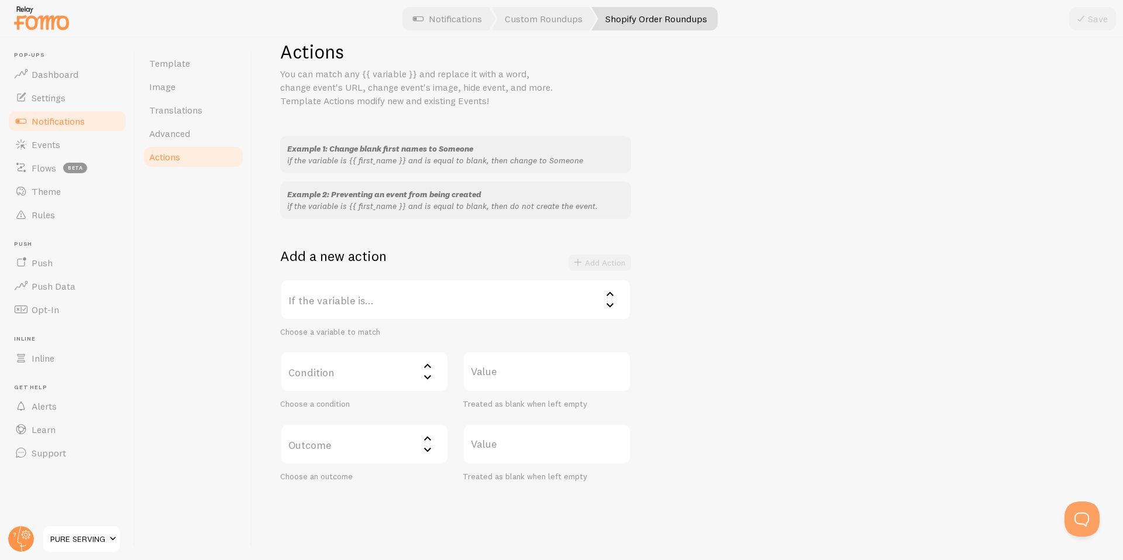
scroll to position [49, 0]
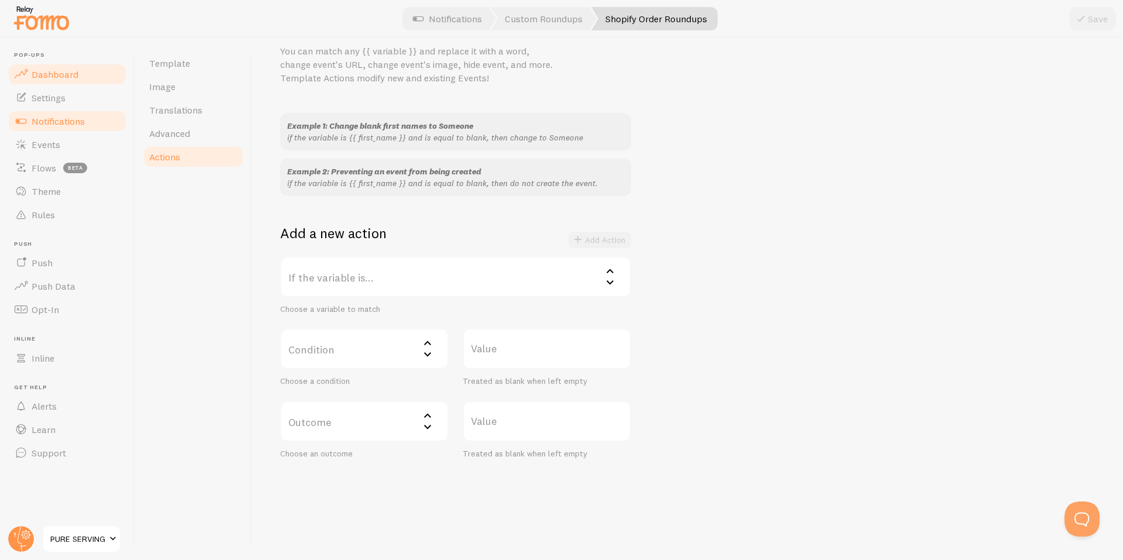
click at [50, 67] on link "Dashboard" at bounding box center [67, 74] width 120 height 23
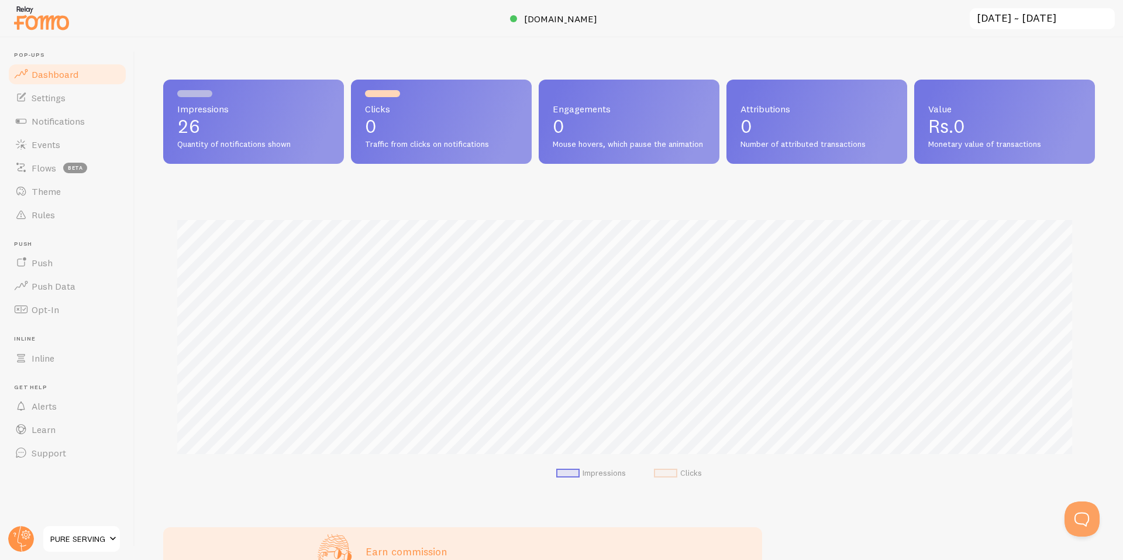
scroll to position [307, 923]
click at [201, 140] on span "Quantity of notifications shown" at bounding box center [253, 144] width 153 height 11
click at [75, 128] on link "Notifications" at bounding box center [67, 120] width 120 height 23
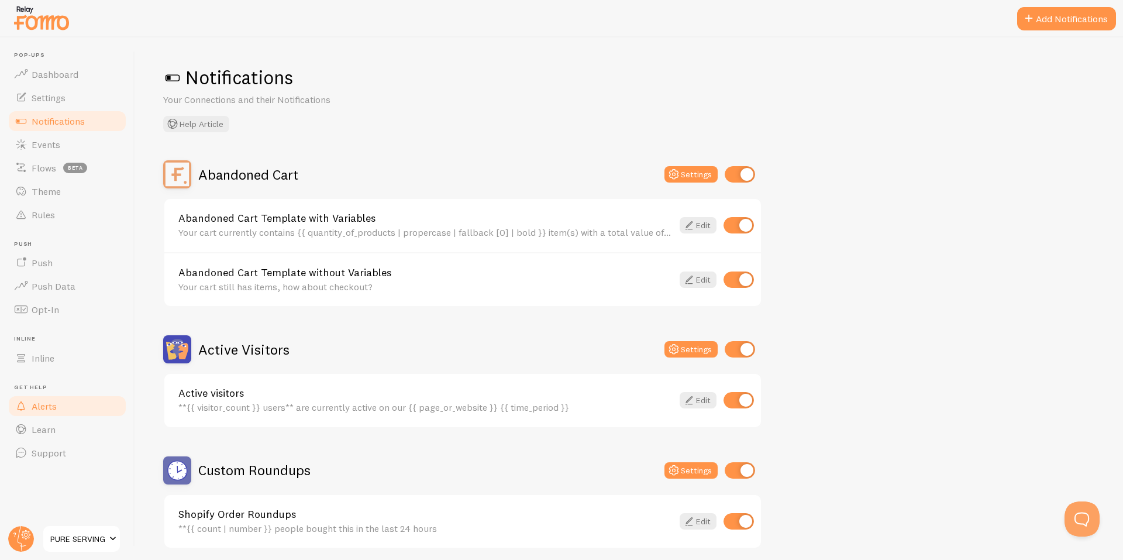
click at [67, 409] on link "Alerts" at bounding box center [67, 405] width 120 height 23
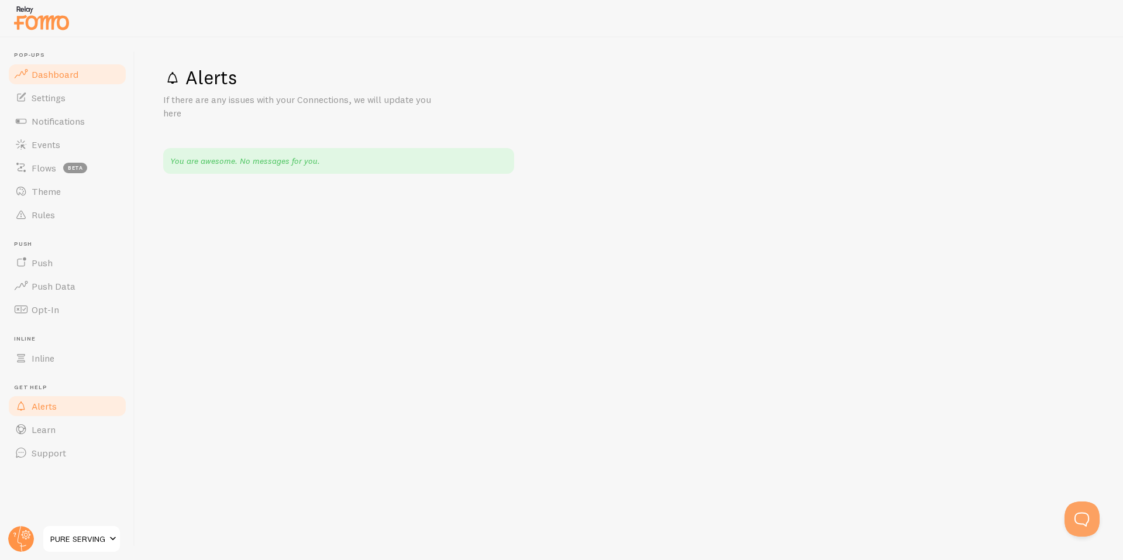
click at [58, 66] on link "Dashboard" at bounding box center [67, 74] width 120 height 23
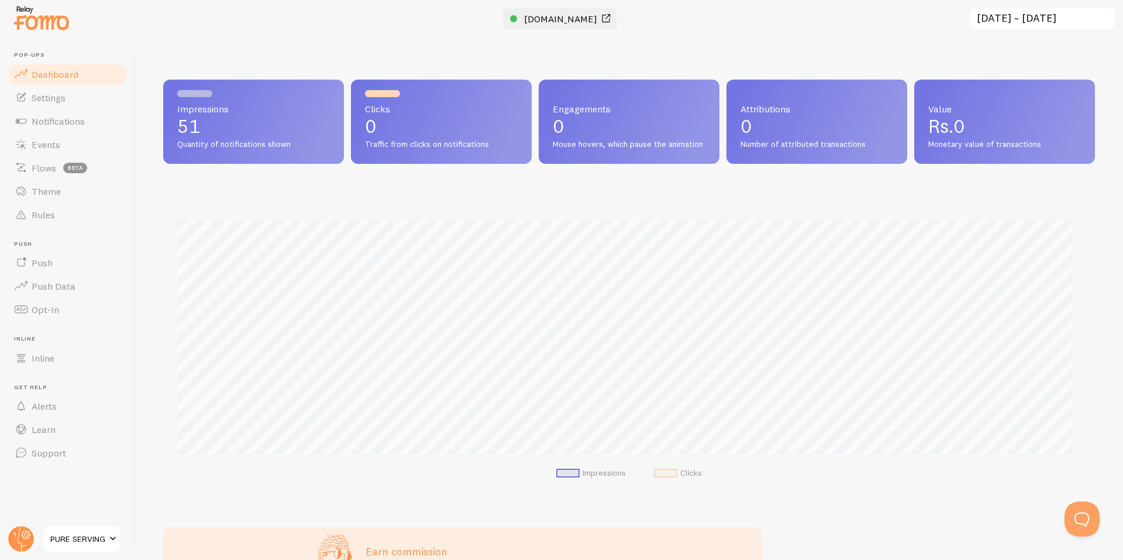
scroll to position [307, 923]
click at [576, 24] on span "[DOMAIN_NAME]" at bounding box center [560, 19] width 73 height 12
click at [51, 93] on span "Settings" at bounding box center [49, 98] width 34 height 12
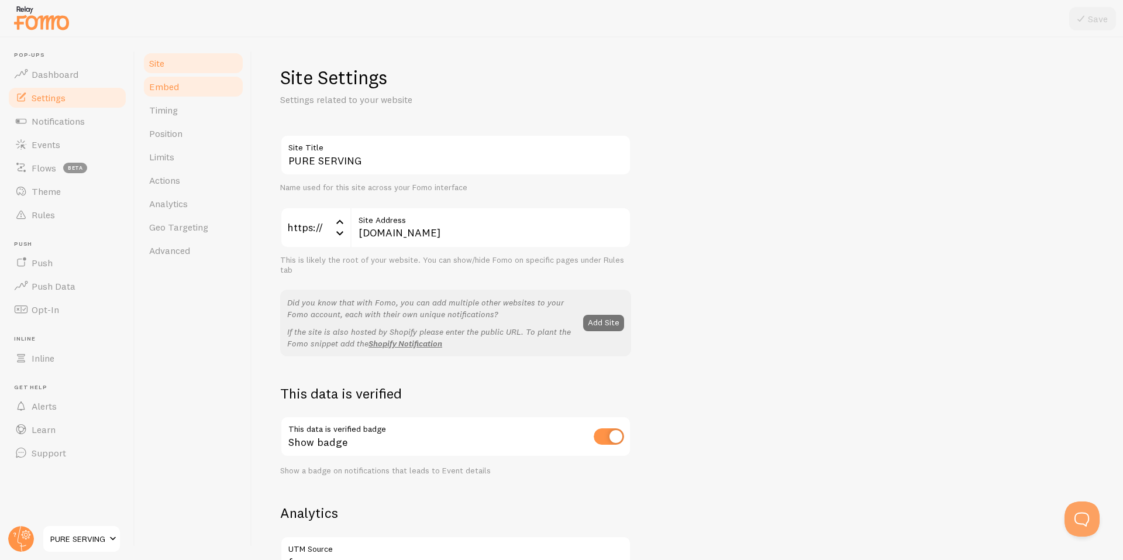
click at [159, 90] on span "Embed" at bounding box center [164, 87] width 30 height 12
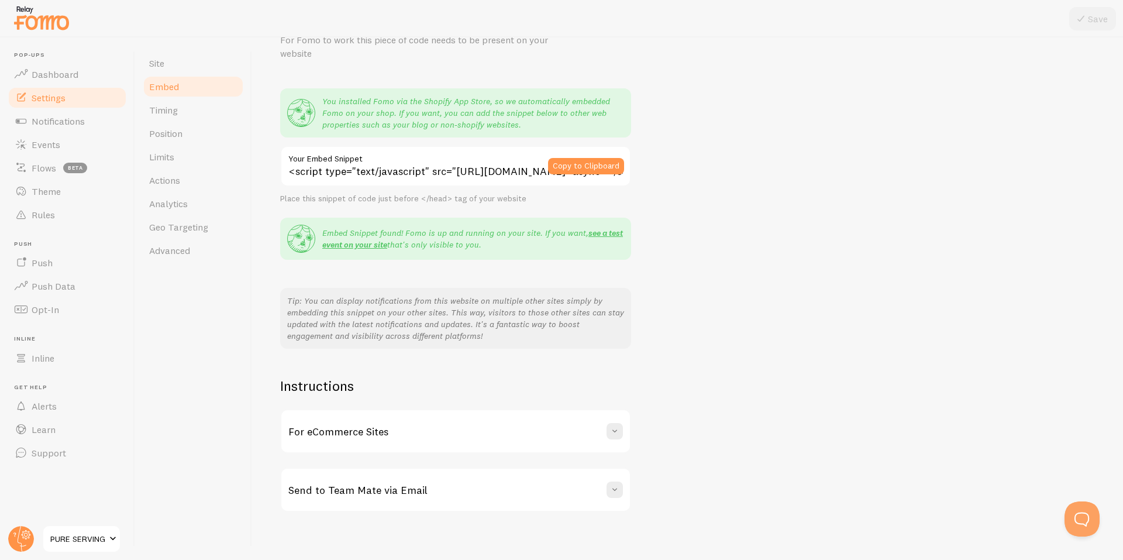
scroll to position [68, 0]
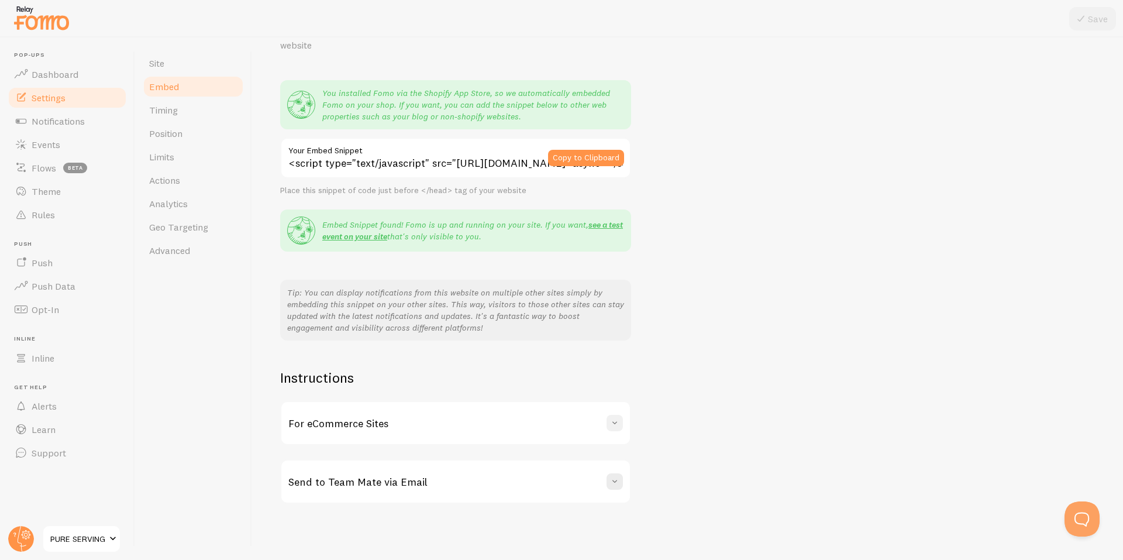
click at [615, 431] on button at bounding box center [615, 423] width 16 height 16
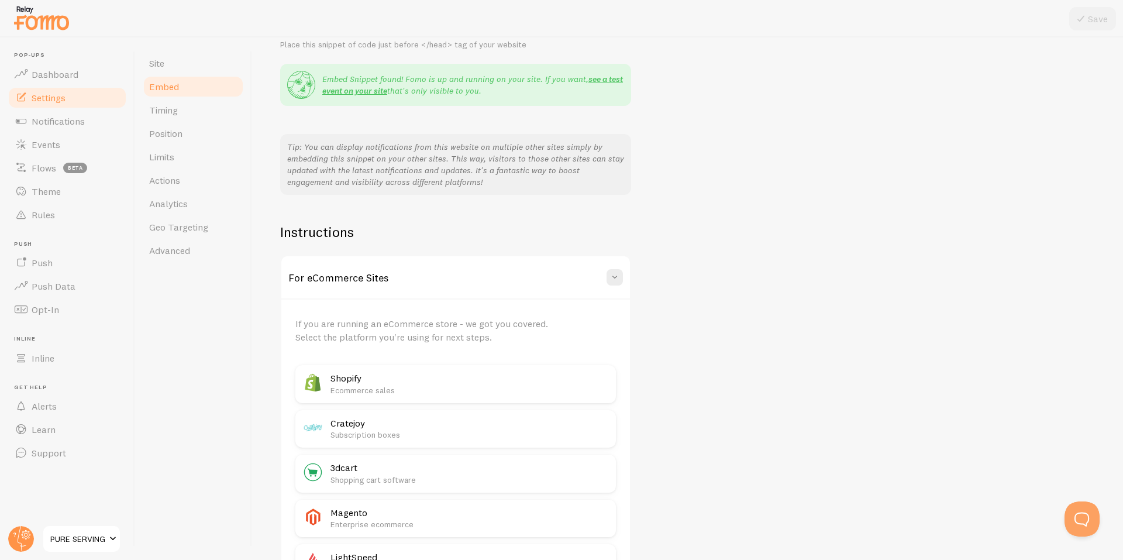
scroll to position [263, 0]
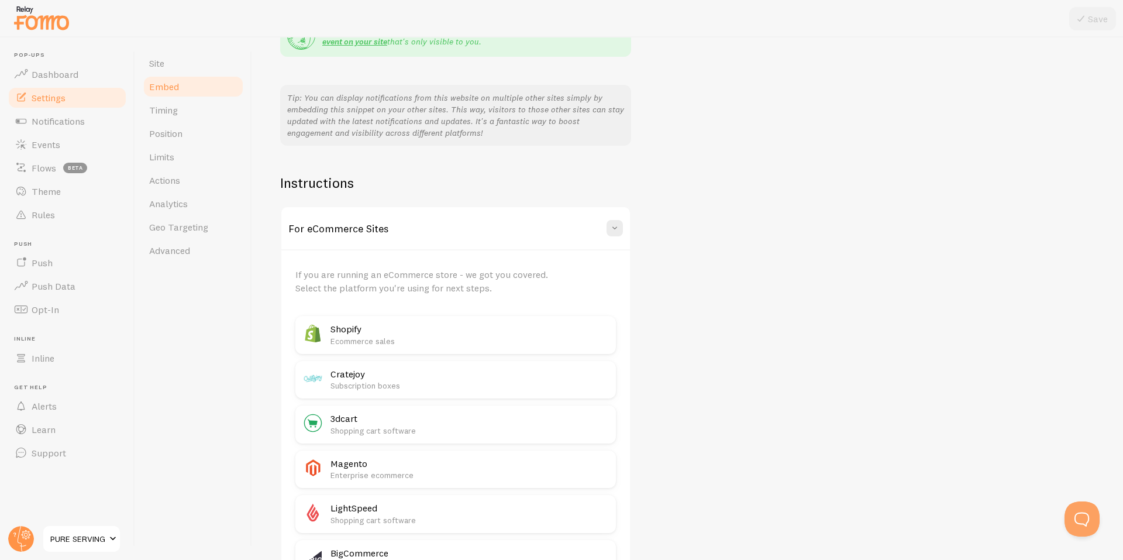
click at [380, 345] on p "Ecommerce sales" at bounding box center [469, 341] width 278 height 12
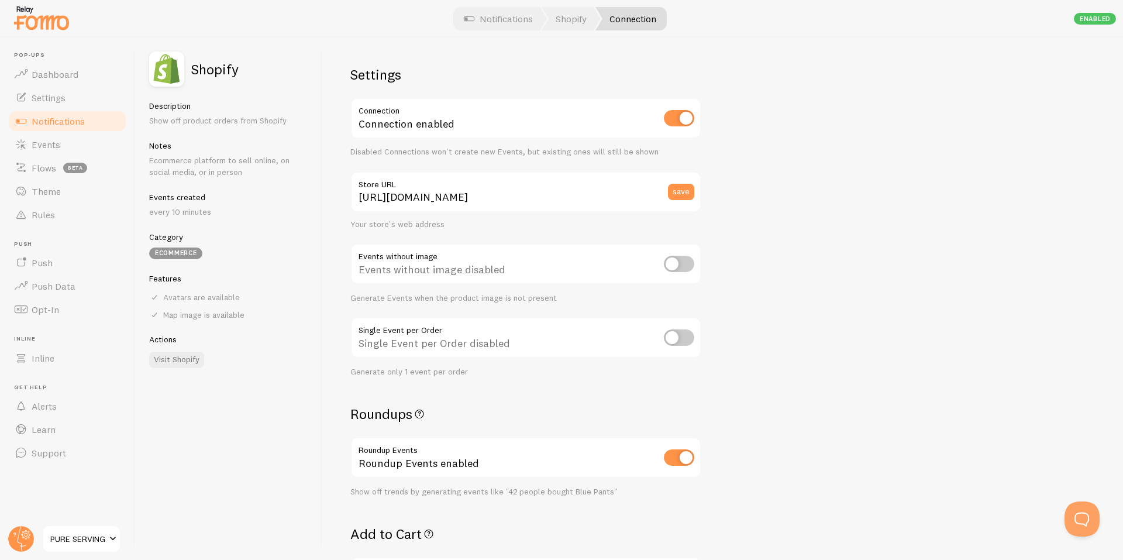
click at [633, 27] on link "Connection" at bounding box center [630, 18] width 71 height 23
click at [61, 102] on span "Settings" at bounding box center [49, 98] width 34 height 12
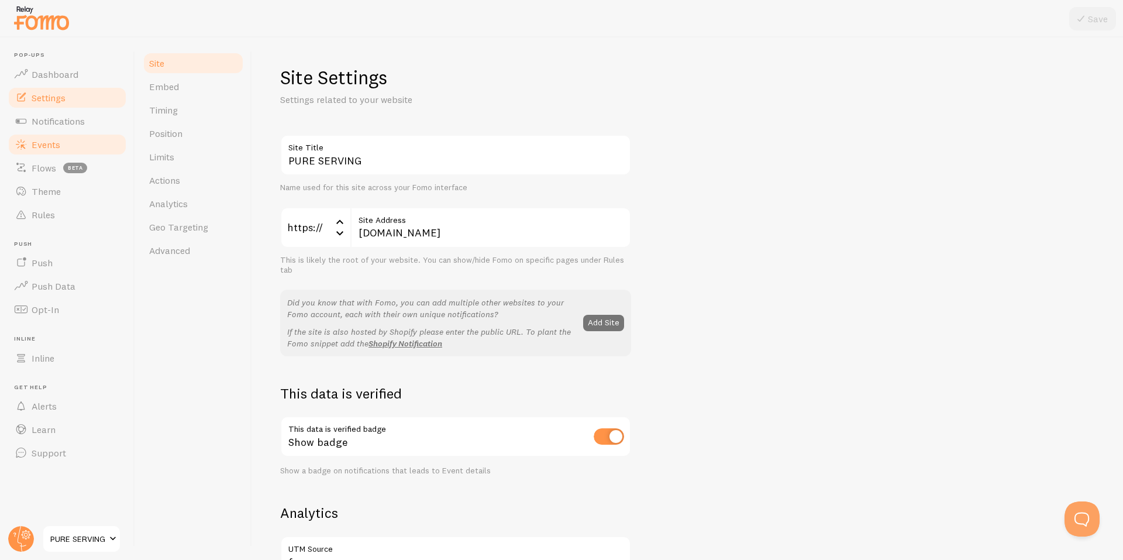
click at [74, 137] on link "Events" at bounding box center [67, 144] width 120 height 23
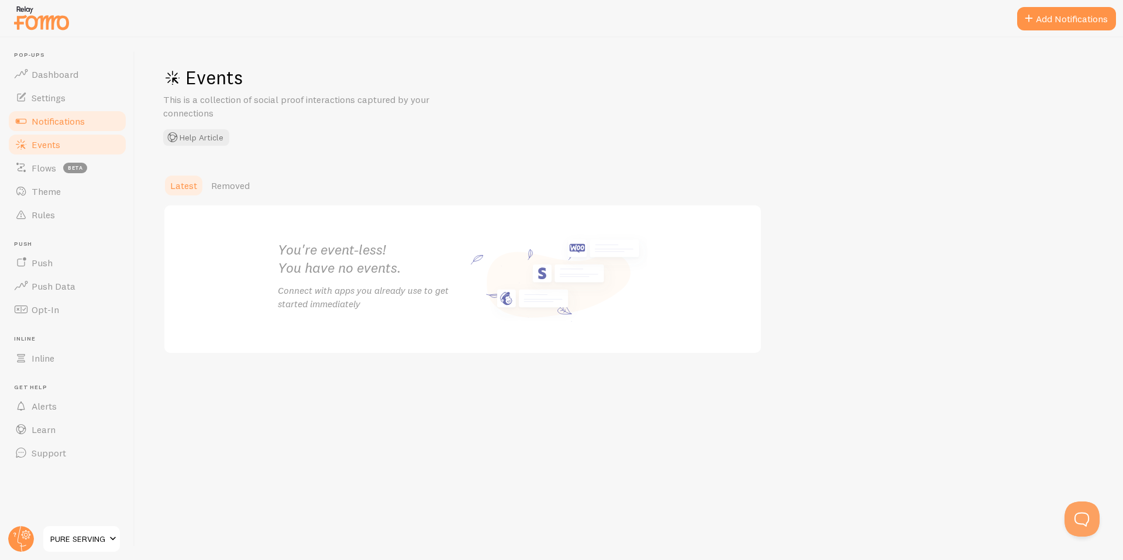
click at [72, 128] on link "Notifications" at bounding box center [67, 120] width 120 height 23
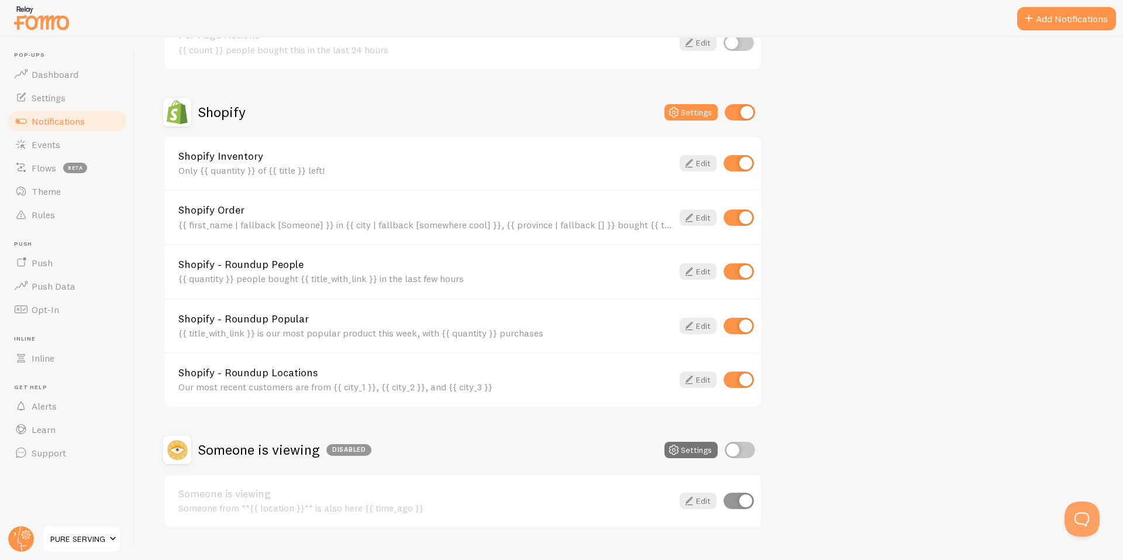
scroll to position [624, 0]
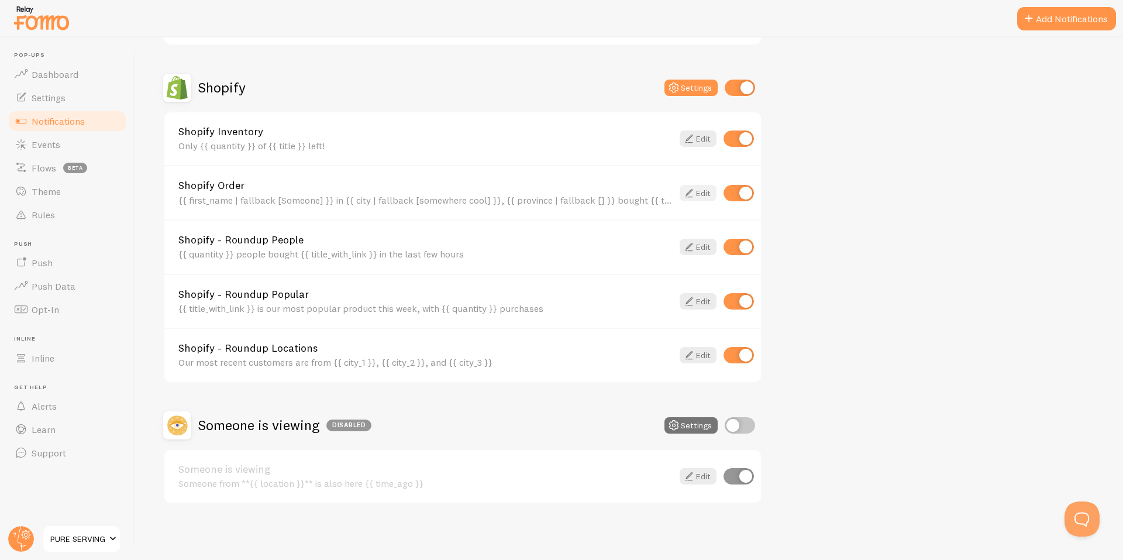
click at [688, 195] on icon at bounding box center [689, 193] width 14 height 14
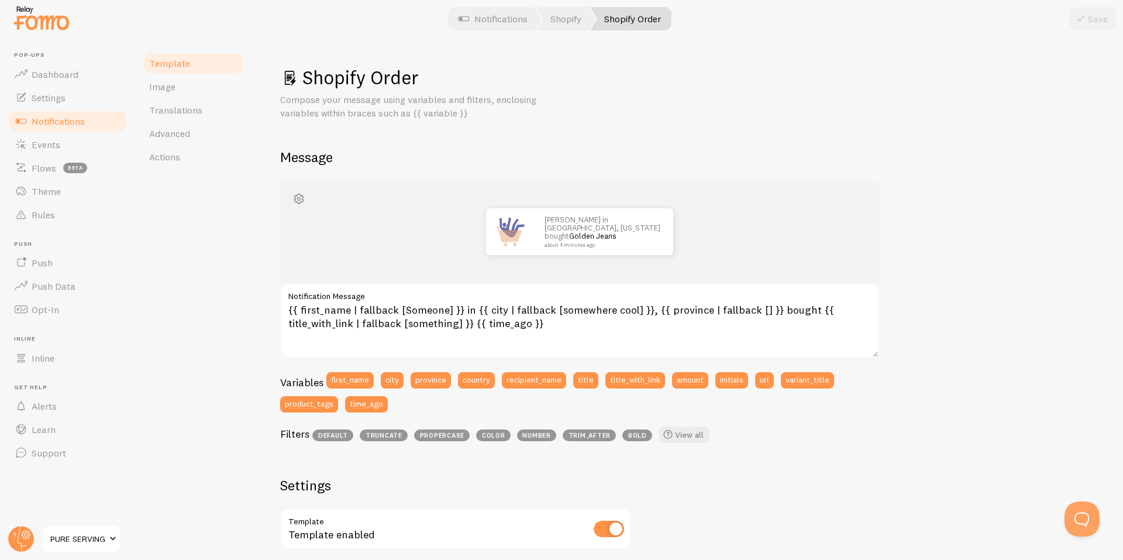
click at [294, 194] on span "button" at bounding box center [299, 199] width 14 height 14
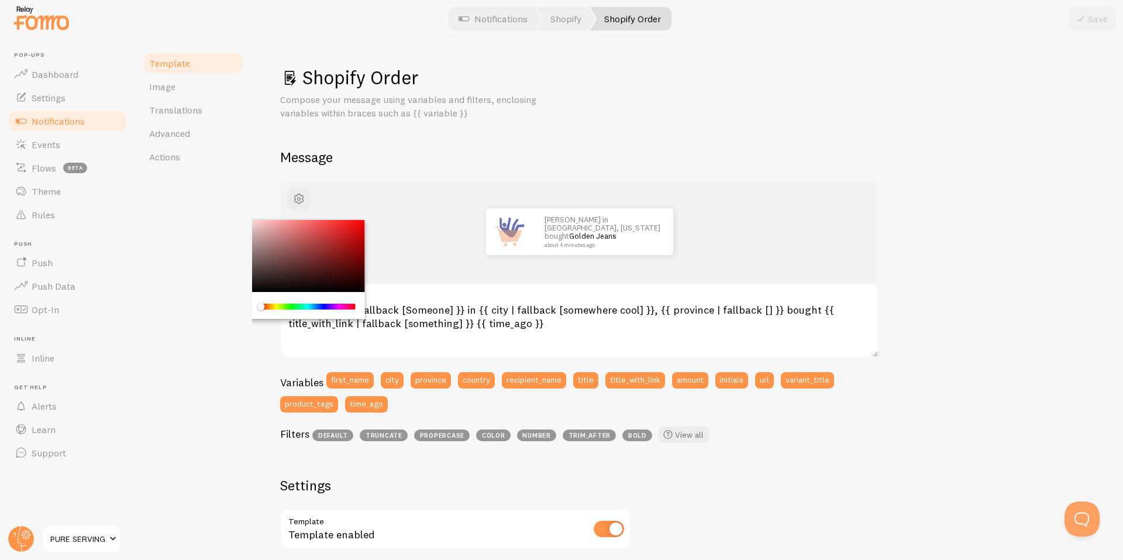
click at [199, 228] on div "Template Image Translations Advanced Actions" at bounding box center [193, 298] width 117 height 522
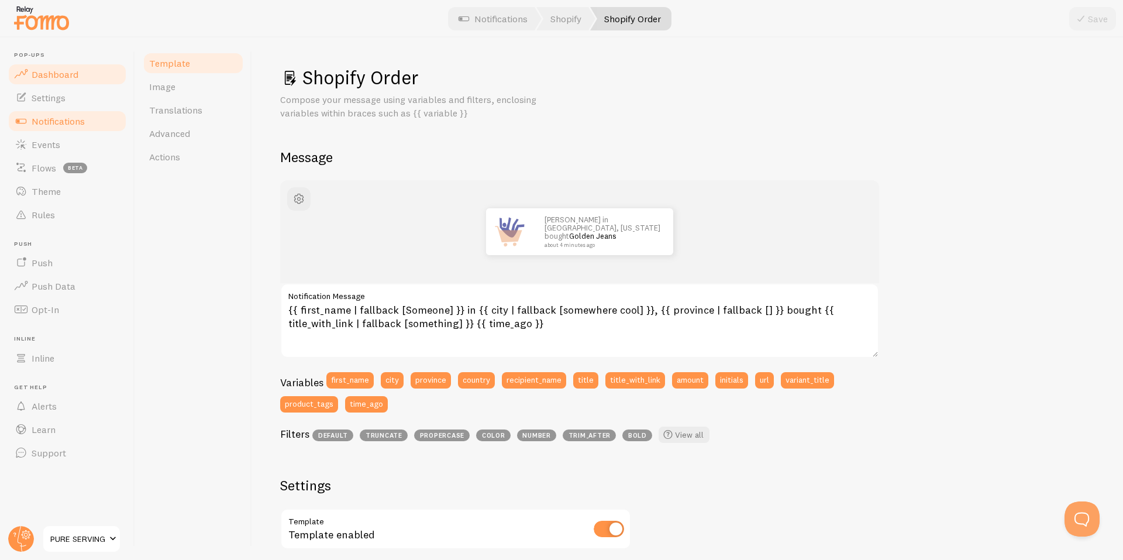
click at [87, 67] on link "Dashboard" at bounding box center [67, 74] width 120 height 23
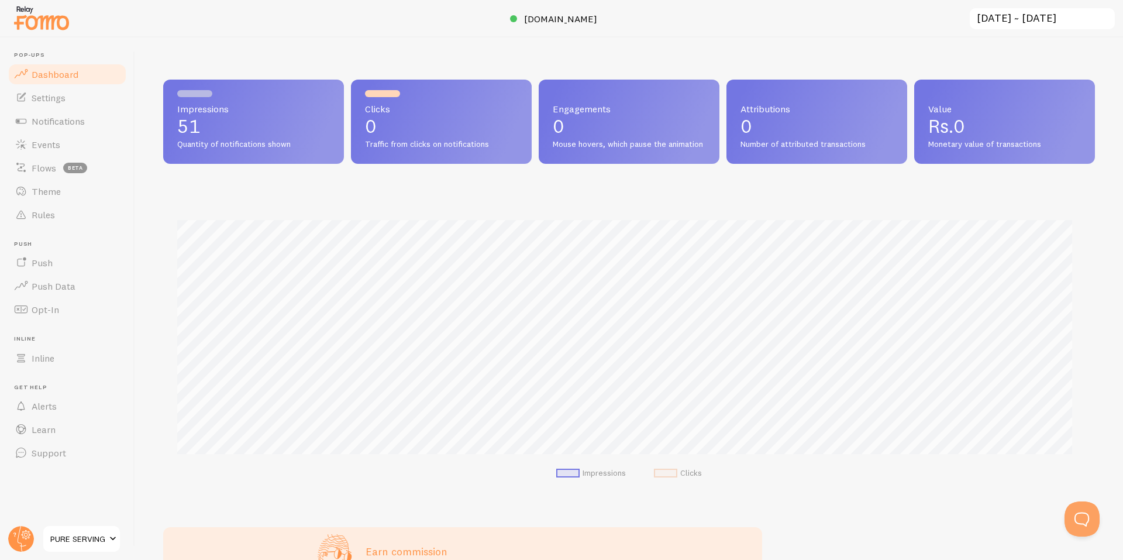
scroll to position [307, 923]
